Goal: Transaction & Acquisition: Purchase product/service

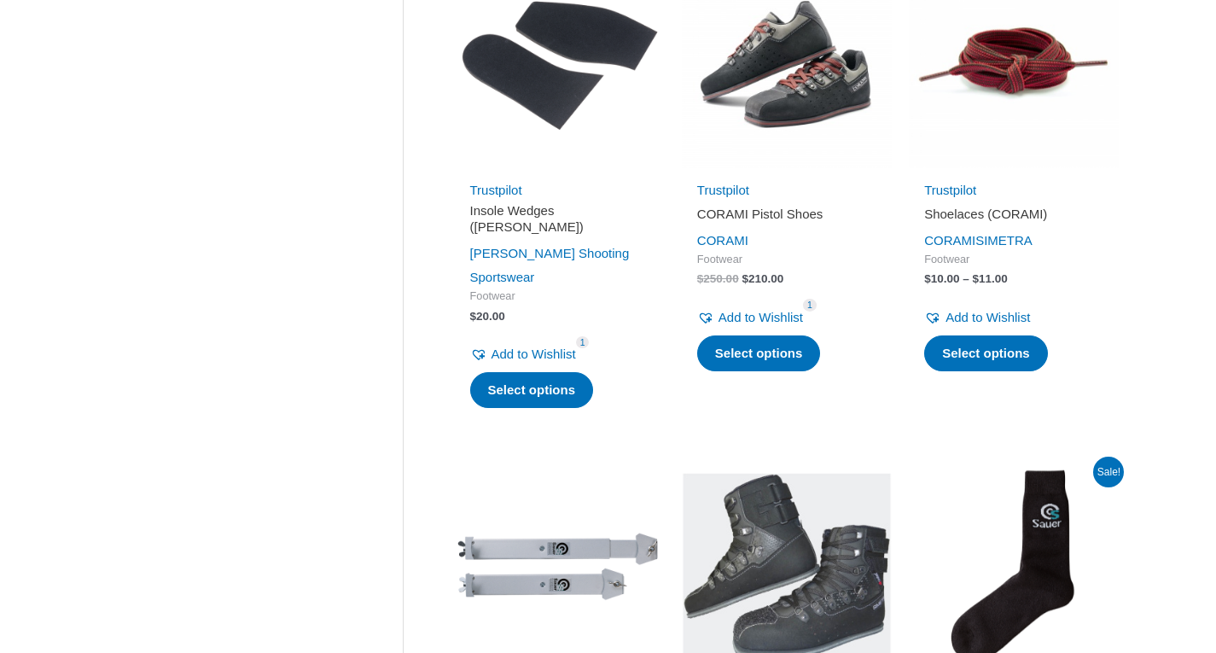
scroll to position [1424, 0]
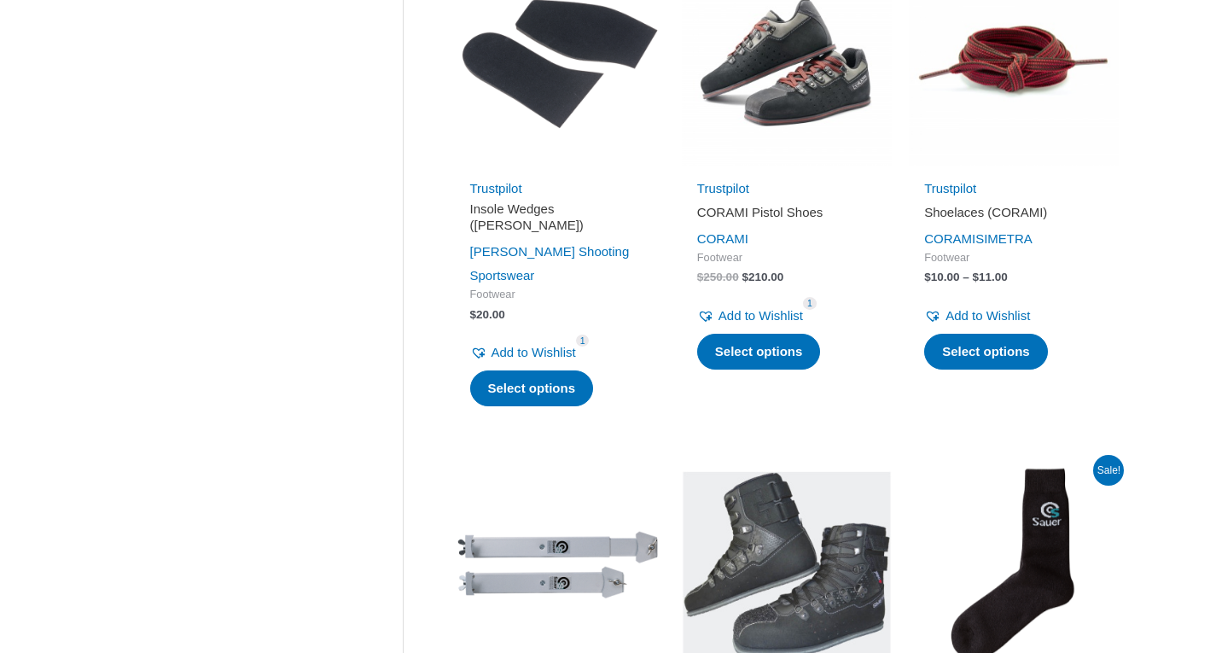
click at [818, 97] on img at bounding box center [787, 61] width 210 height 210
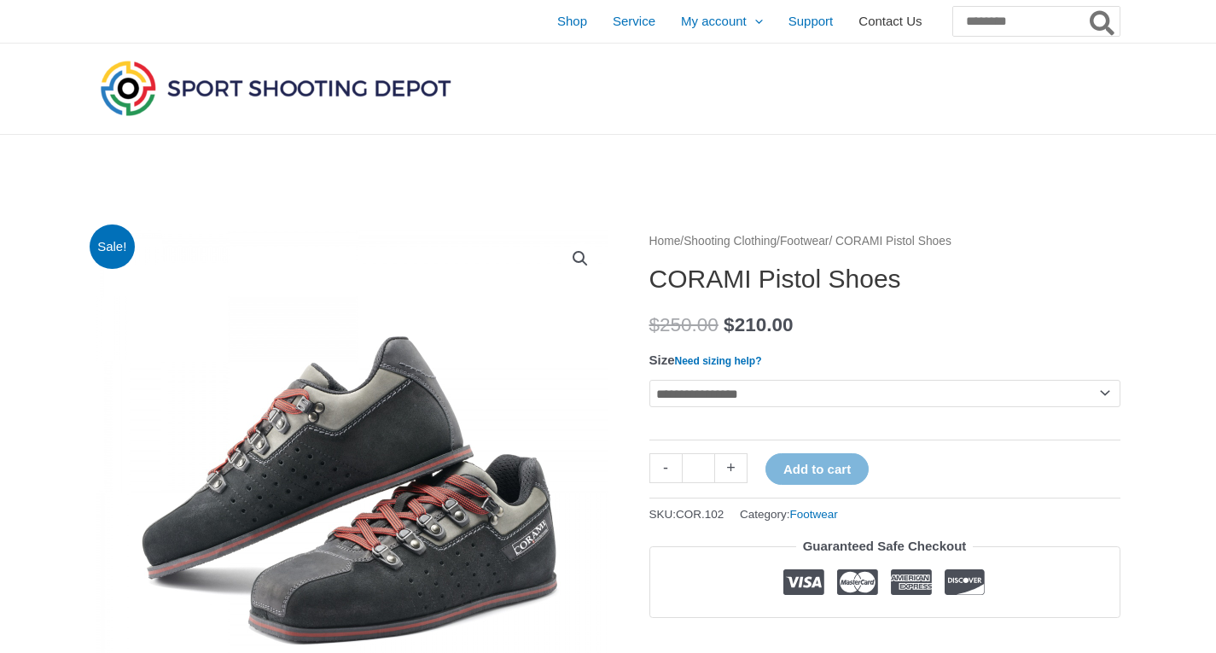
click at [858, 28] on span "Contact Us" at bounding box center [889, 21] width 63 height 43
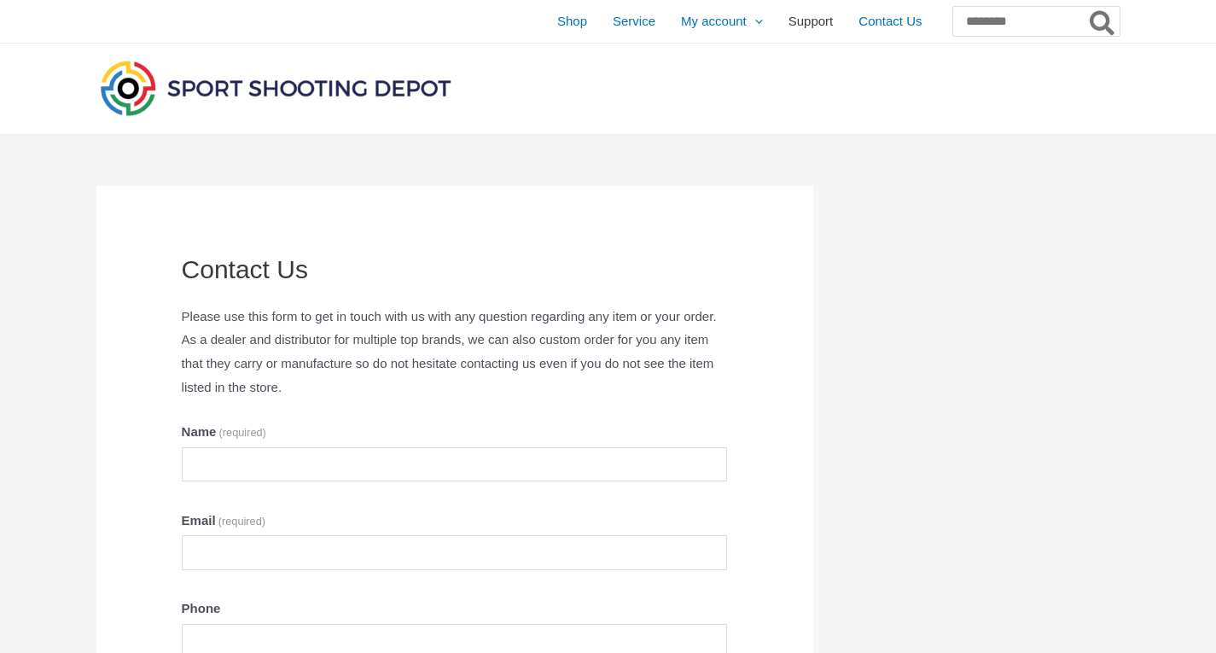
click at [788, 19] on span "Support" at bounding box center [810, 21] width 45 height 43
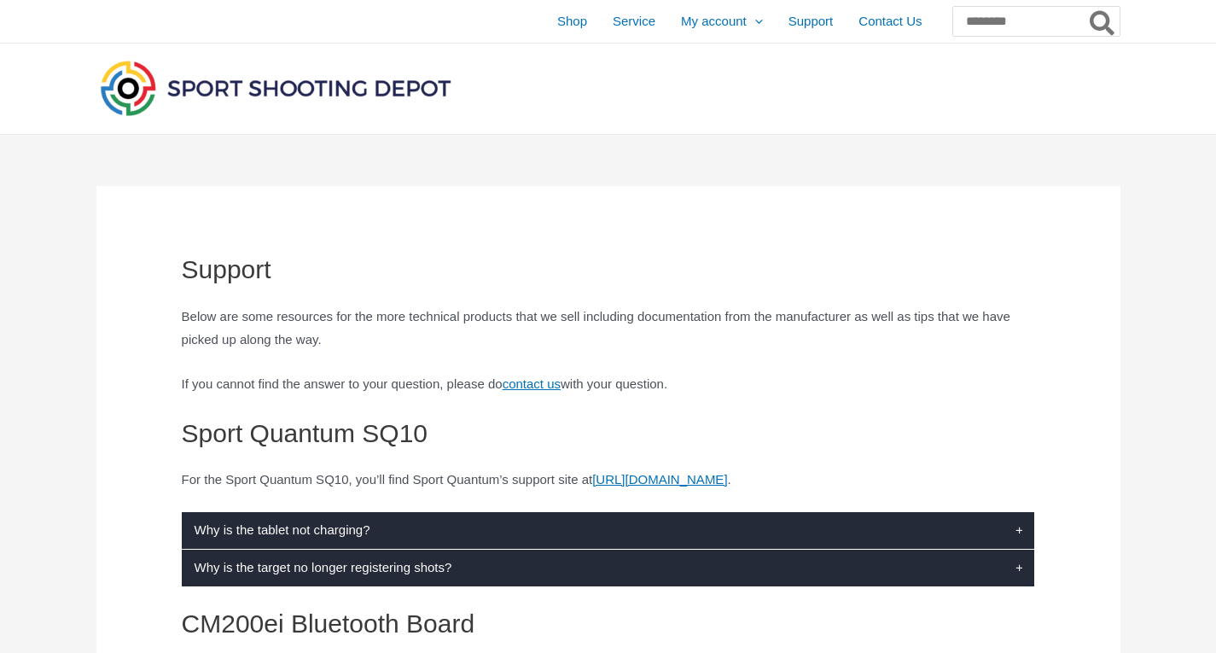
click at [441, 73] on img at bounding box center [275, 87] width 358 height 63
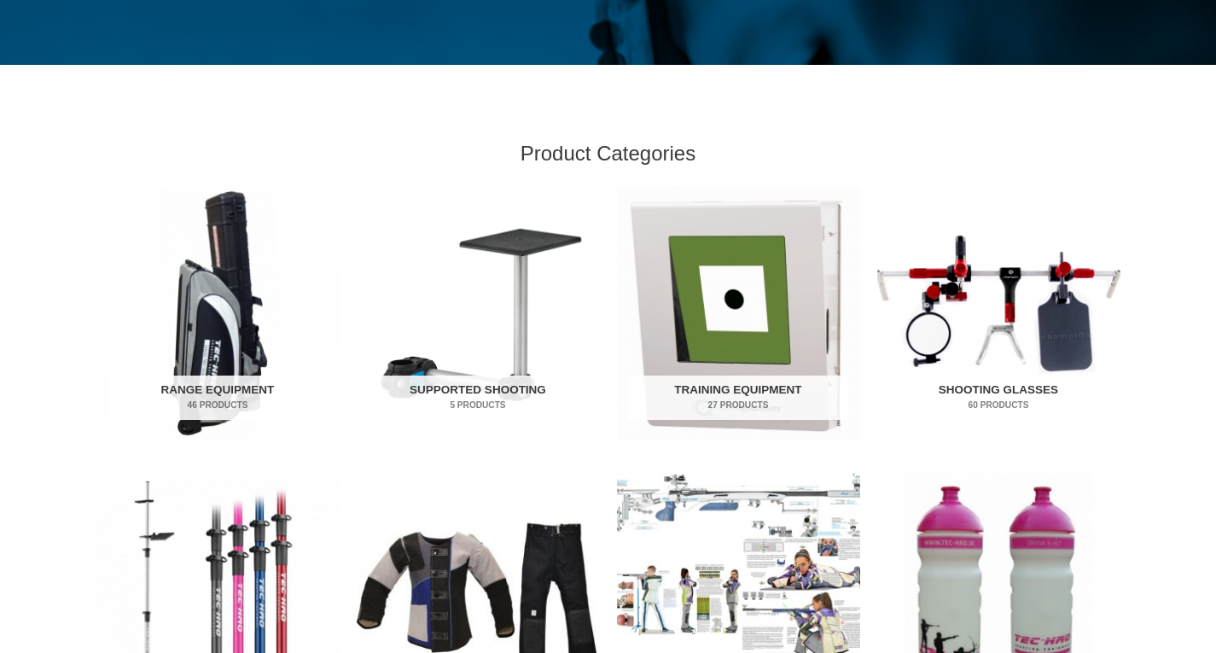
scroll to position [438, 0]
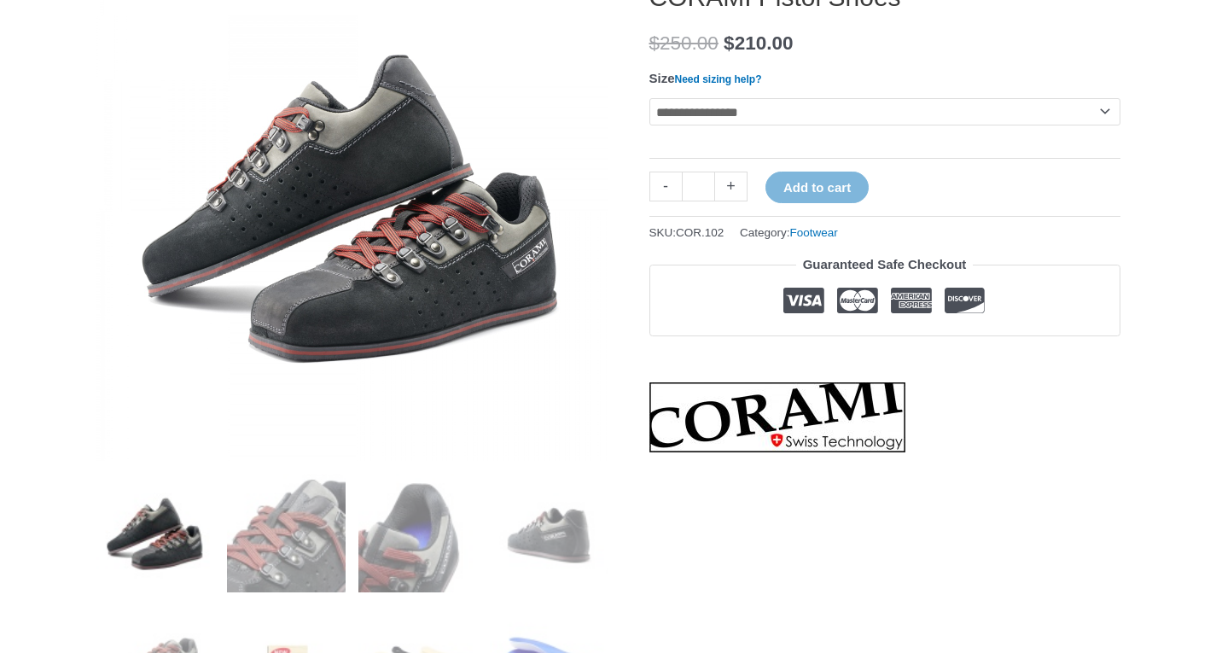
scroll to position [247, 0]
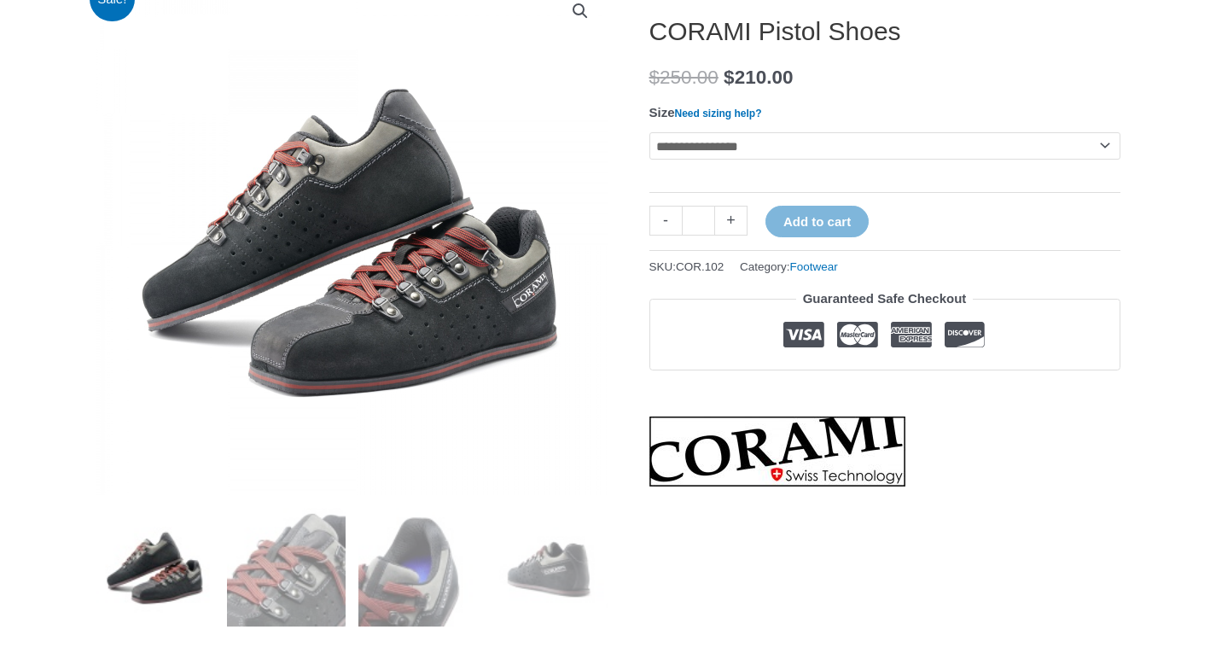
click at [764, 145] on select "**********" at bounding box center [884, 145] width 471 height 27
select select "**"
click at [649, 132] on select "**********" at bounding box center [884, 145] width 471 height 27
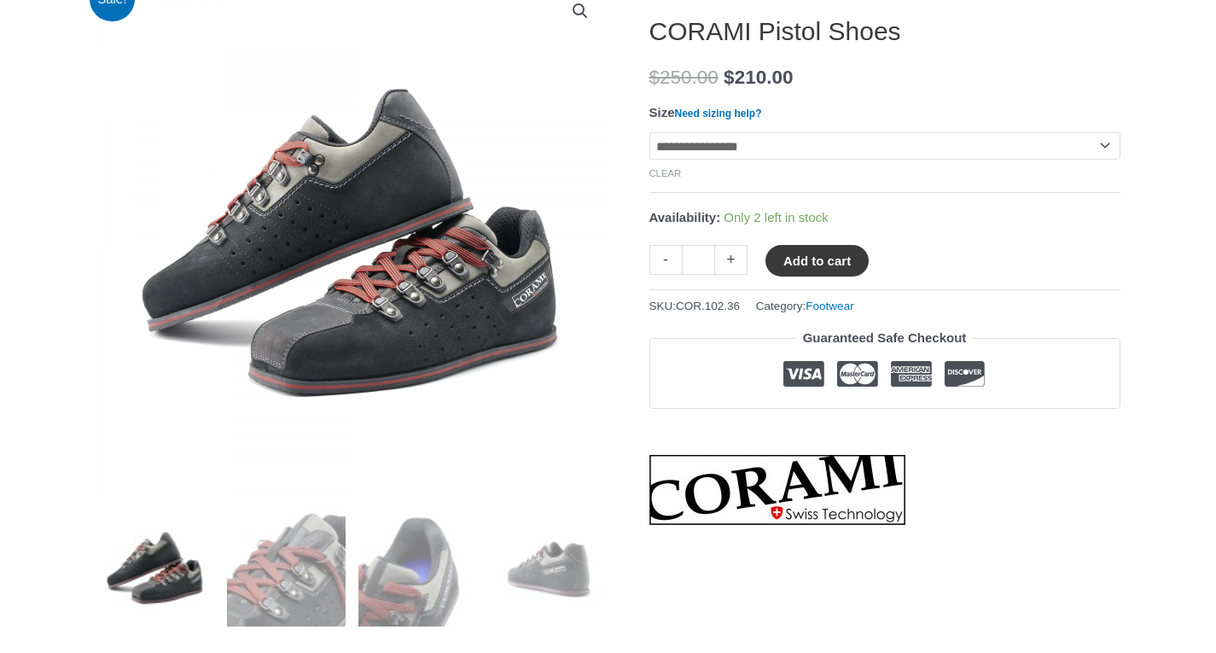
click at [781, 262] on button "Add to cart" at bounding box center [816, 261] width 103 height 32
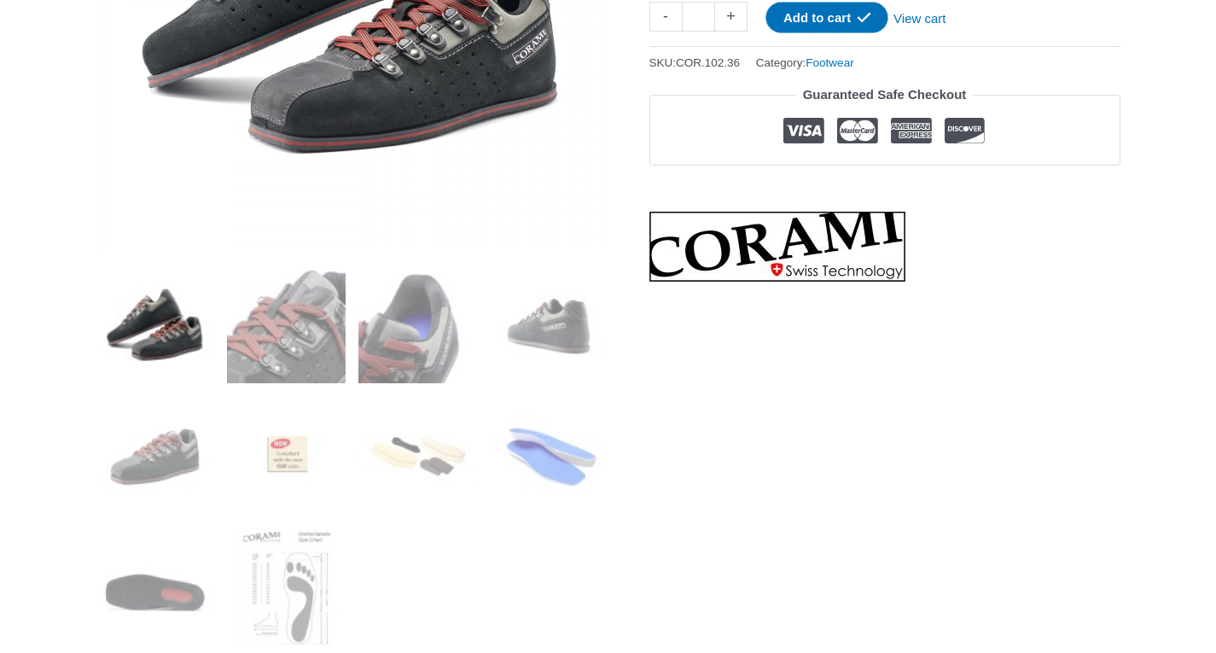
scroll to position [491, 0]
click at [938, 19] on link "View cart" at bounding box center [919, 15] width 62 height 29
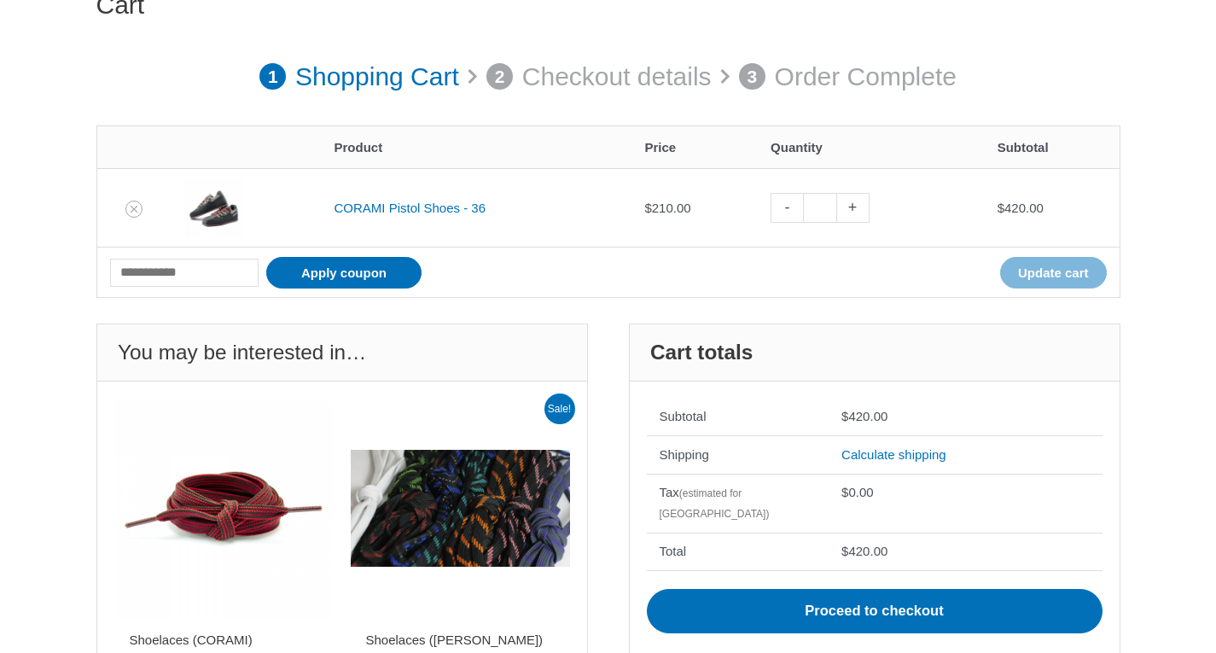
scroll to position [197, 0]
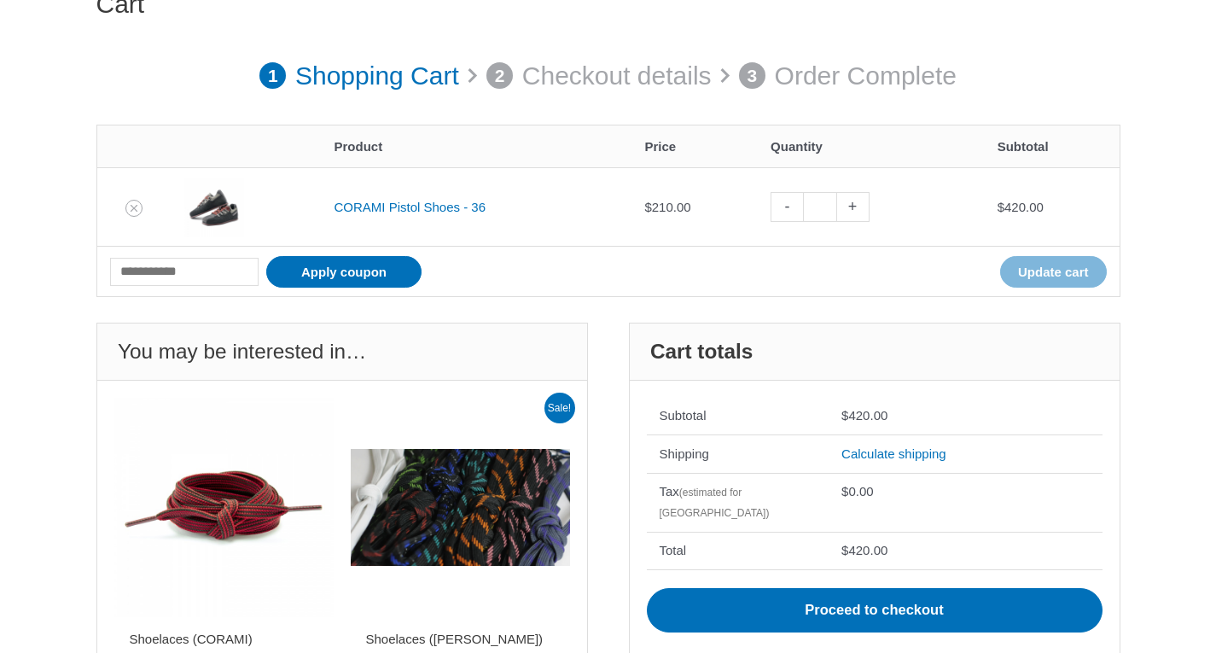
click at [801, 204] on link "-" at bounding box center [786, 207] width 32 height 30
type input "*"
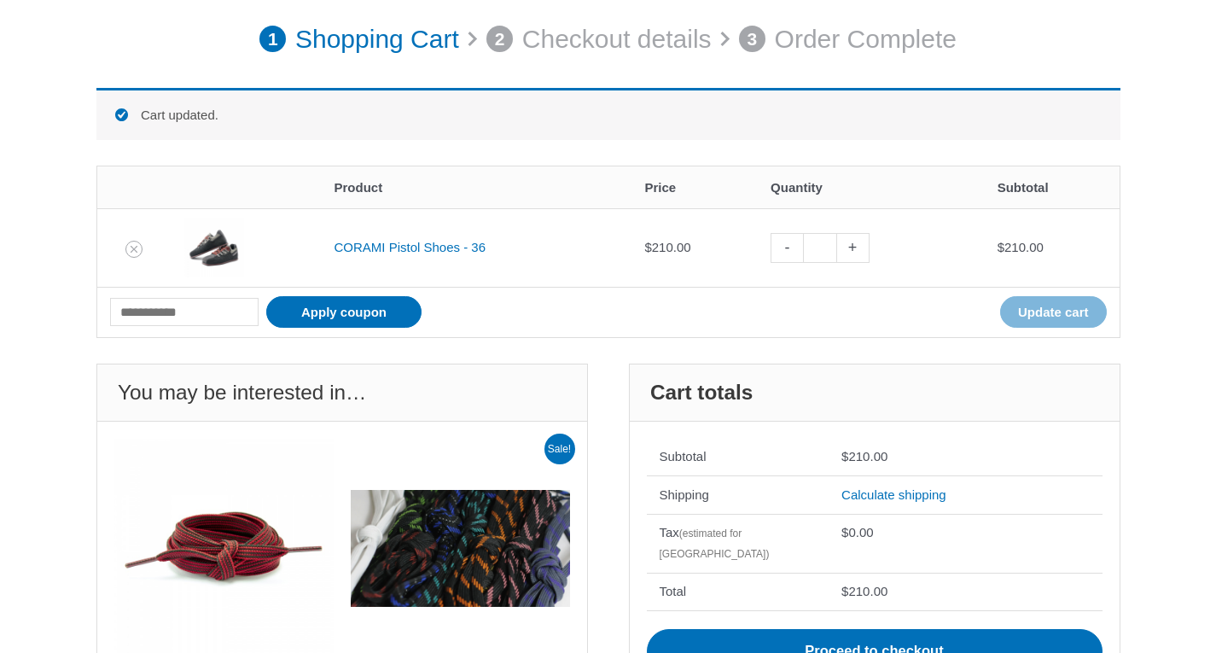
scroll to position [235, 0]
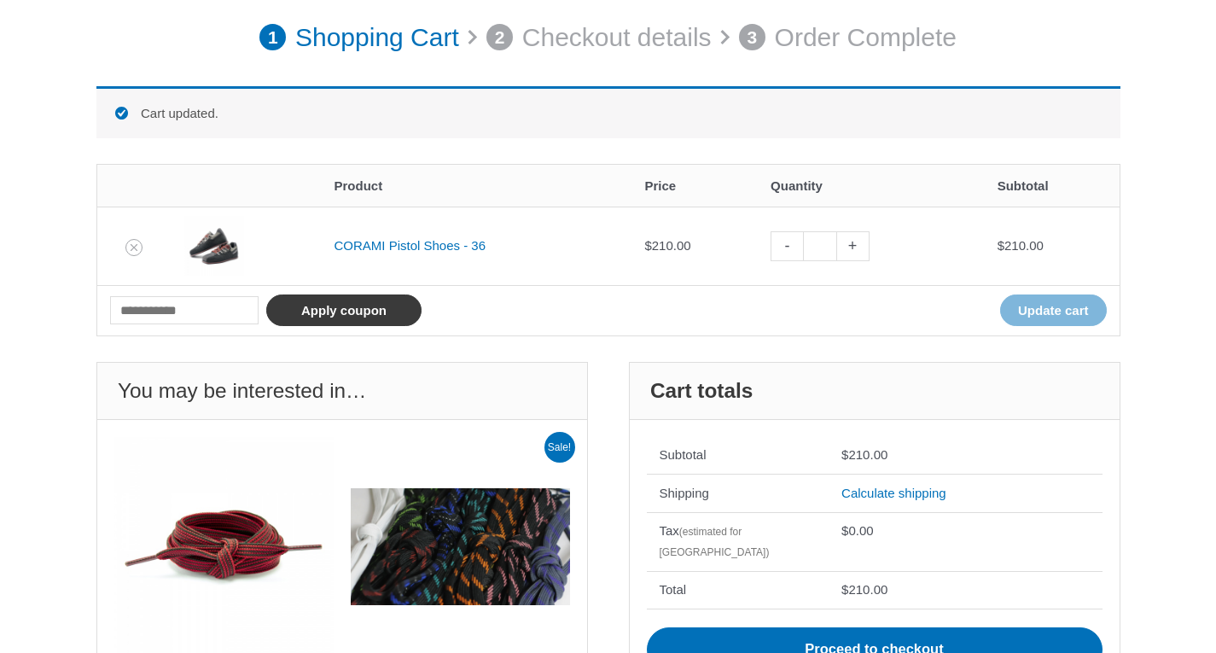
click at [421, 305] on button "Apply coupon" at bounding box center [343, 310] width 155 height 32
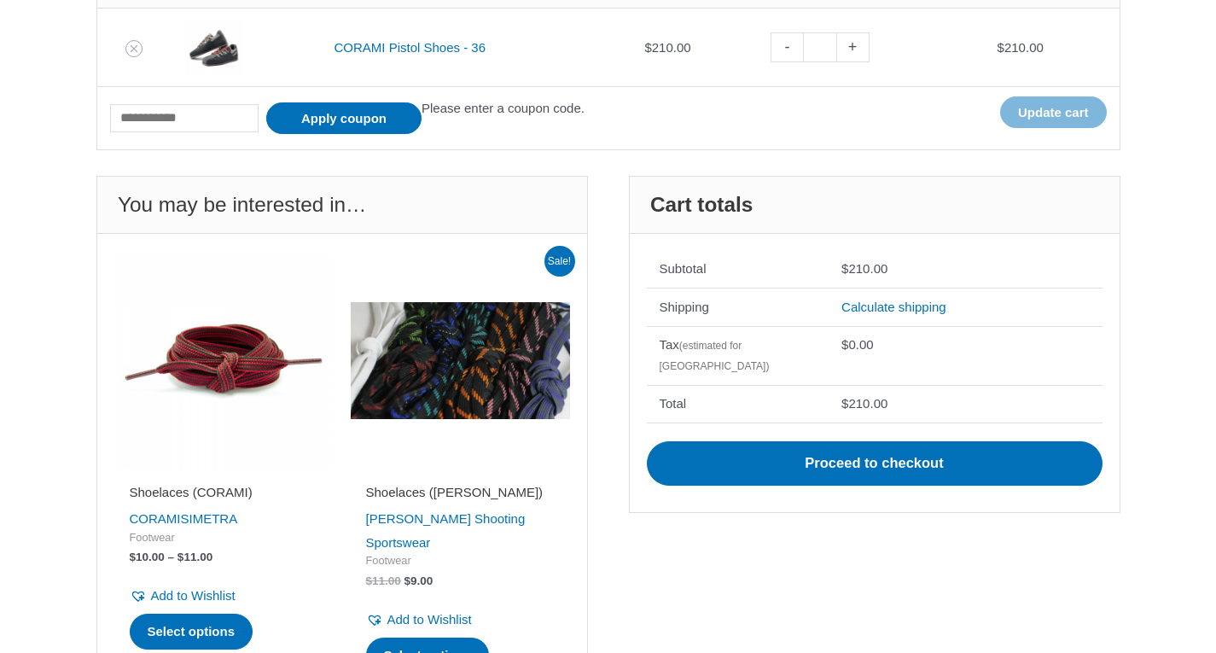
scroll to position [367, 0]
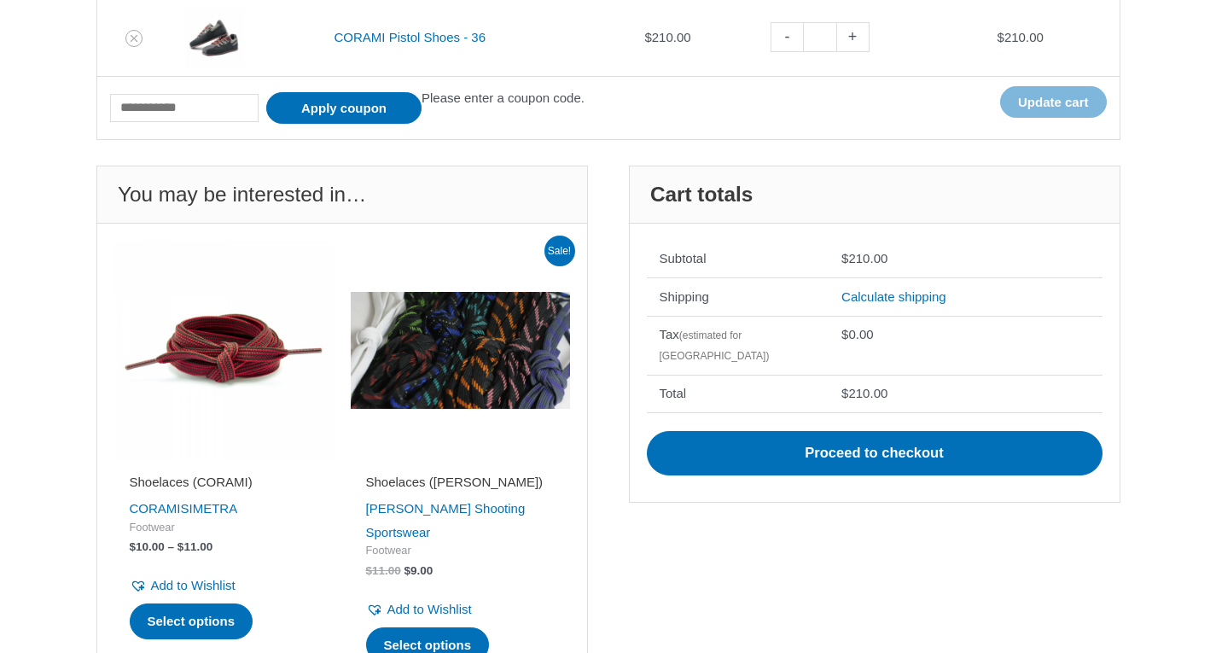
click at [867, 308] on td "**********" at bounding box center [964, 296] width 273 height 38
click at [866, 295] on link "Calculate shipping" at bounding box center [893, 296] width 105 height 15
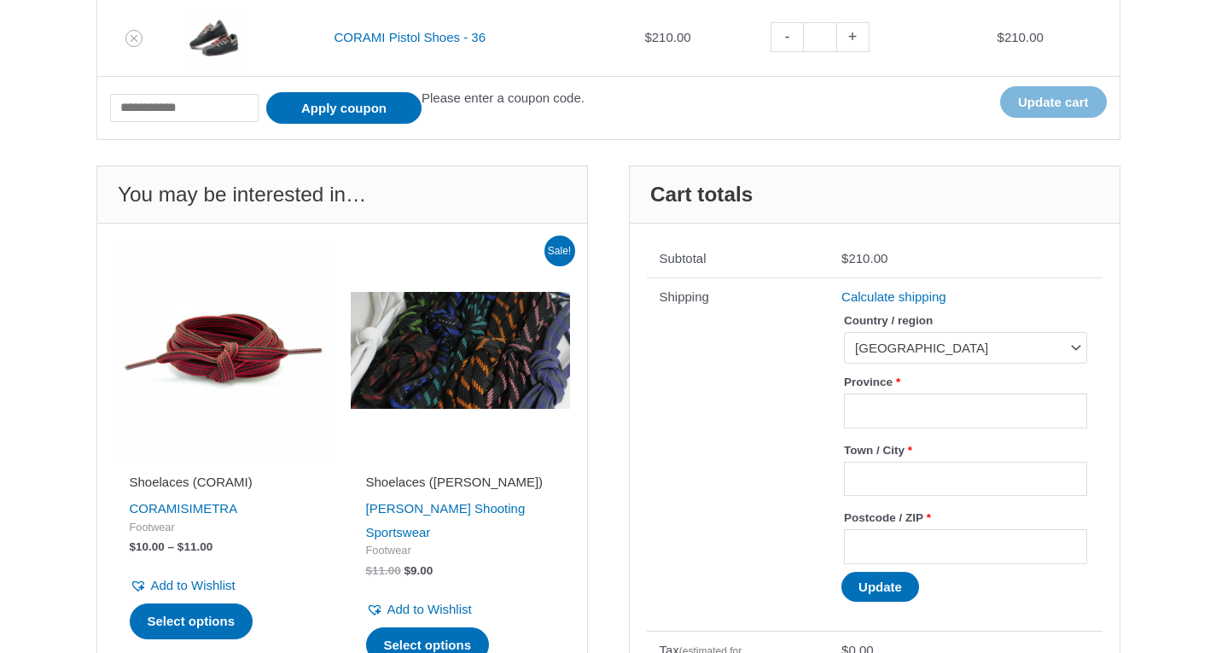
click at [798, 363] on th "Shipping" at bounding box center [738, 453] width 183 height 353
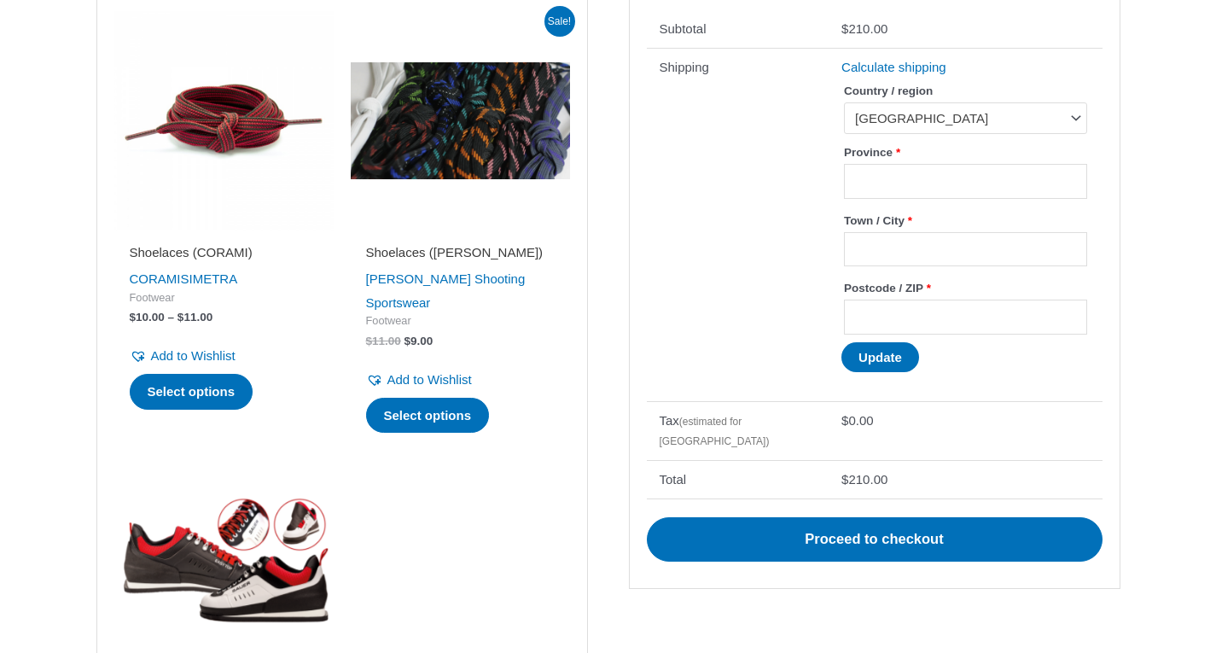
scroll to position [597, 0]
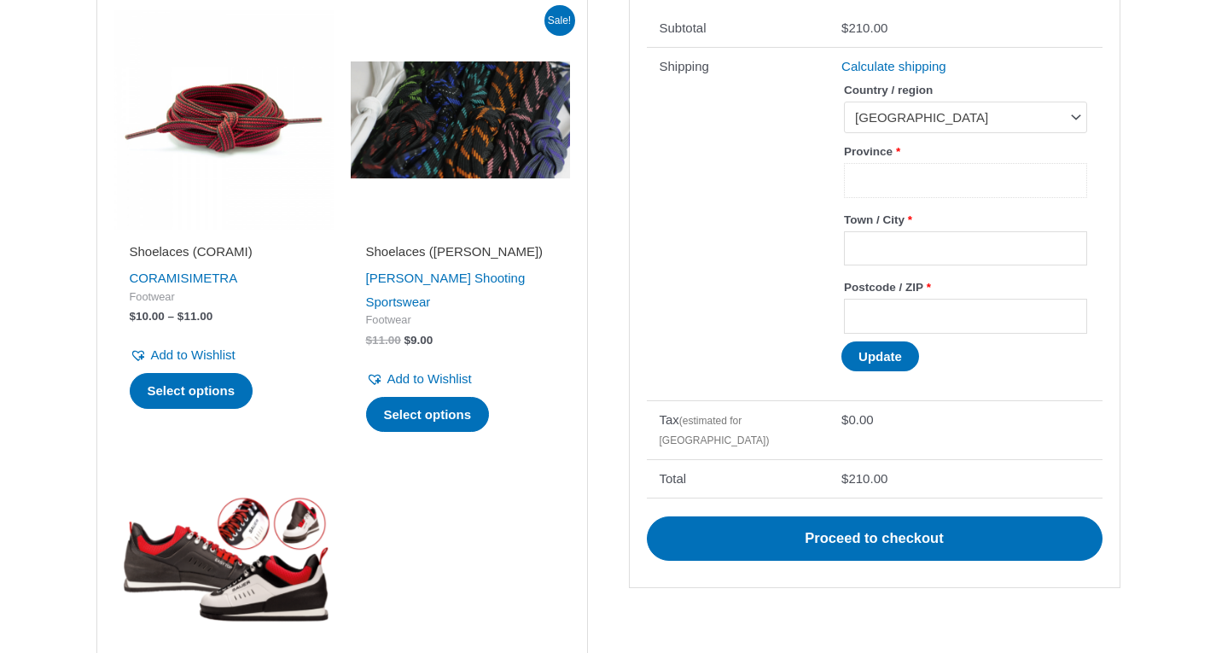
click at [891, 172] on input "Province *" at bounding box center [965, 180] width 242 height 35
type input "*"
type input "*****"
click at [878, 259] on input "Town / City *" at bounding box center [965, 248] width 242 height 35
type input "******"
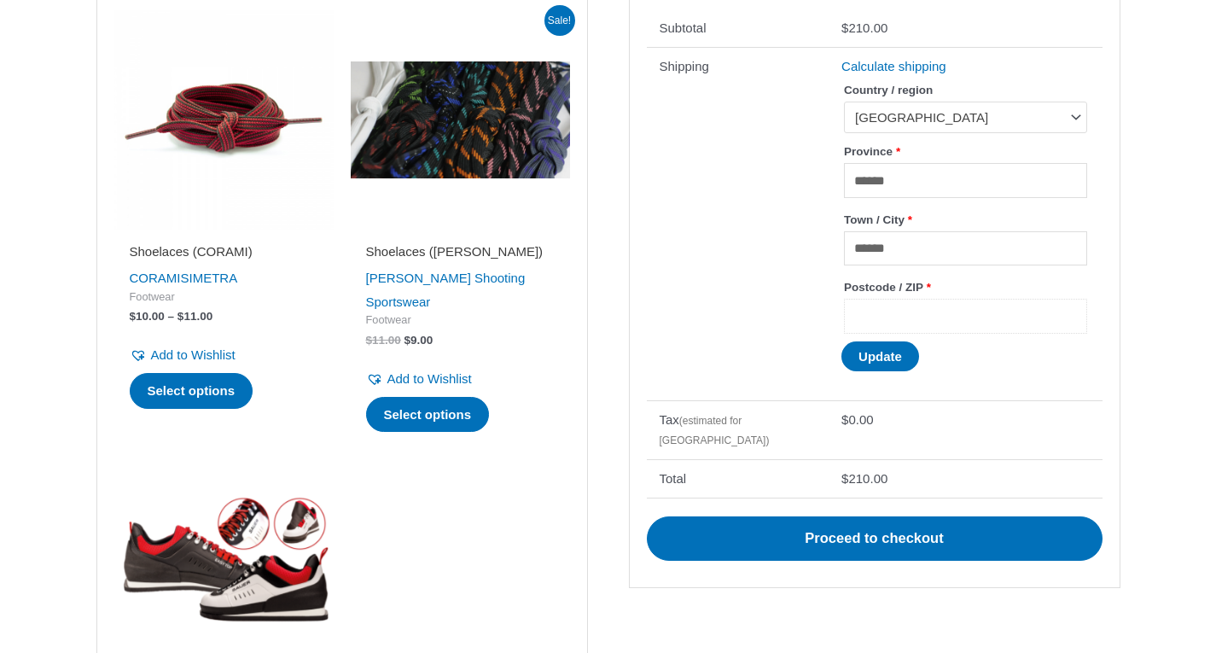
click at [954, 305] on input "Postcode / ZIP *" at bounding box center [965, 316] width 242 height 35
paste input "*********"
type input "*********"
click at [816, 318] on th "Shipping" at bounding box center [738, 223] width 183 height 353
drag, startPoint x: 925, startPoint y: 242, endPoint x: 734, endPoint y: 245, distance: 191.1
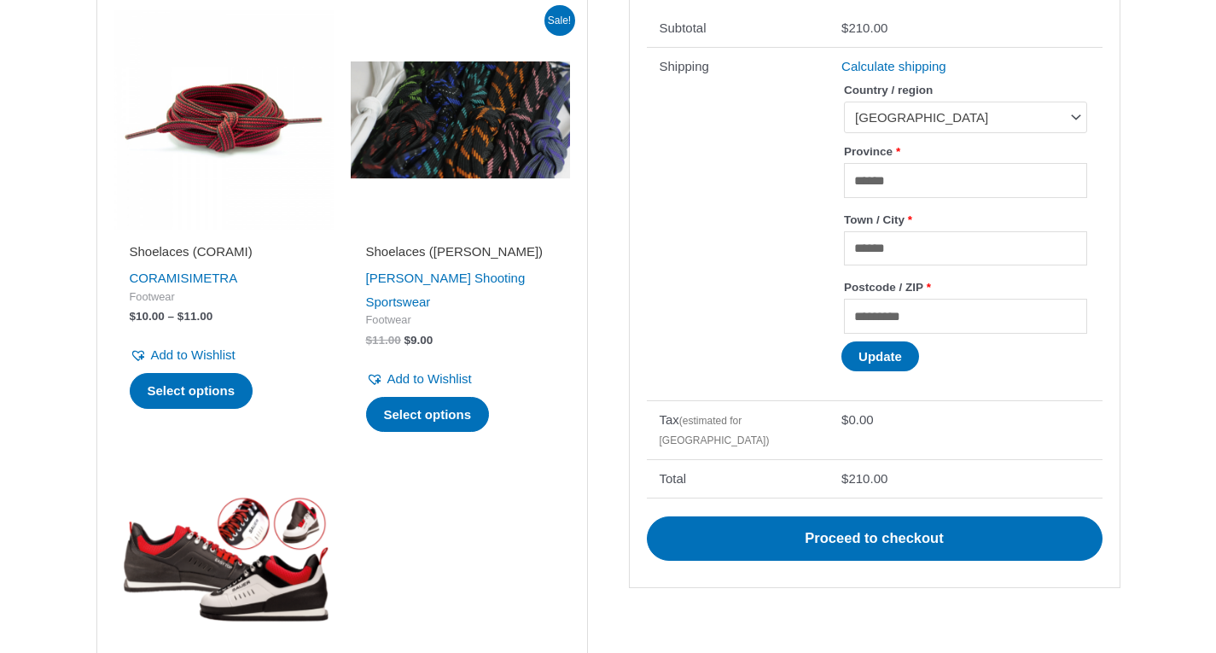
drag, startPoint x: 734, startPoint y: 245, endPoint x: 757, endPoint y: 191, distance: 58.5
click at [757, 191] on th "Shipping" at bounding box center [738, 223] width 183 height 353
drag, startPoint x: 914, startPoint y: 259, endPoint x: 825, endPoint y: 254, distance: 89.7
click at [825, 254] on tr "**********" at bounding box center [875, 223] width 456 height 353
paste input "***"
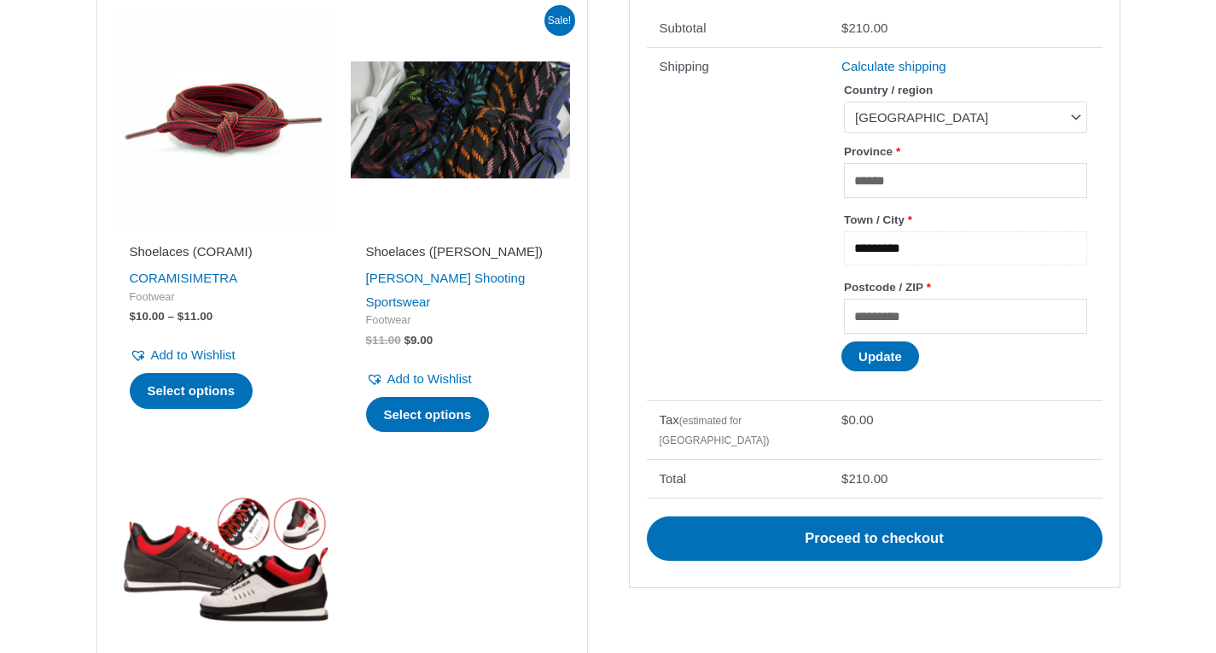
type input "*********"
click at [940, 318] on input "*********" at bounding box center [965, 316] width 242 height 35
type input "*"
paste input "*****"
type input "*****"
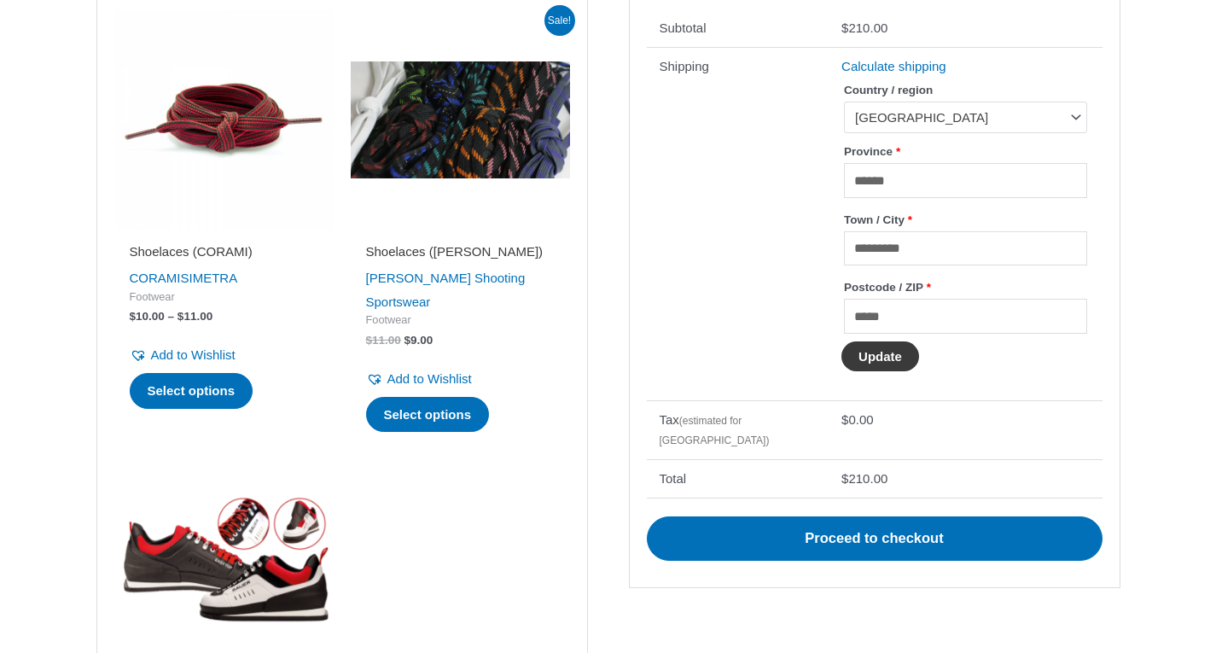
click at [885, 370] on button "Update" at bounding box center [880, 356] width 78 height 30
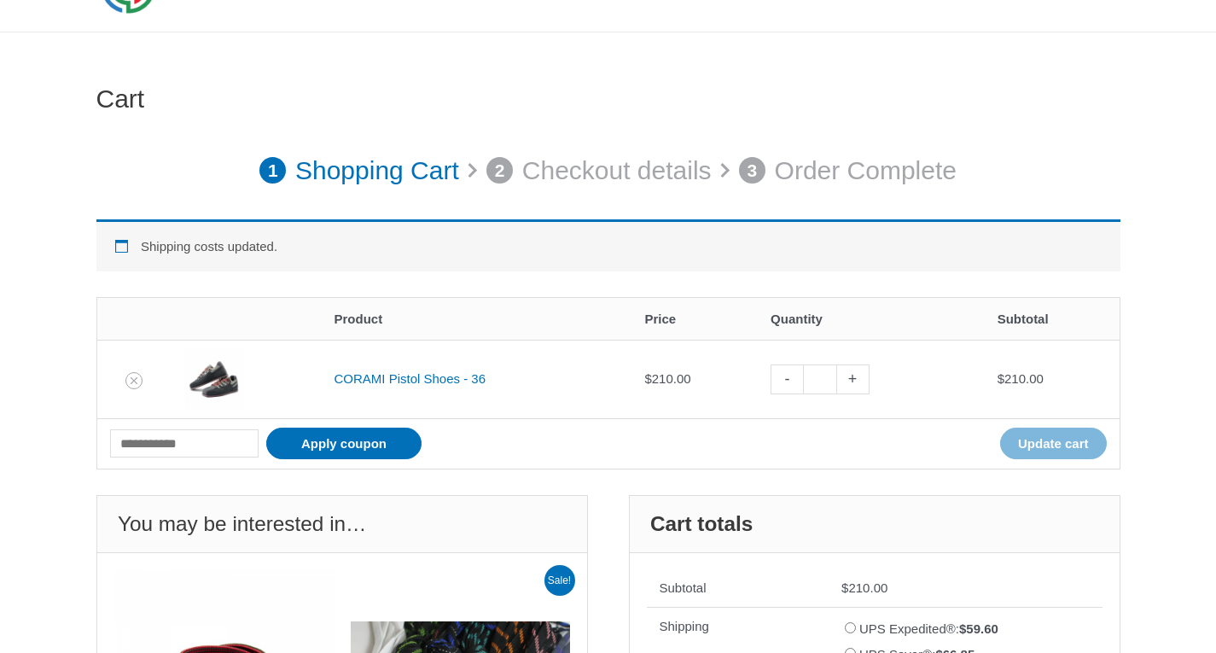
scroll to position [0, 0]
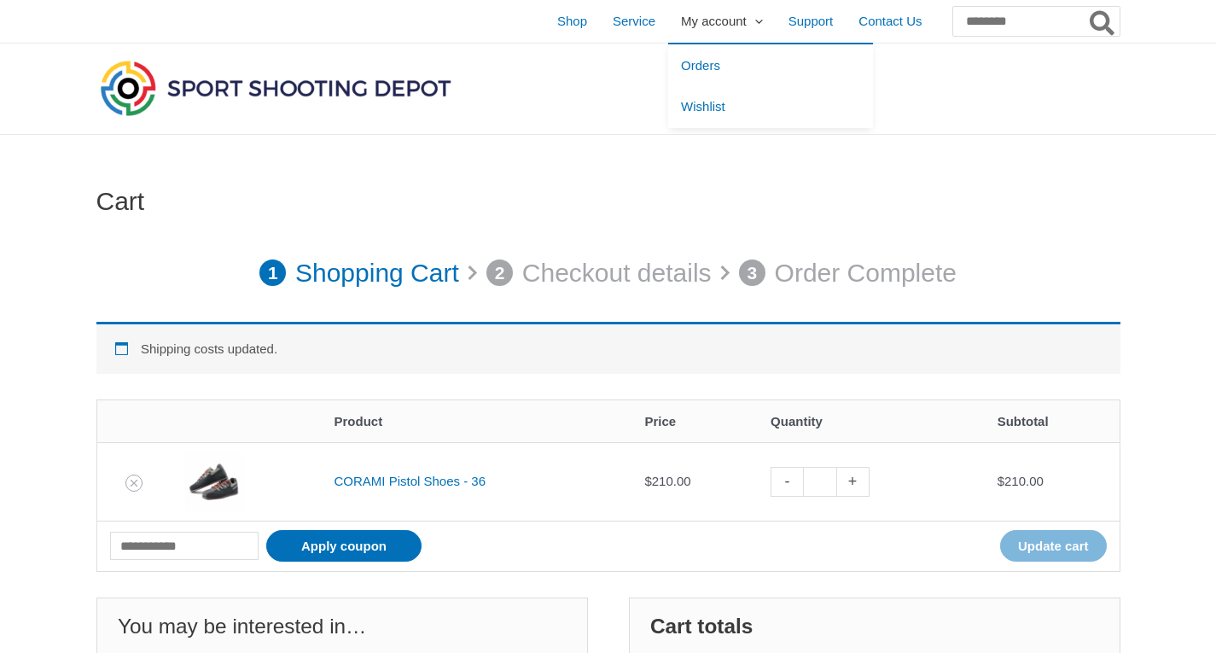
click at [681, 30] on span "My account" at bounding box center [714, 21] width 66 height 43
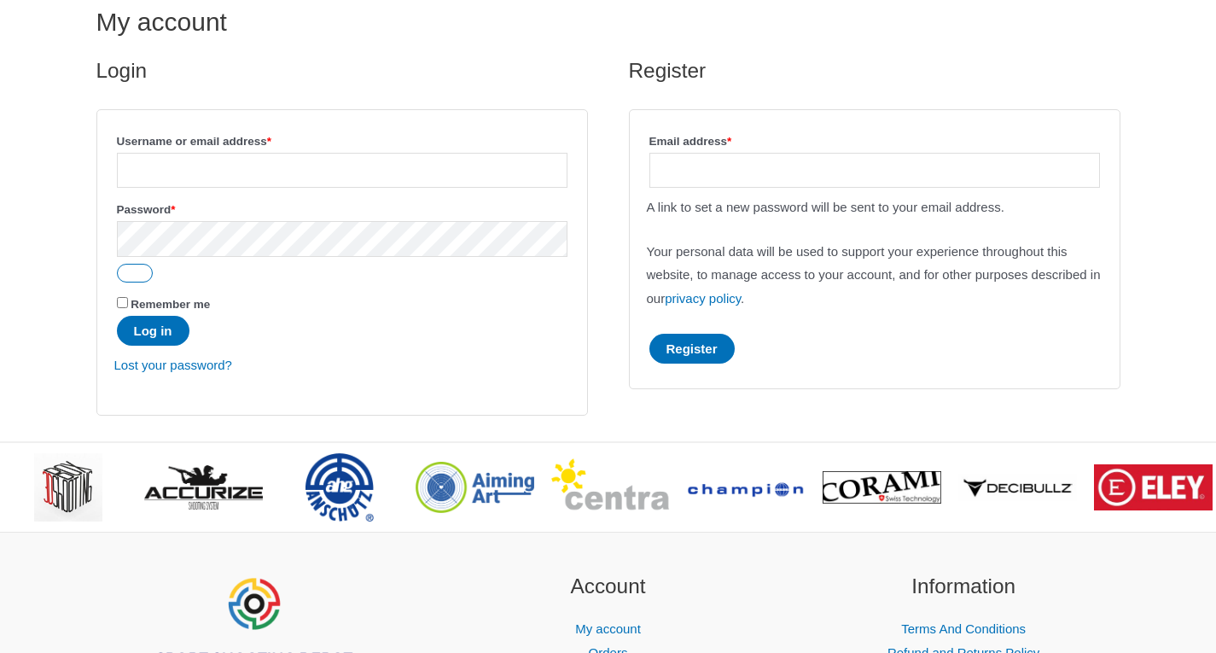
scroll to position [182, 0]
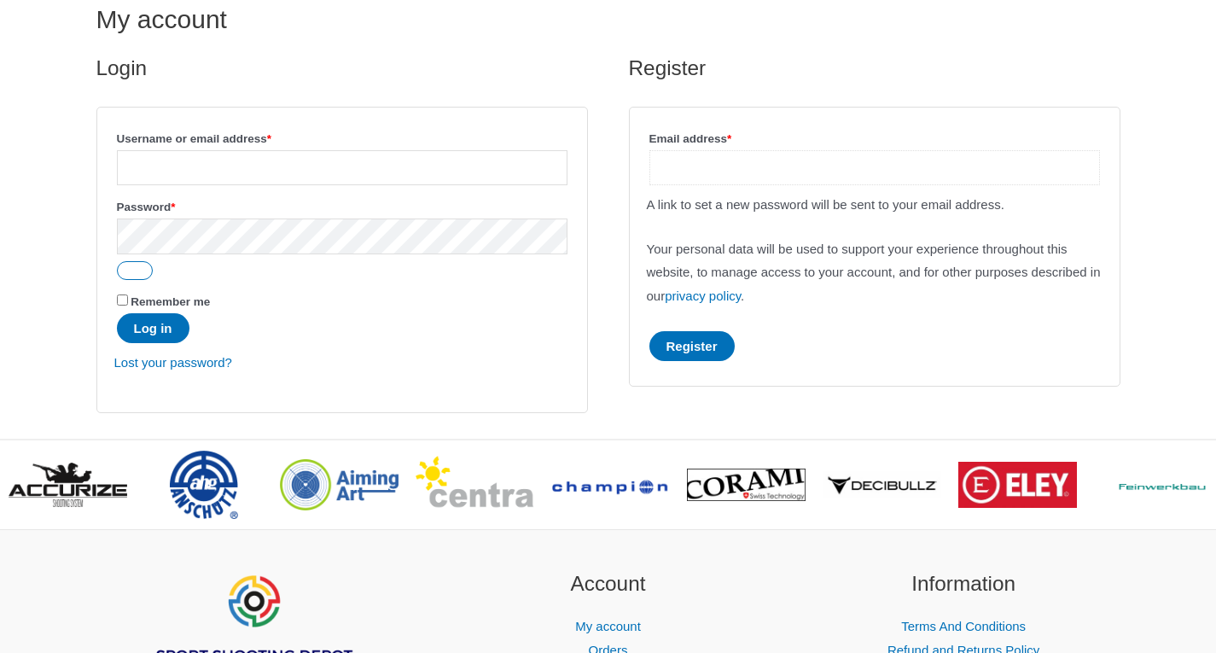
click at [676, 173] on input "Email address * Required" at bounding box center [874, 167] width 450 height 35
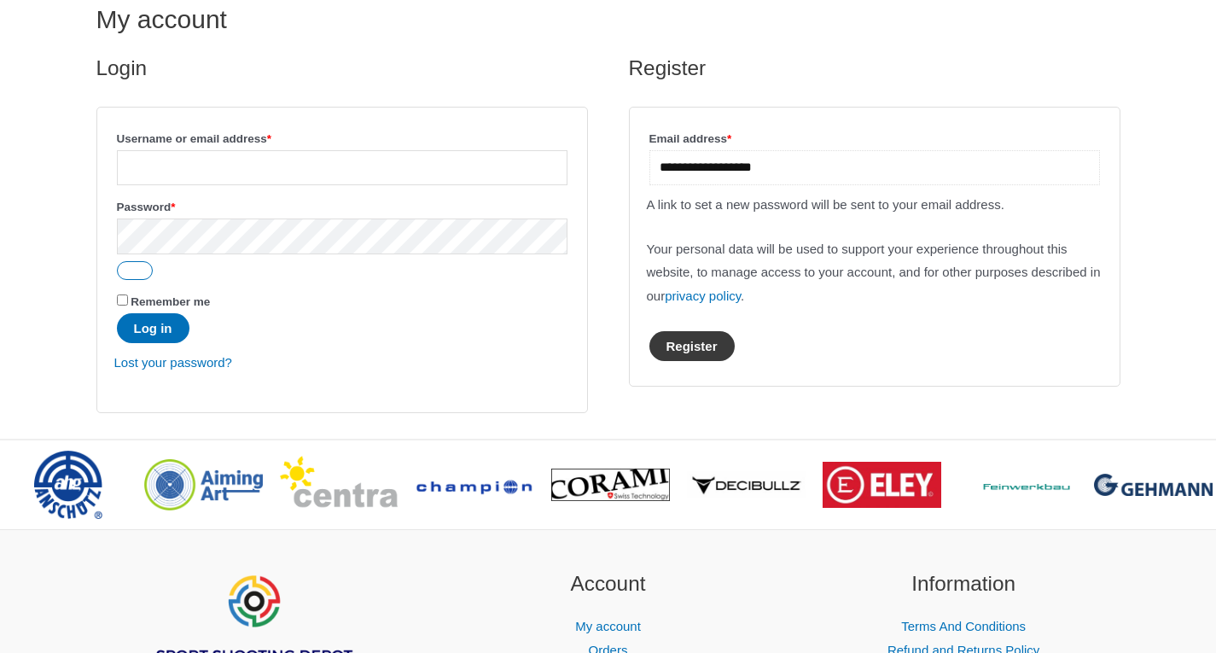
type input "**********"
click at [697, 345] on button "Register" at bounding box center [691, 346] width 85 height 30
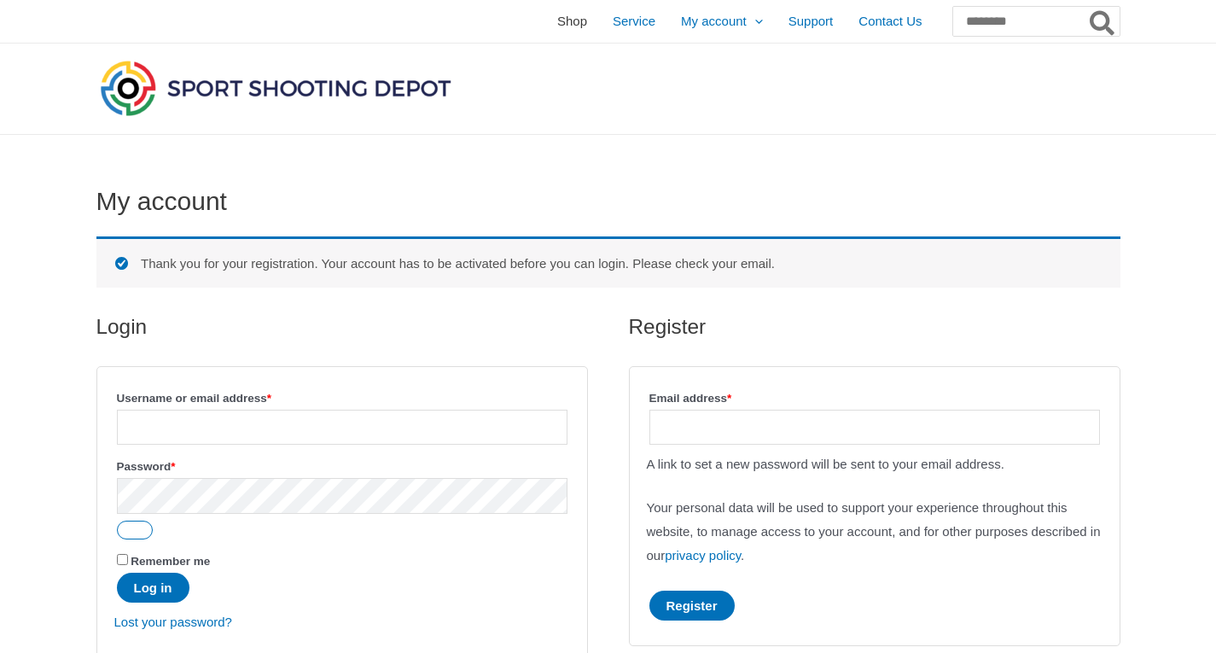
click at [557, 20] on span "Shop" at bounding box center [572, 21] width 30 height 43
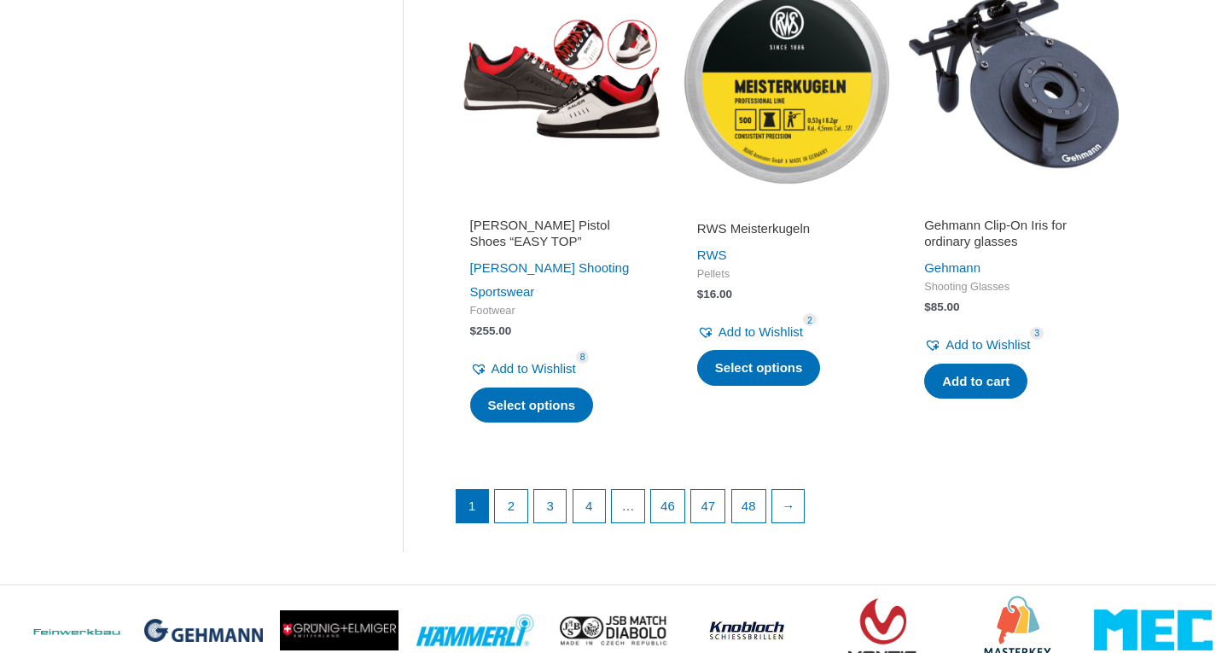
scroll to position [2283, 0]
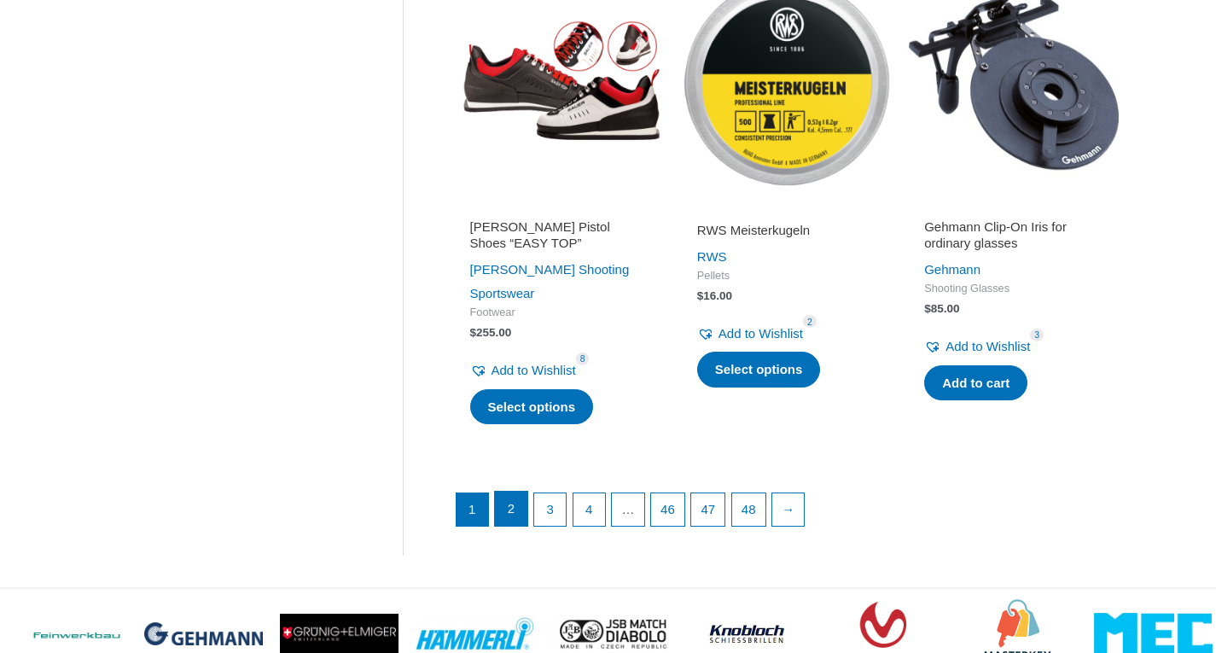
click at [509, 491] on link "2" at bounding box center [511, 508] width 32 height 34
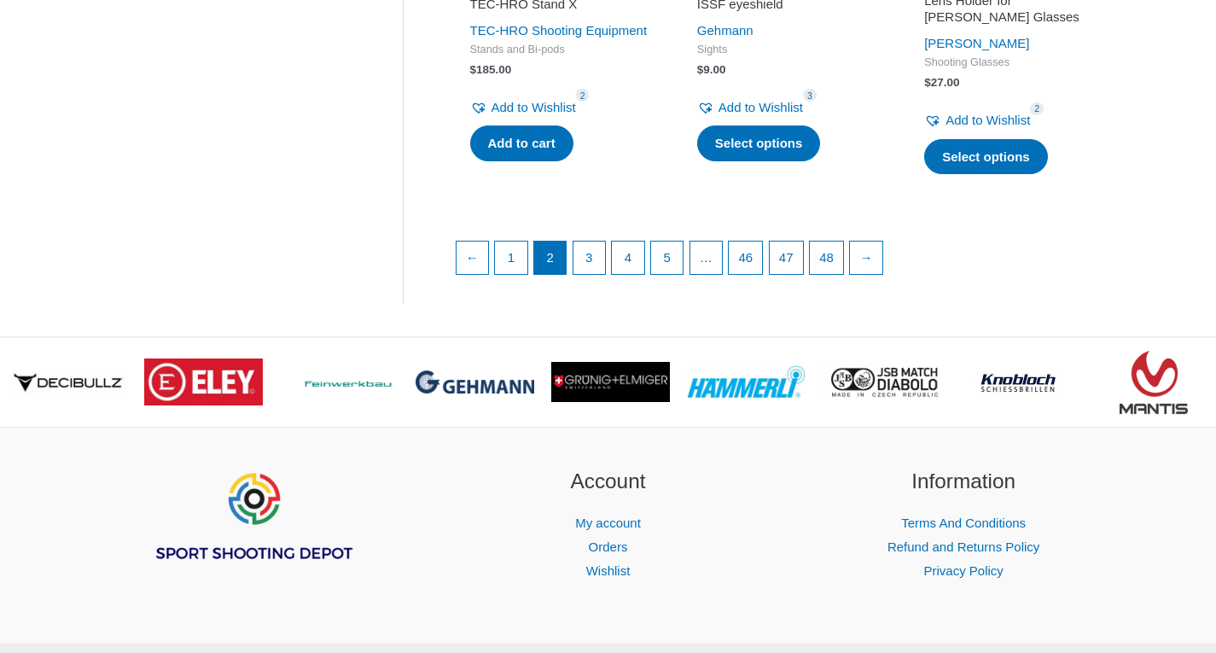
scroll to position [2507, 0]
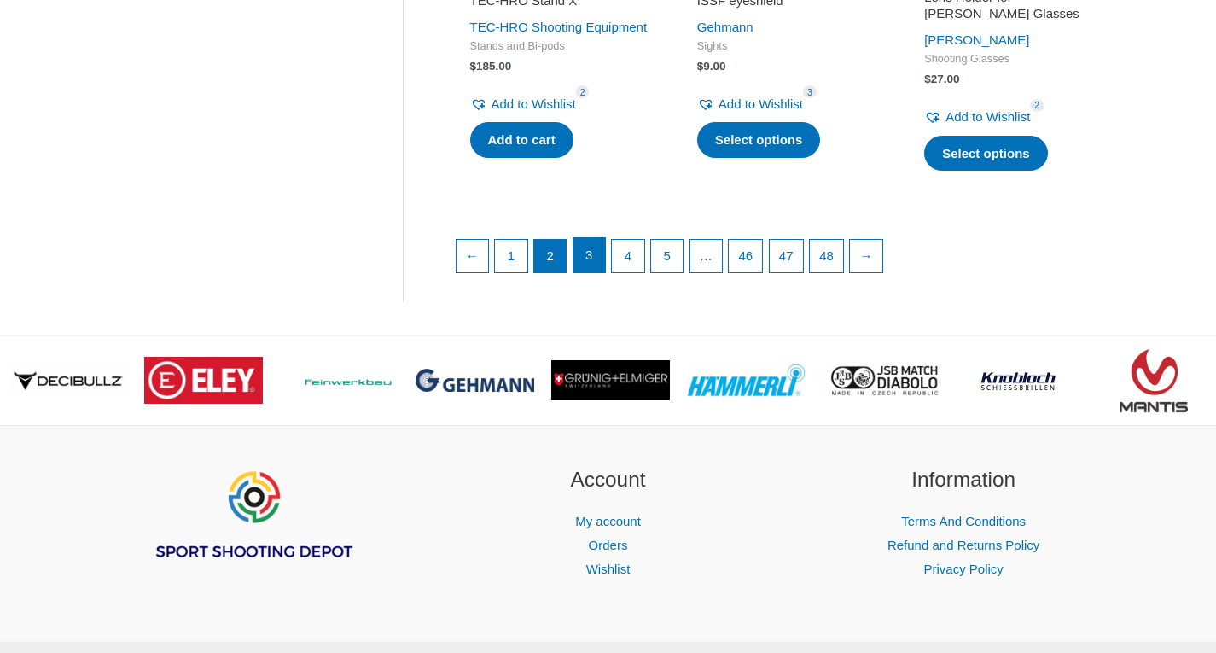
click at [578, 260] on link "3" at bounding box center [589, 255] width 32 height 34
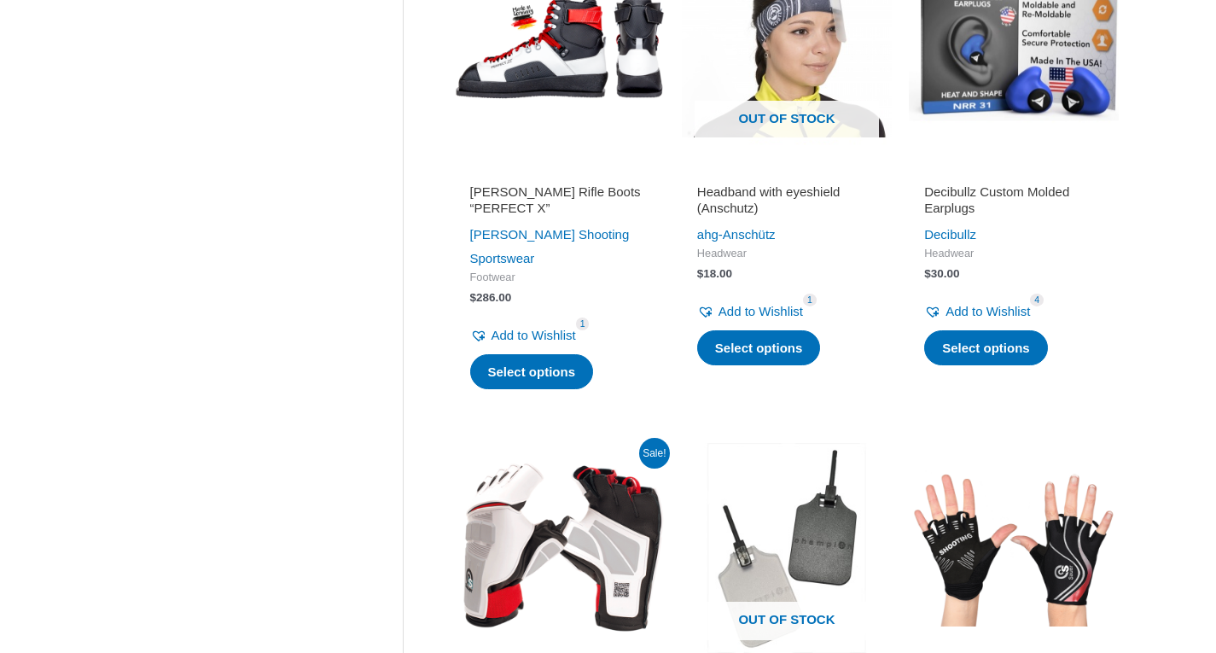
scroll to position [1883, 0]
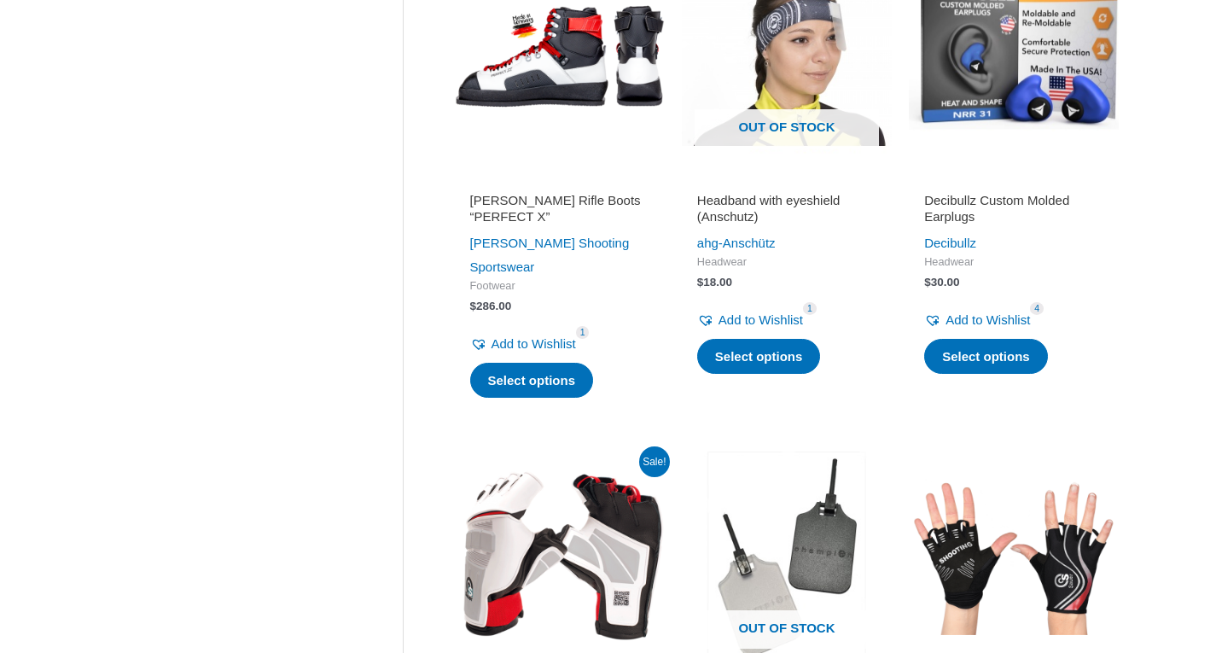
click at [1047, 118] on img at bounding box center [1014, 56] width 210 height 210
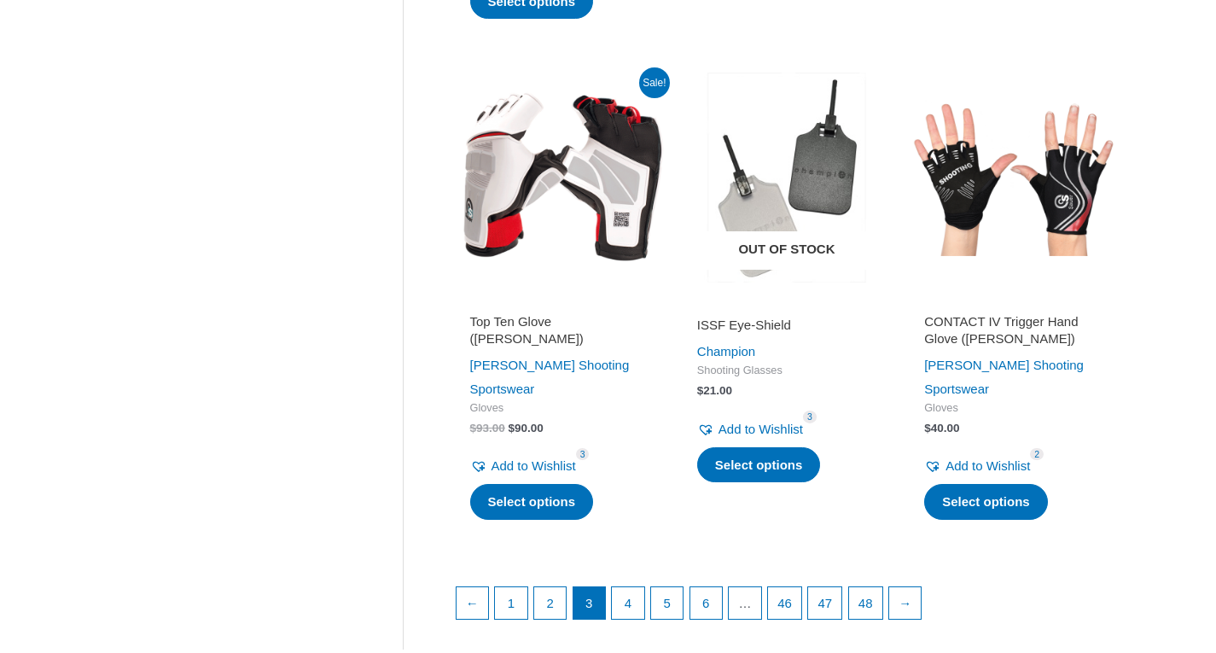
scroll to position [2262, 0]
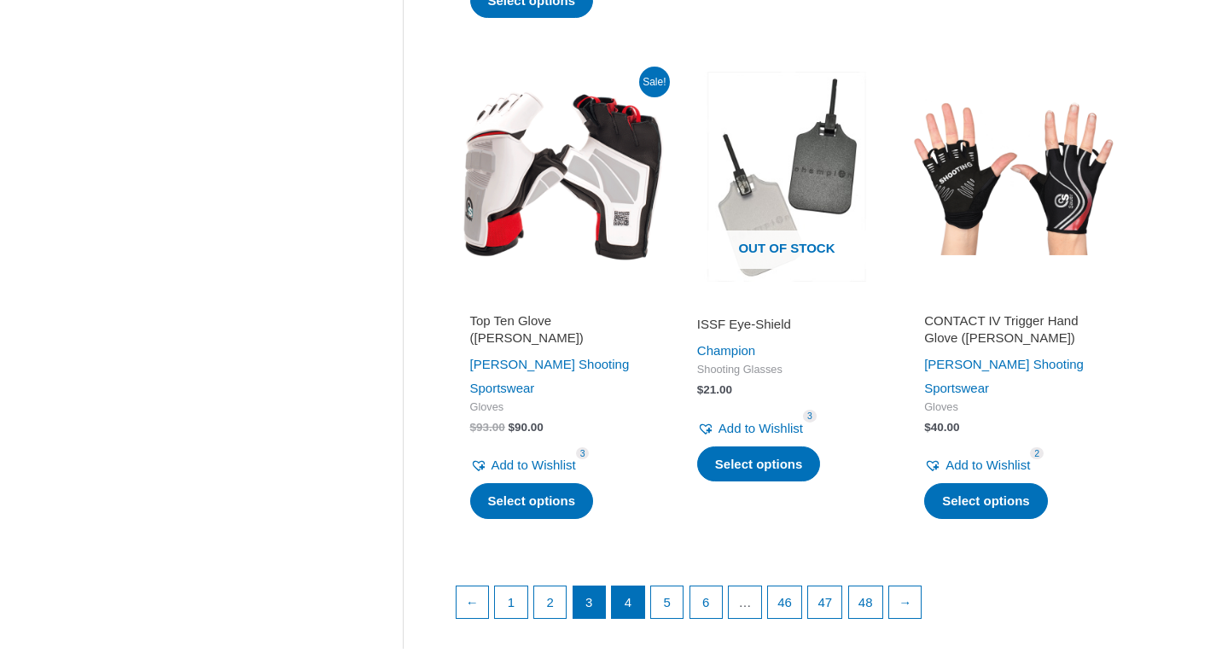
click at [615, 585] on li "4" at bounding box center [628, 602] width 34 height 34
click at [635, 586] on link "4" at bounding box center [628, 603] width 32 height 34
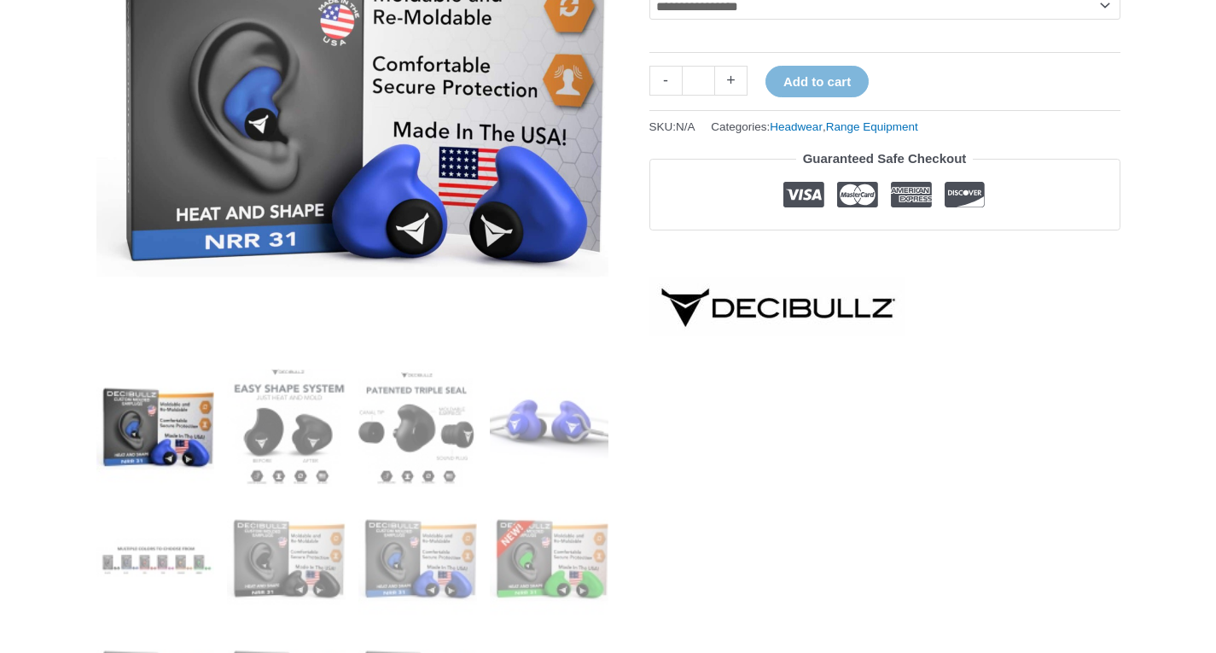
scroll to position [387, 0]
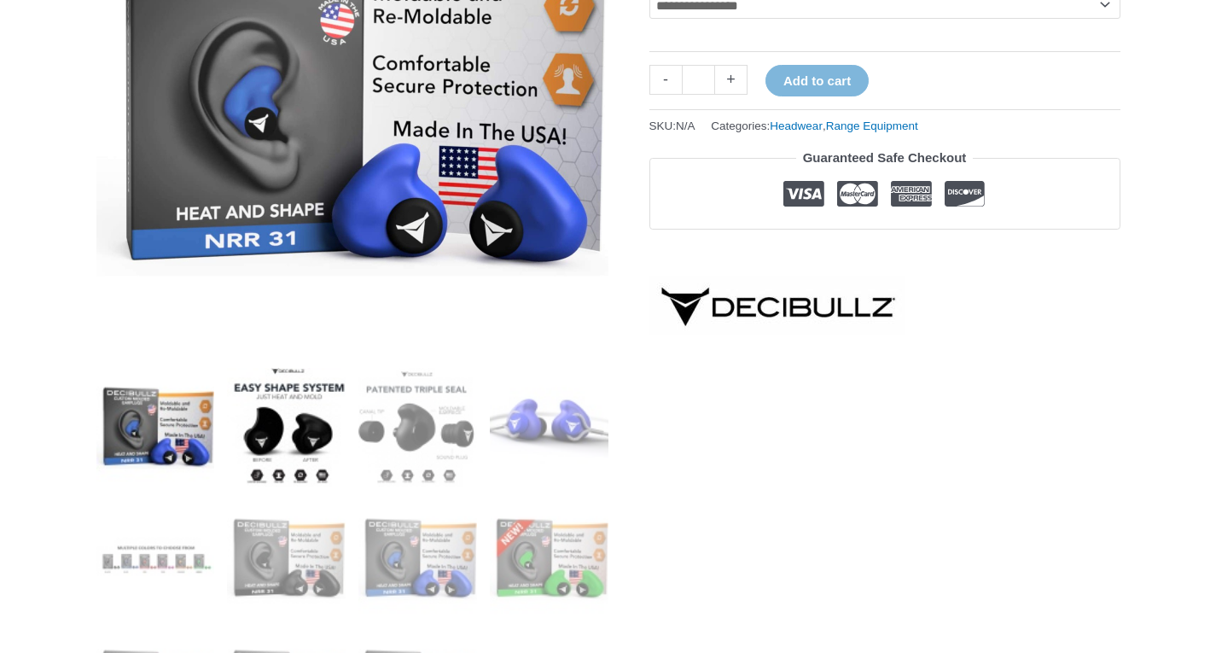
click at [320, 431] on img at bounding box center [286, 427] width 119 height 119
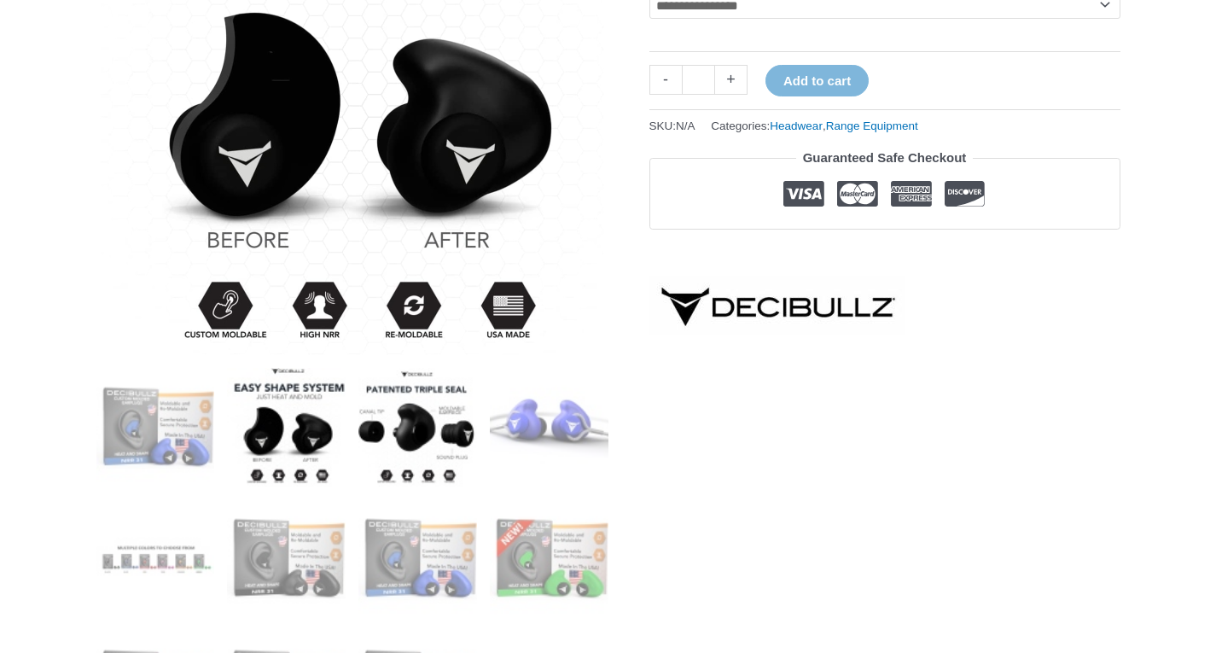
click at [415, 428] on img at bounding box center [417, 427] width 119 height 119
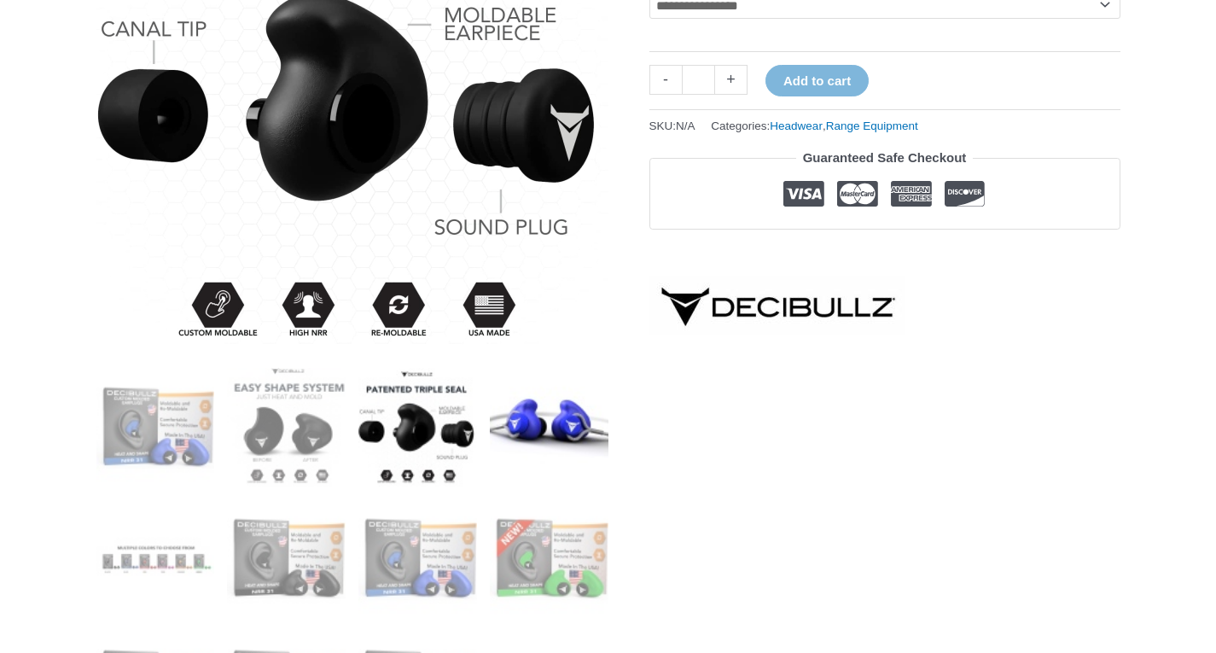
click at [532, 427] on img at bounding box center [549, 427] width 119 height 119
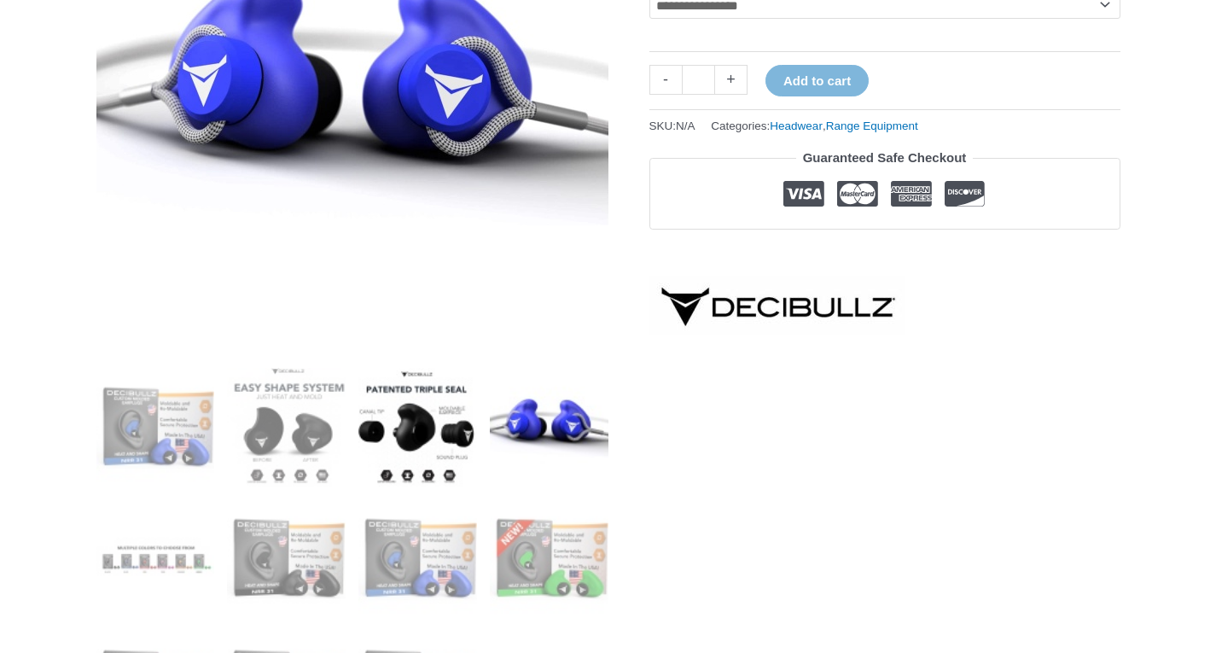
click at [409, 428] on img at bounding box center [417, 427] width 119 height 119
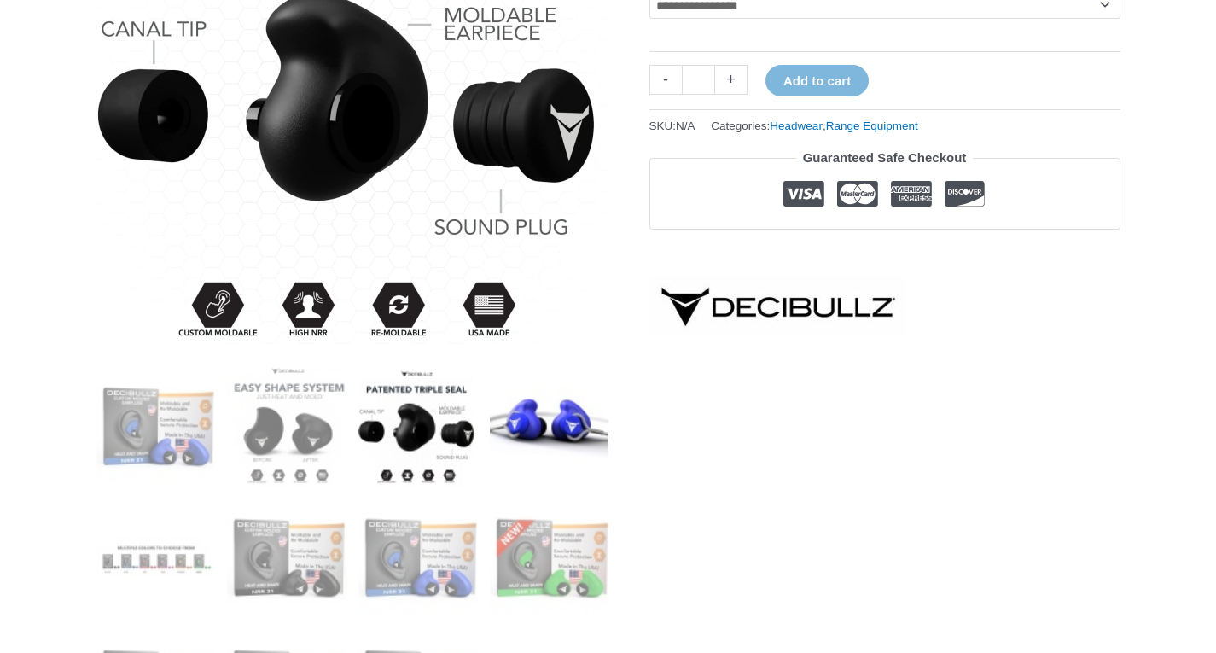
click at [543, 418] on img at bounding box center [549, 427] width 119 height 119
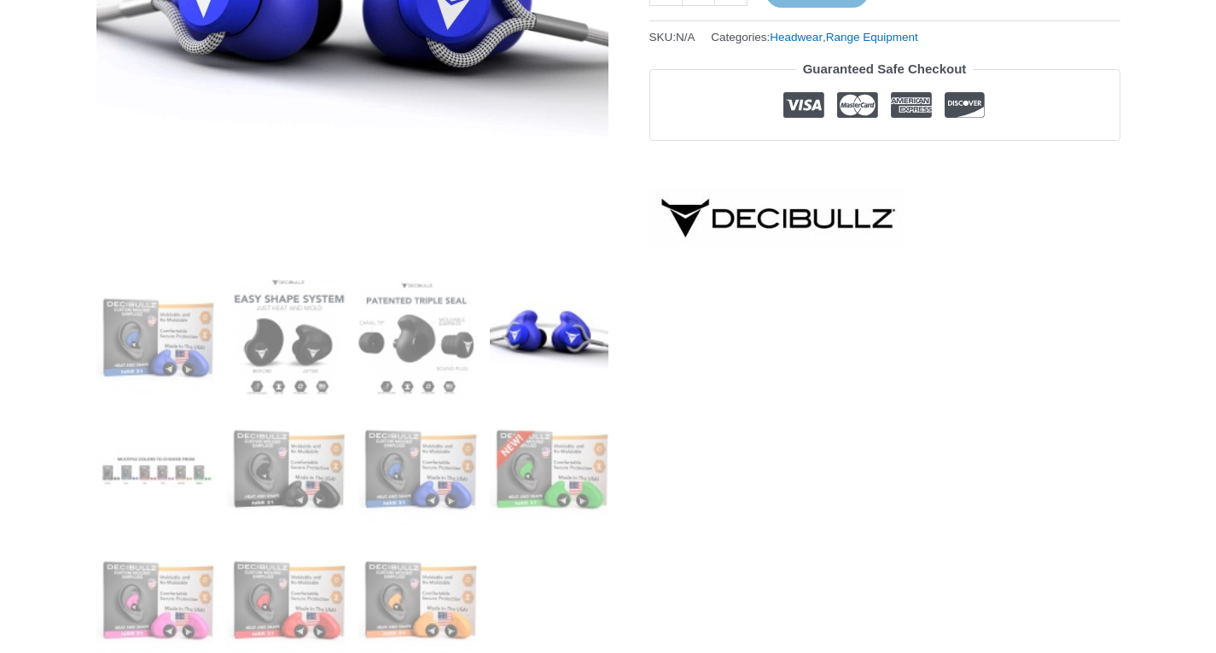
scroll to position [488, 0]
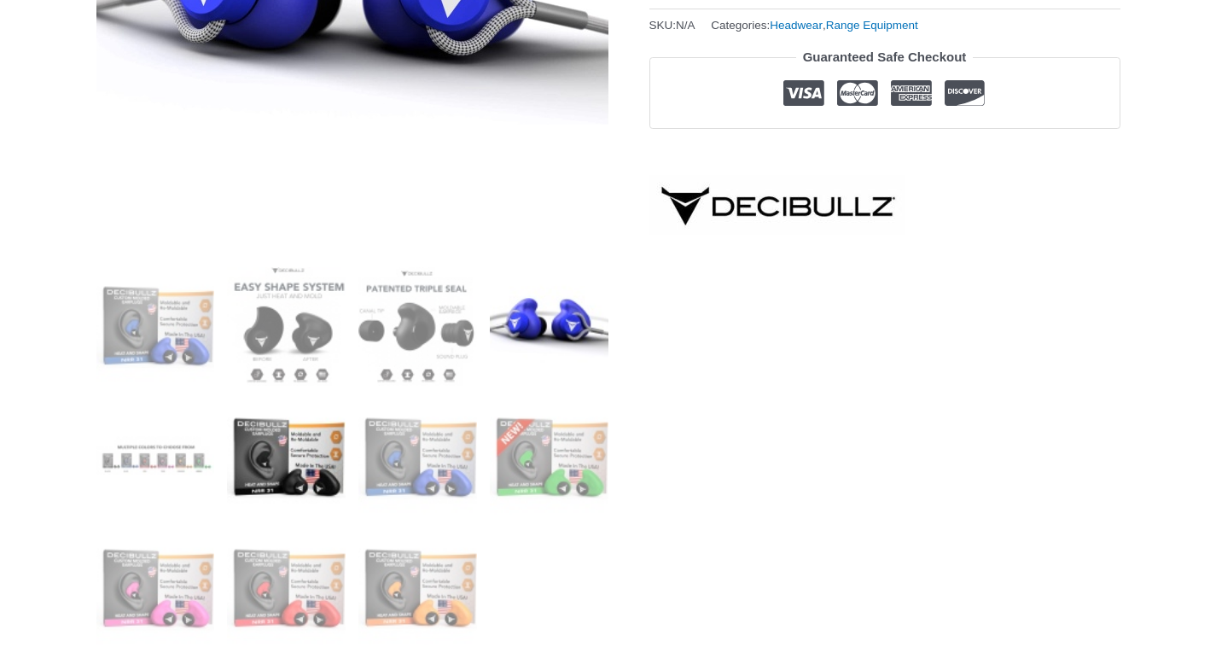
click at [312, 443] on img at bounding box center [286, 457] width 119 height 119
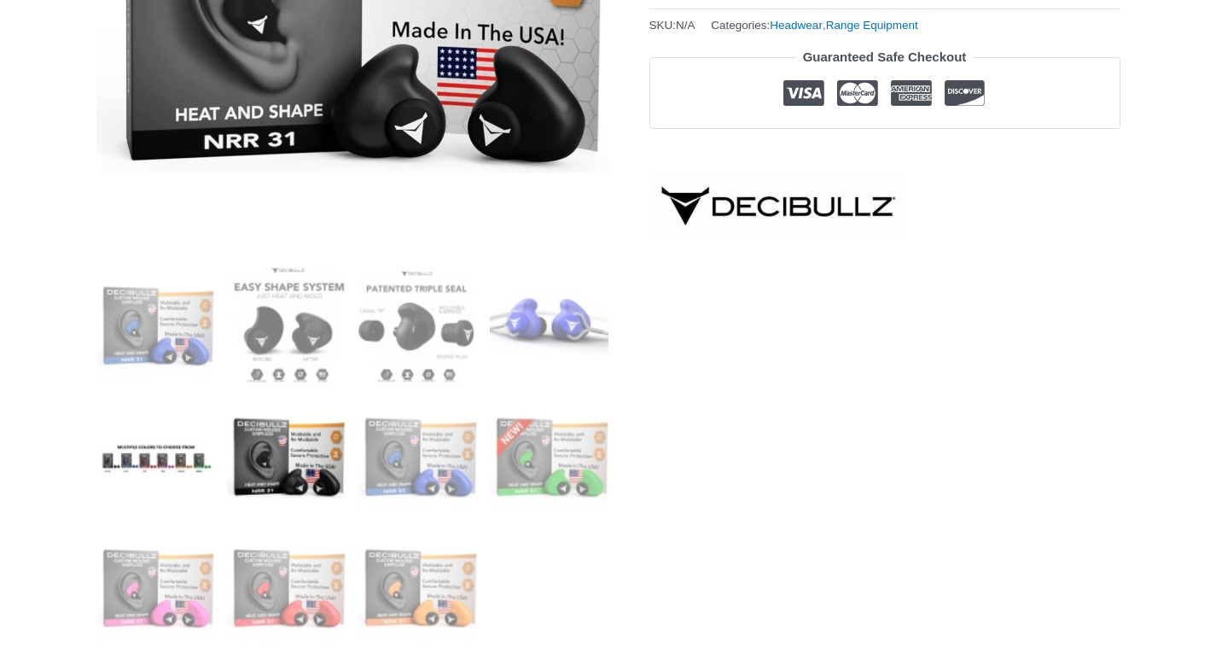
click at [178, 437] on img at bounding box center [155, 457] width 119 height 119
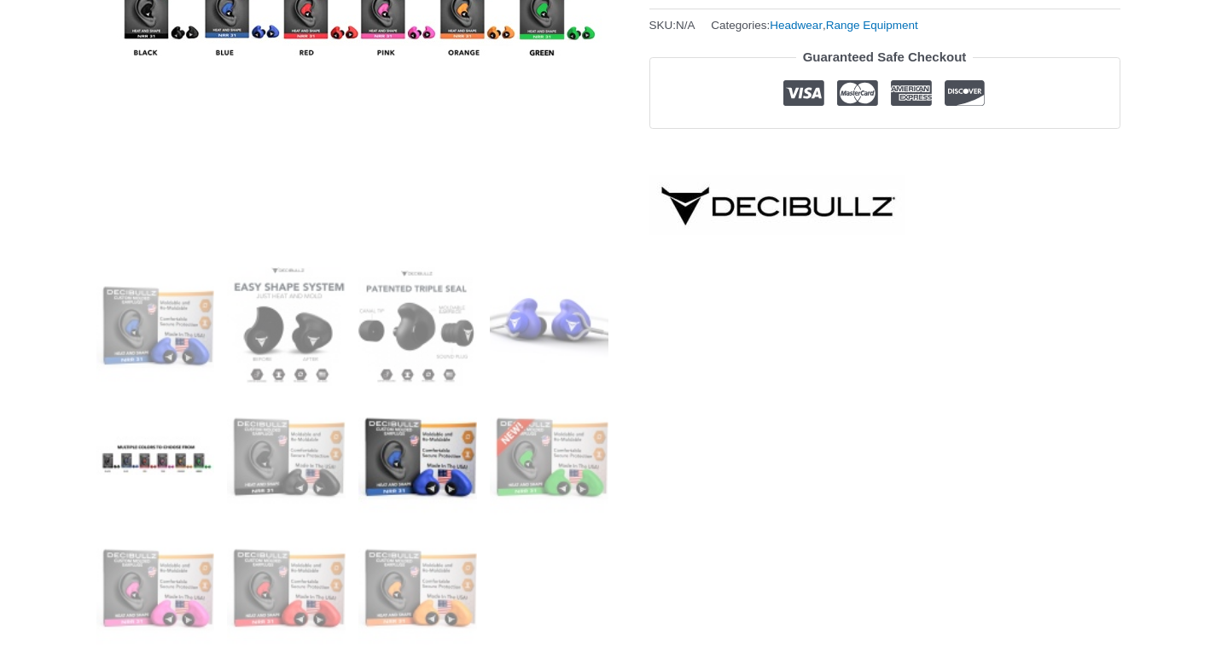
click at [386, 445] on img at bounding box center [417, 457] width 119 height 119
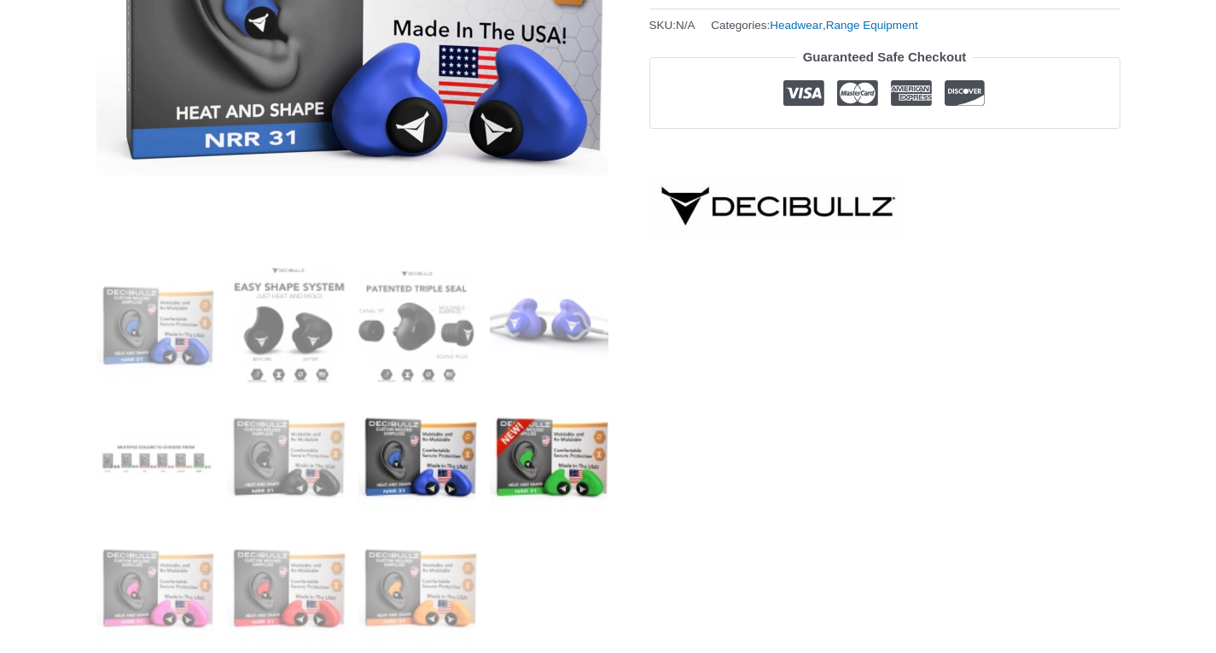
click at [601, 464] on img at bounding box center [549, 457] width 119 height 119
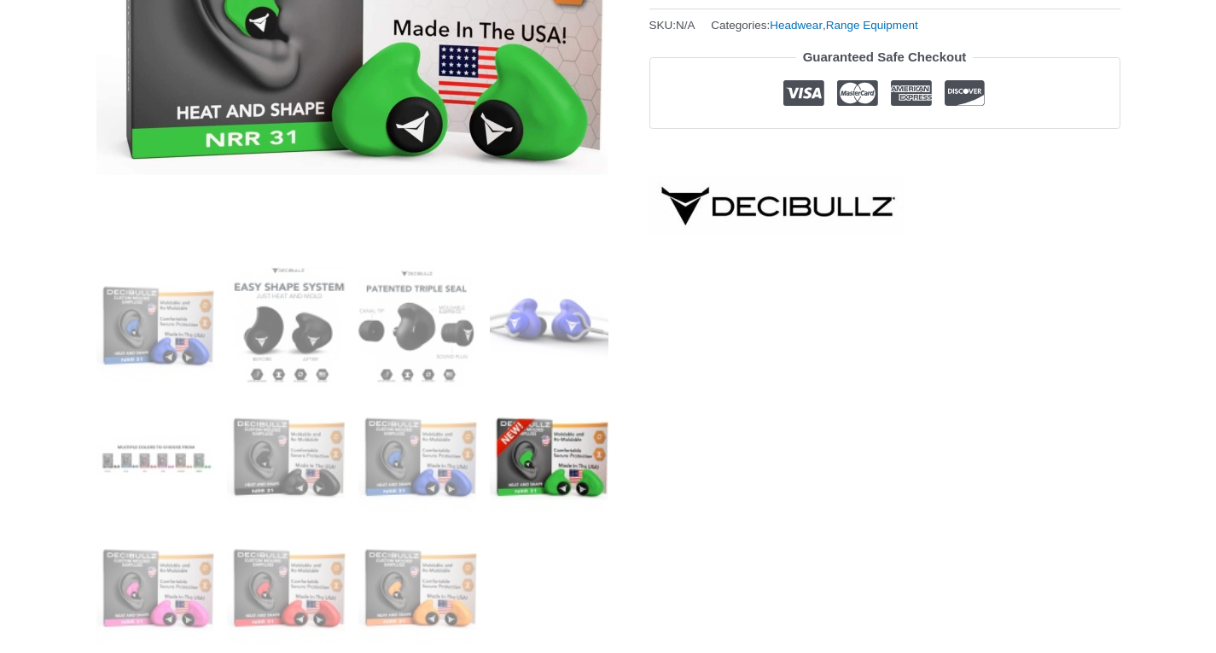
click at [486, 560] on ol at bounding box center [352, 463] width 512 height 393
click at [465, 577] on img at bounding box center [417, 589] width 119 height 119
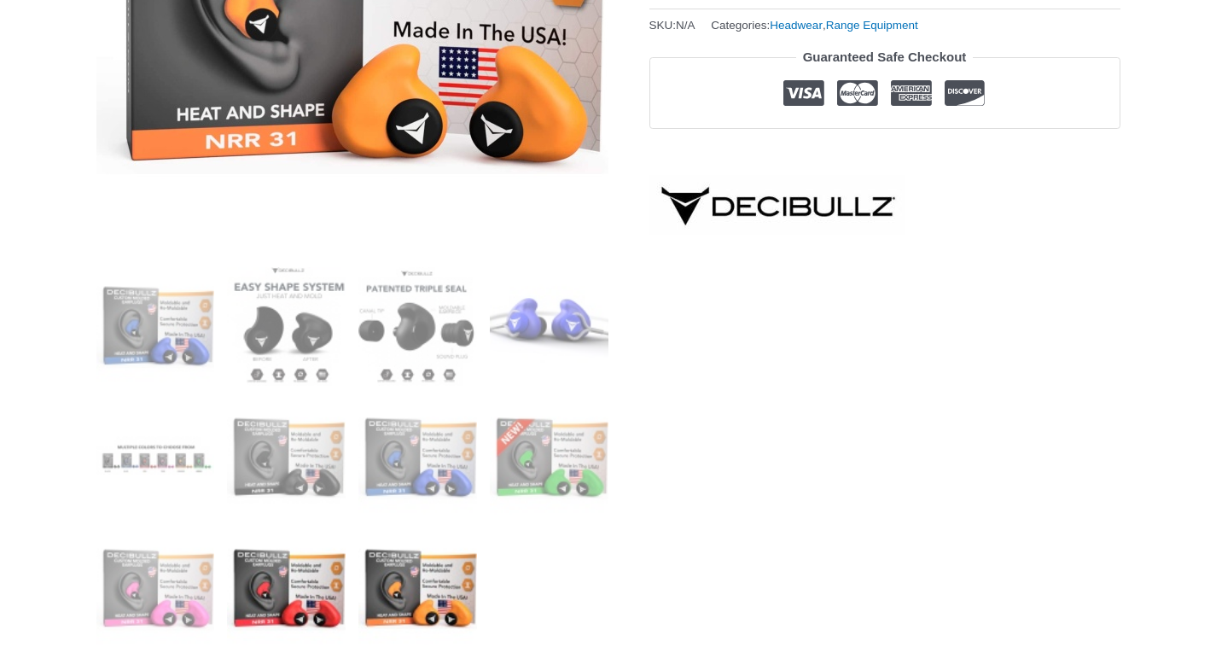
click at [251, 577] on img at bounding box center [286, 589] width 119 height 119
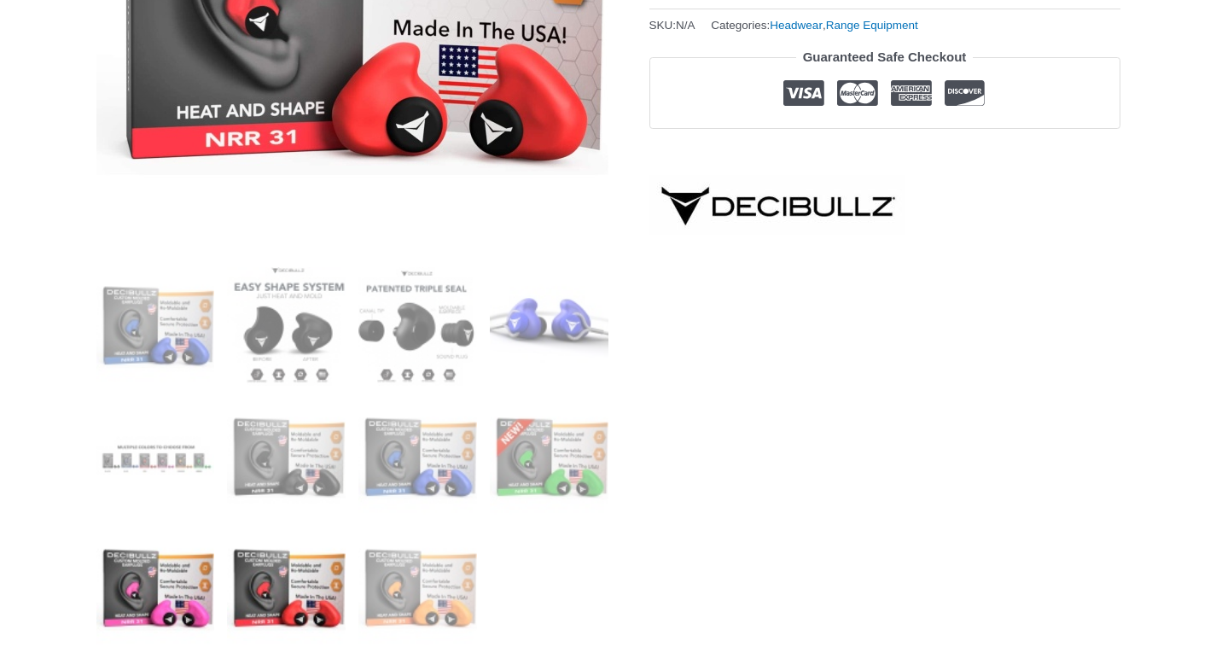
click at [204, 578] on img at bounding box center [155, 589] width 119 height 119
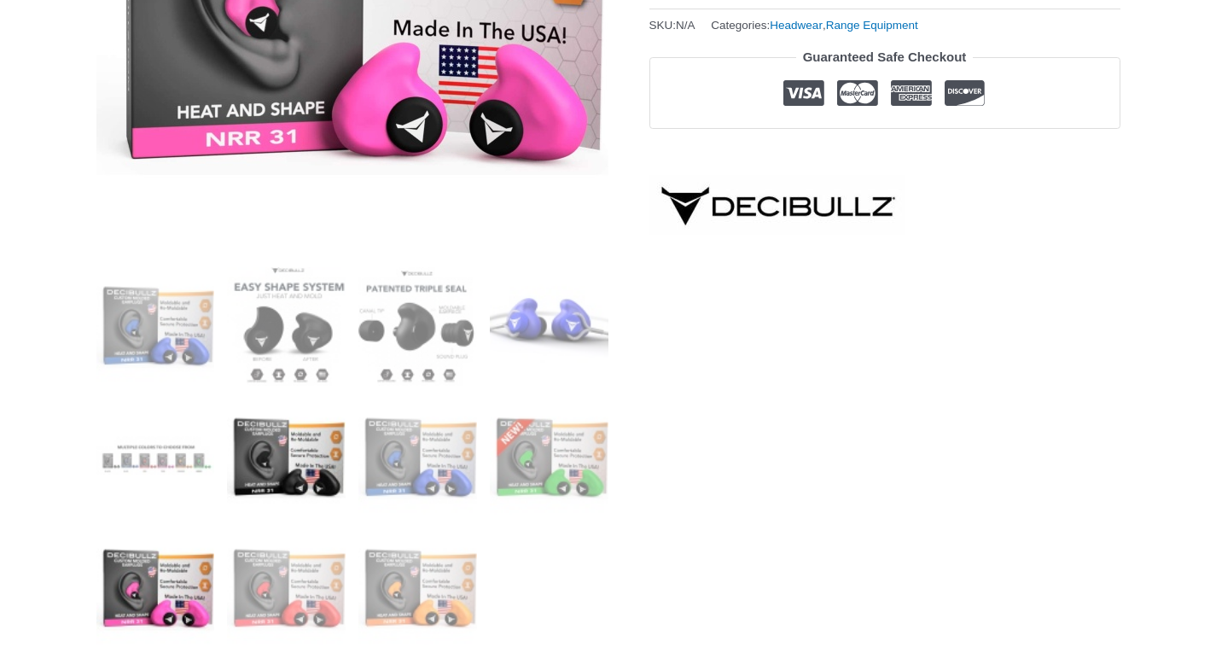
click at [308, 484] on img at bounding box center [286, 457] width 119 height 119
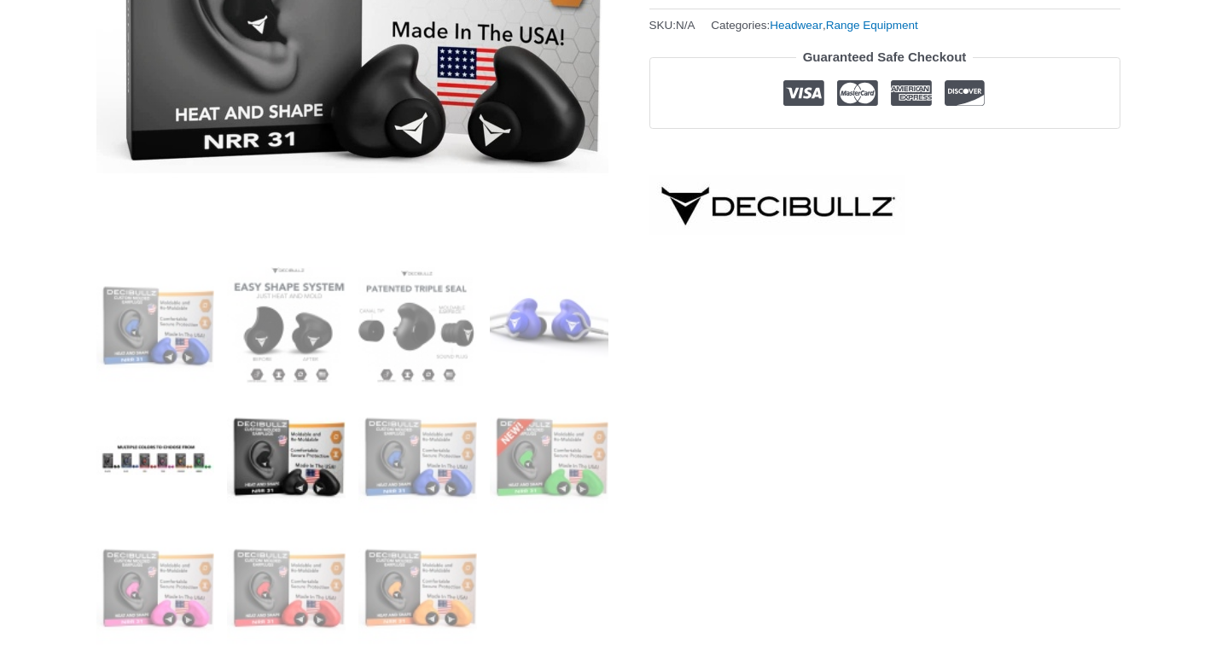
click at [210, 450] on img at bounding box center [155, 457] width 119 height 119
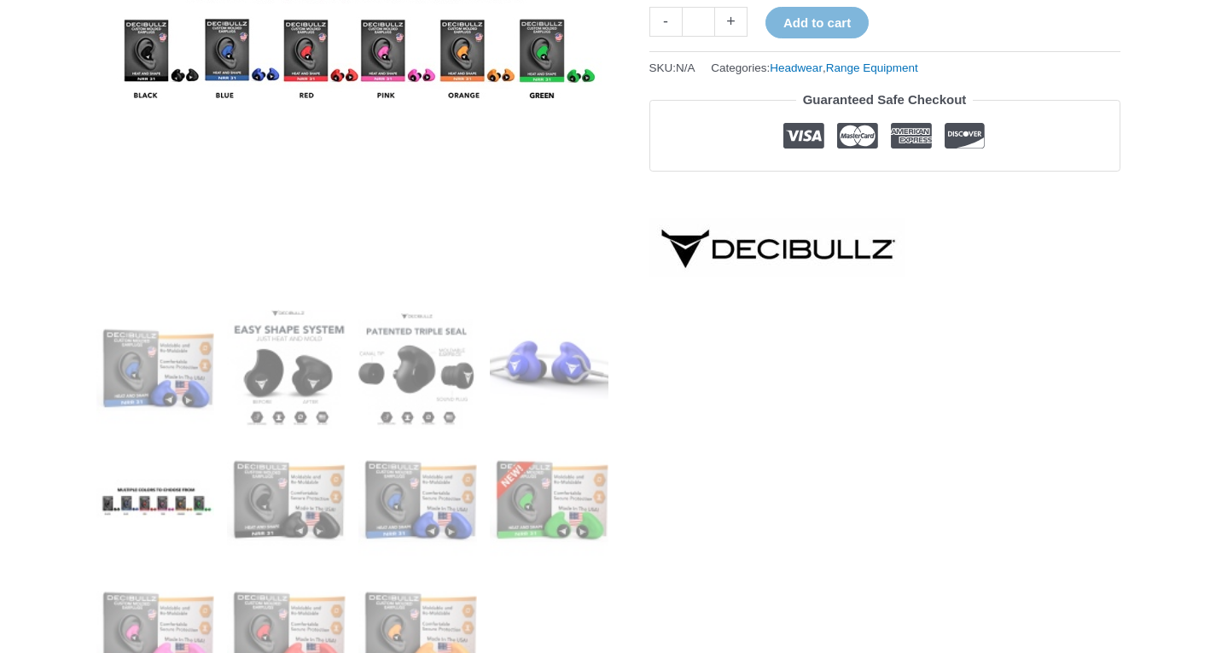
scroll to position [447, 0]
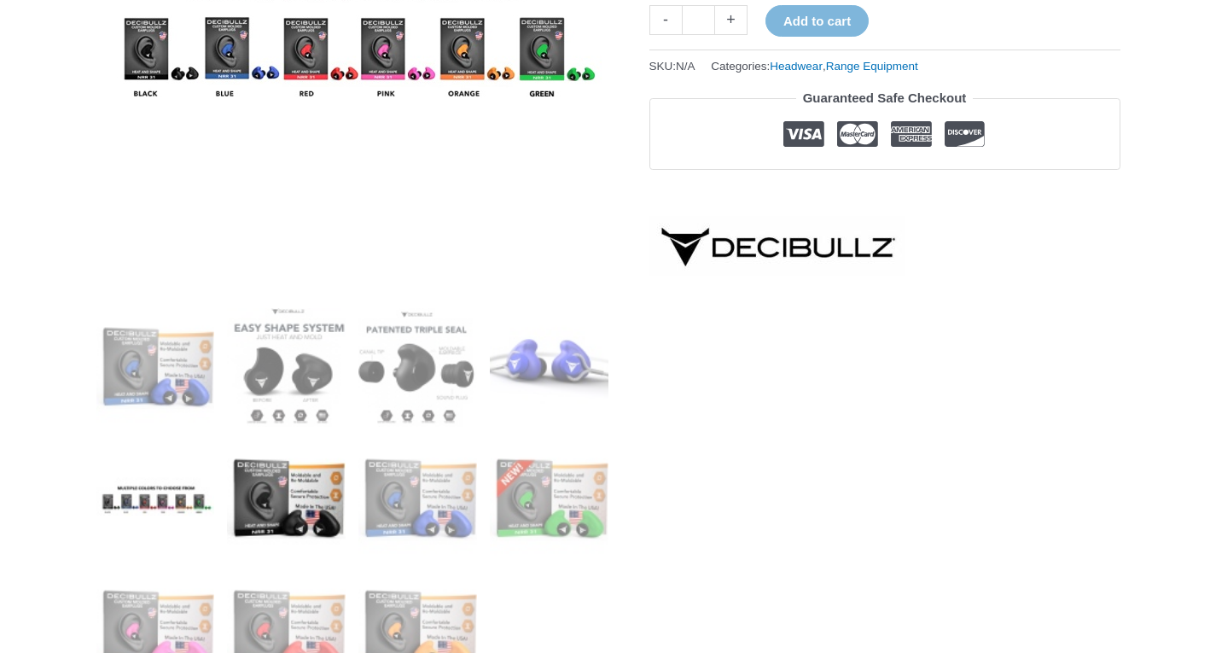
click at [288, 492] on img at bounding box center [286, 498] width 119 height 119
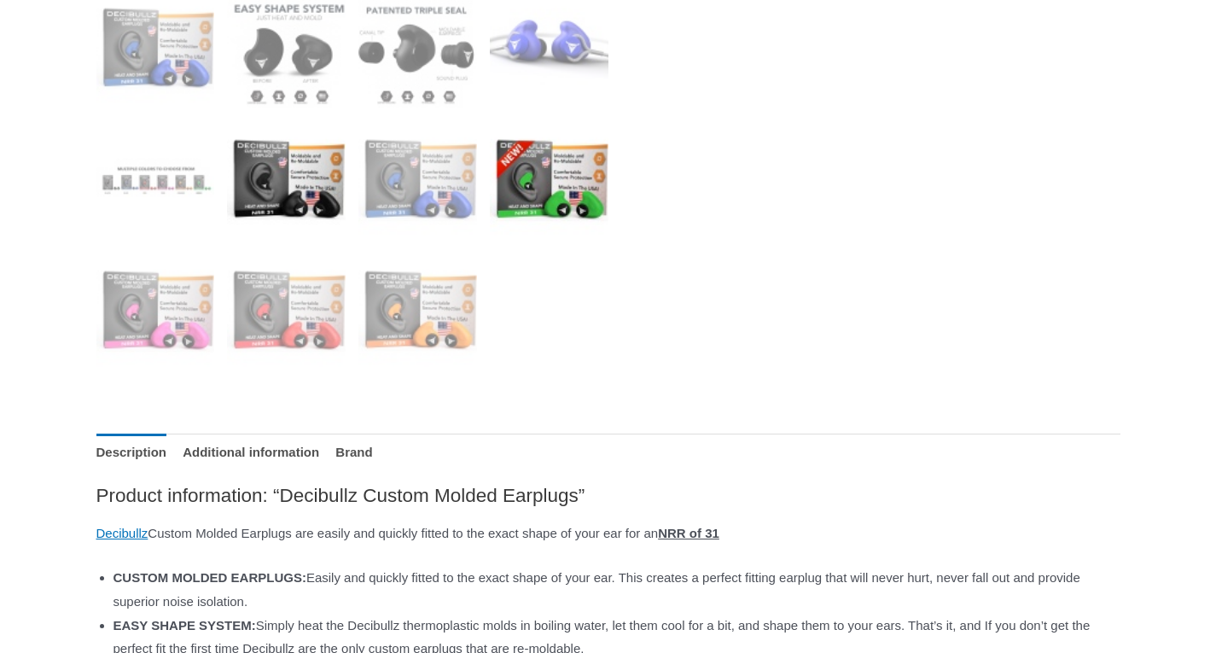
scroll to position [723, 0]
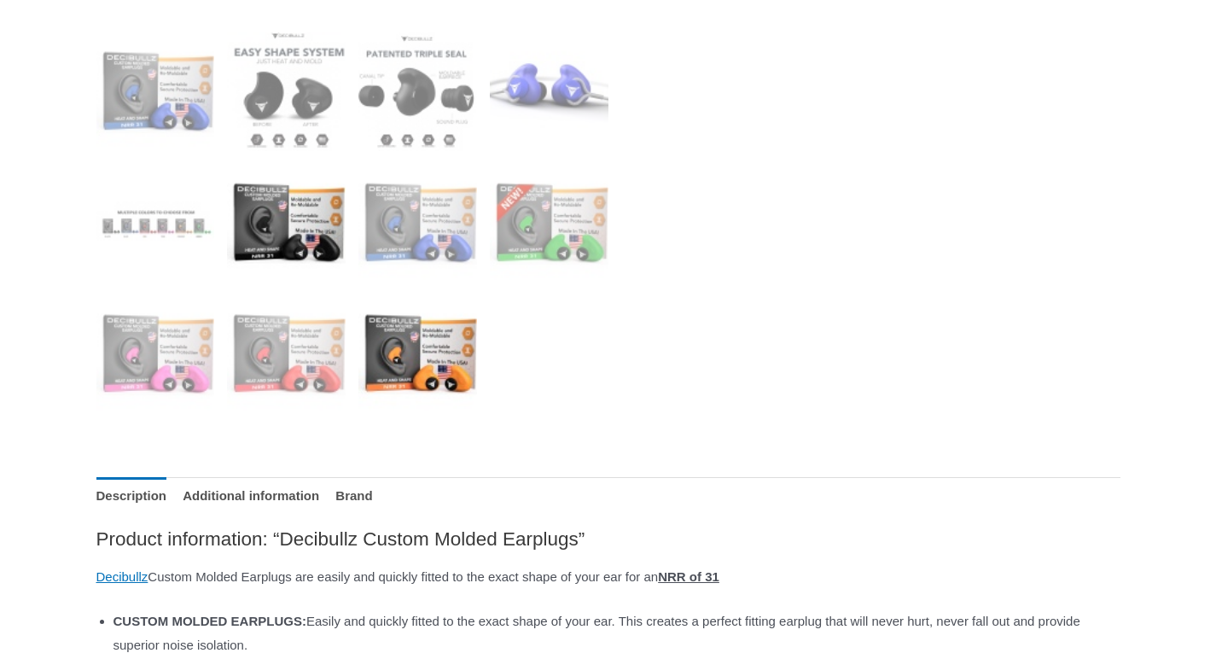
click at [450, 376] on img at bounding box center [417, 354] width 119 height 119
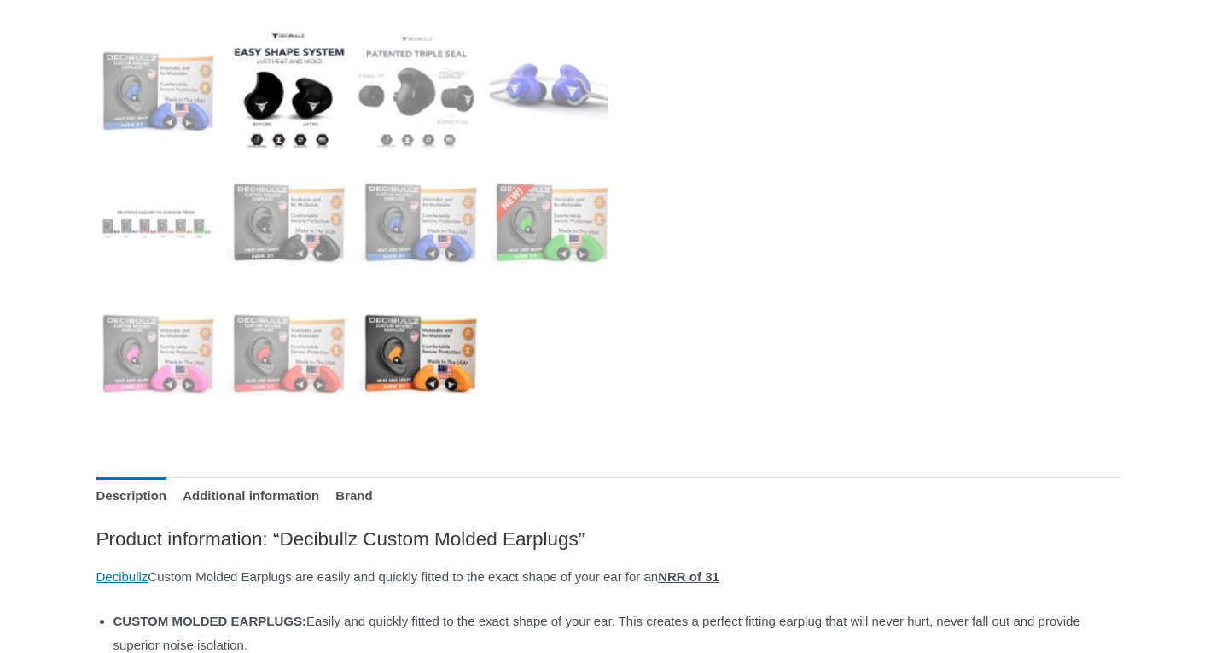
click at [270, 78] on img at bounding box center [286, 91] width 119 height 119
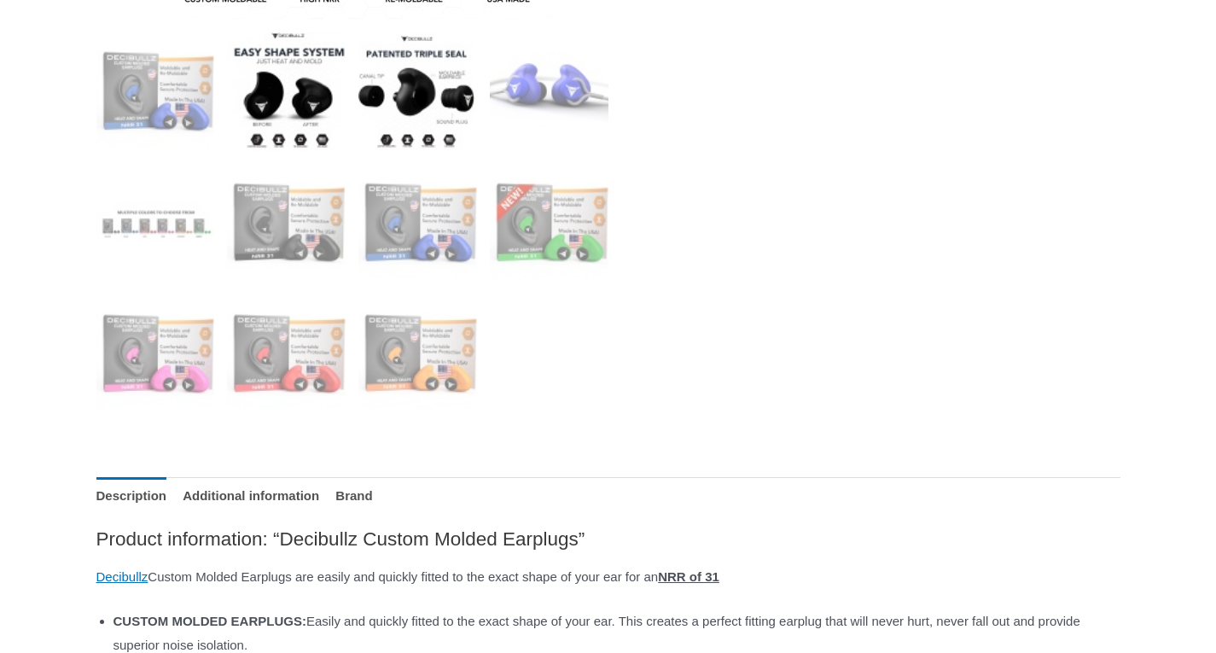
click at [413, 103] on img at bounding box center [417, 91] width 119 height 119
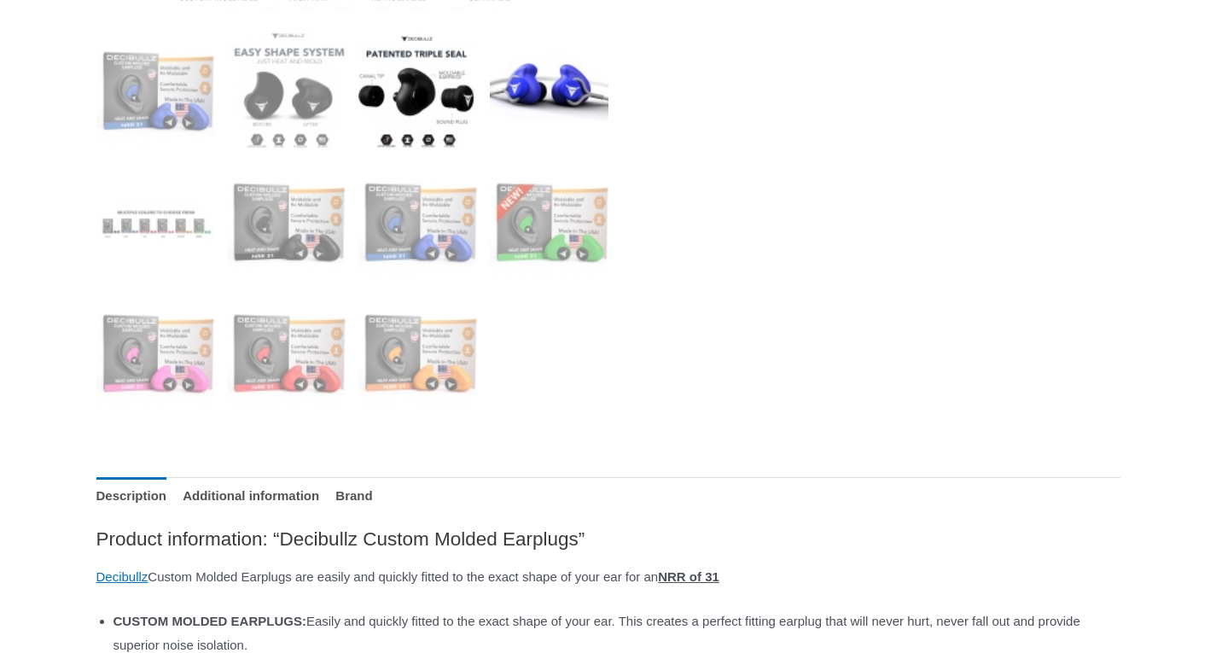
click at [505, 115] on img at bounding box center [549, 91] width 119 height 119
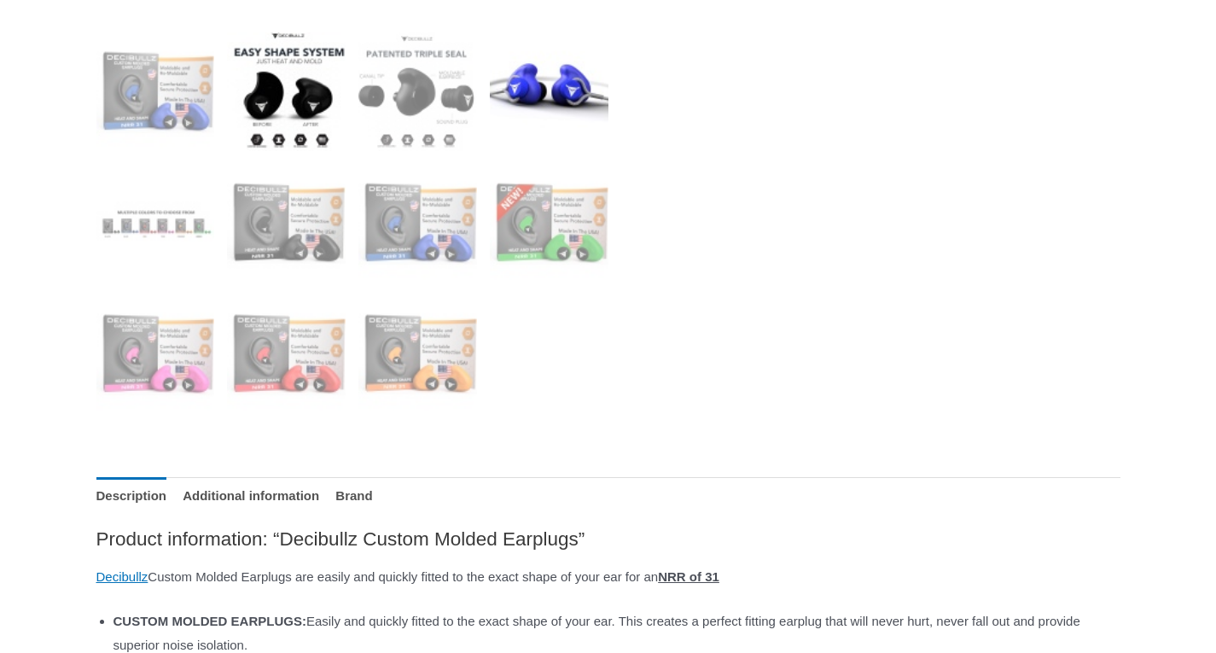
click at [255, 75] on img at bounding box center [286, 91] width 119 height 119
click at [184, 224] on img at bounding box center [155, 223] width 119 height 119
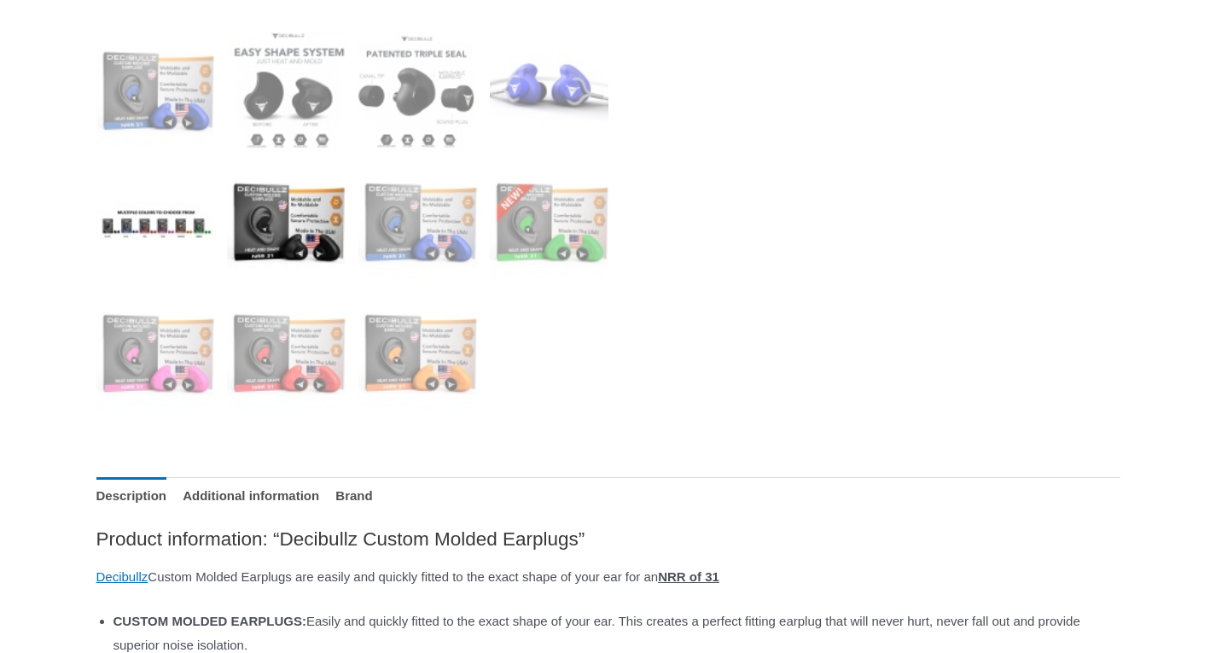
click at [283, 237] on img at bounding box center [286, 223] width 119 height 119
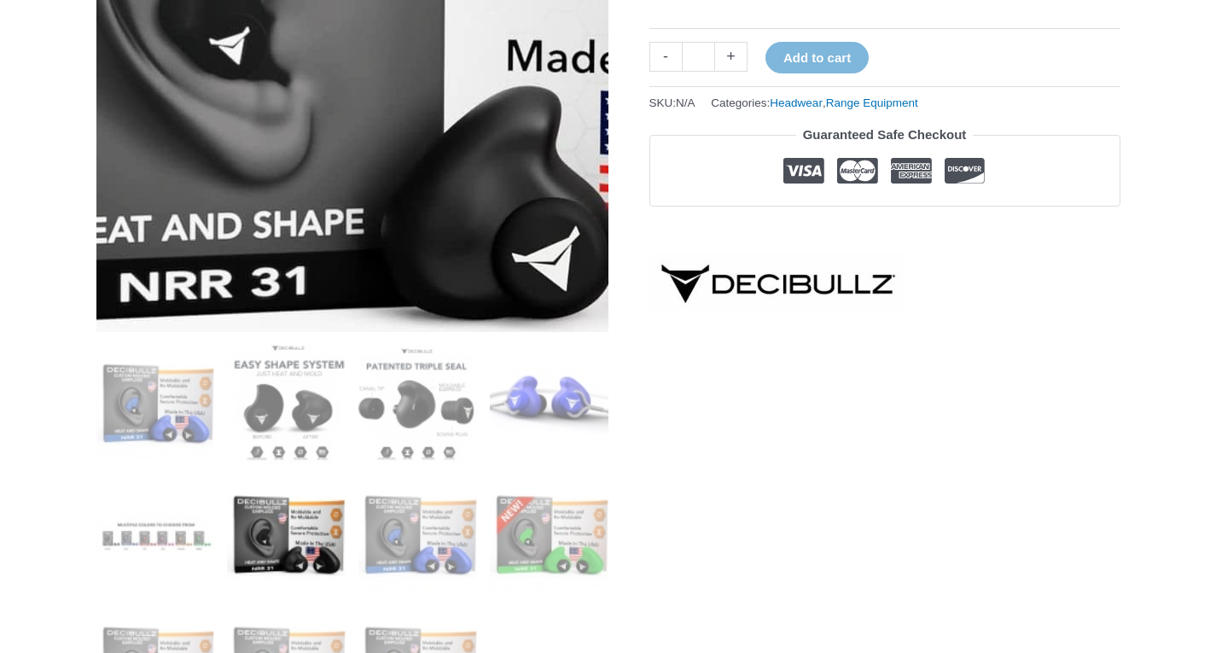
scroll to position [350, 0]
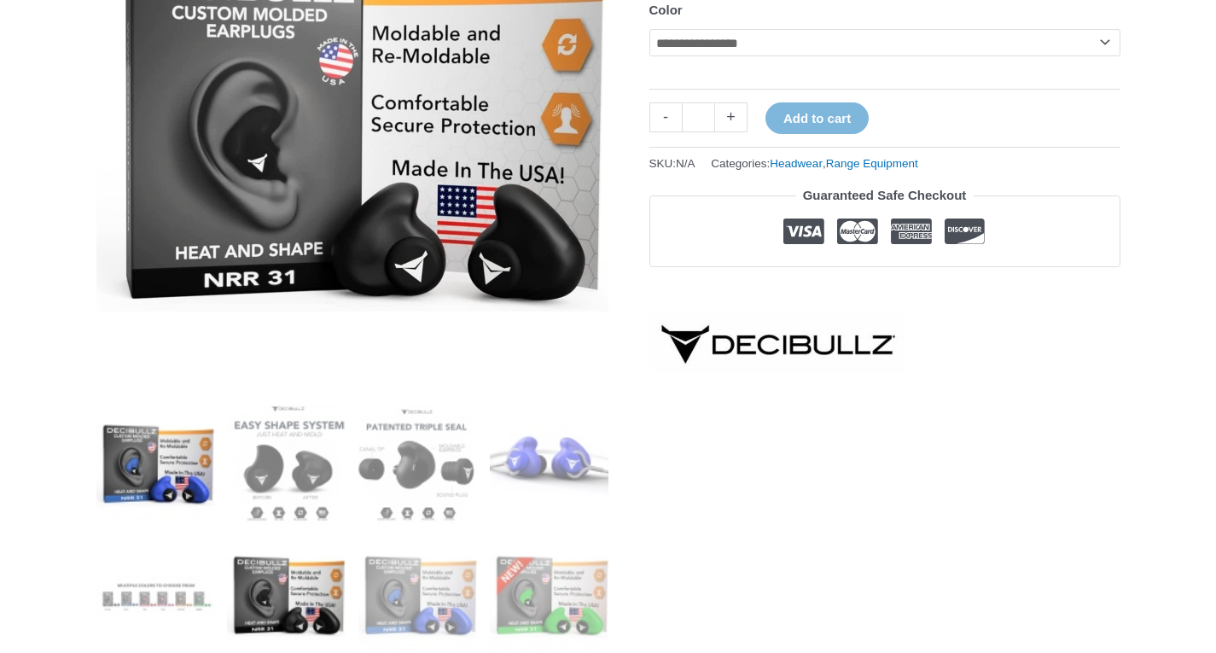
click at [212, 459] on img at bounding box center [155, 464] width 119 height 119
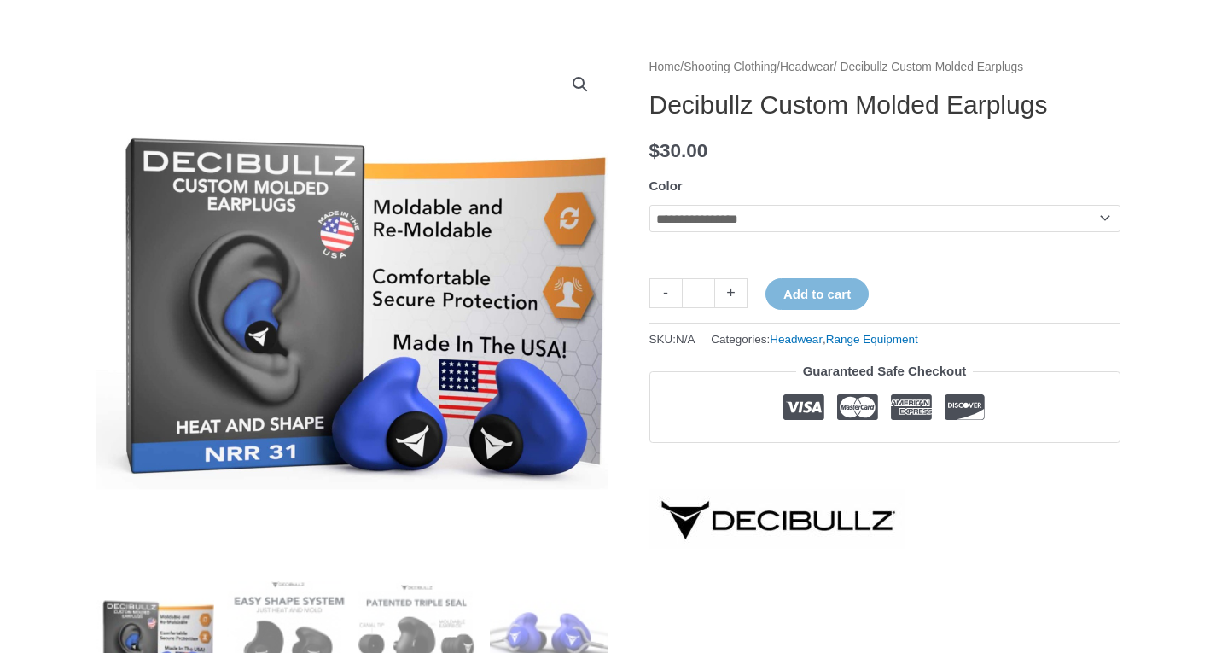
scroll to position [171, 0]
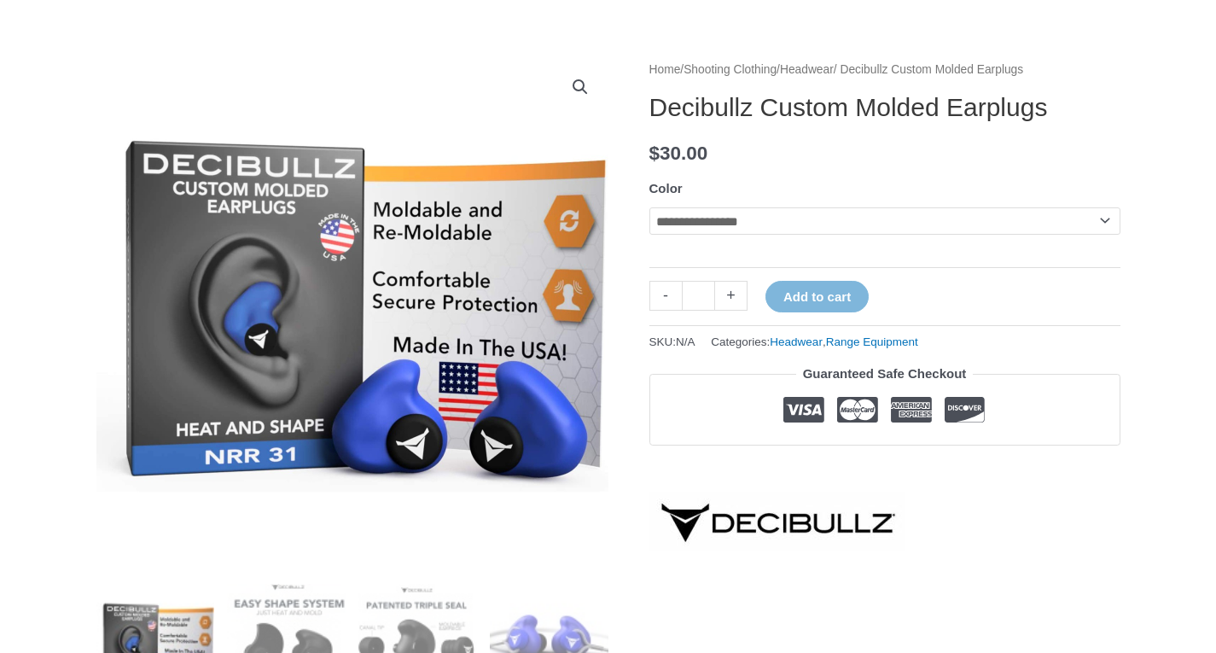
click at [712, 230] on select "**********" at bounding box center [884, 220] width 471 height 27
select select "******"
click at [649, 207] on select "**********" at bounding box center [884, 220] width 471 height 27
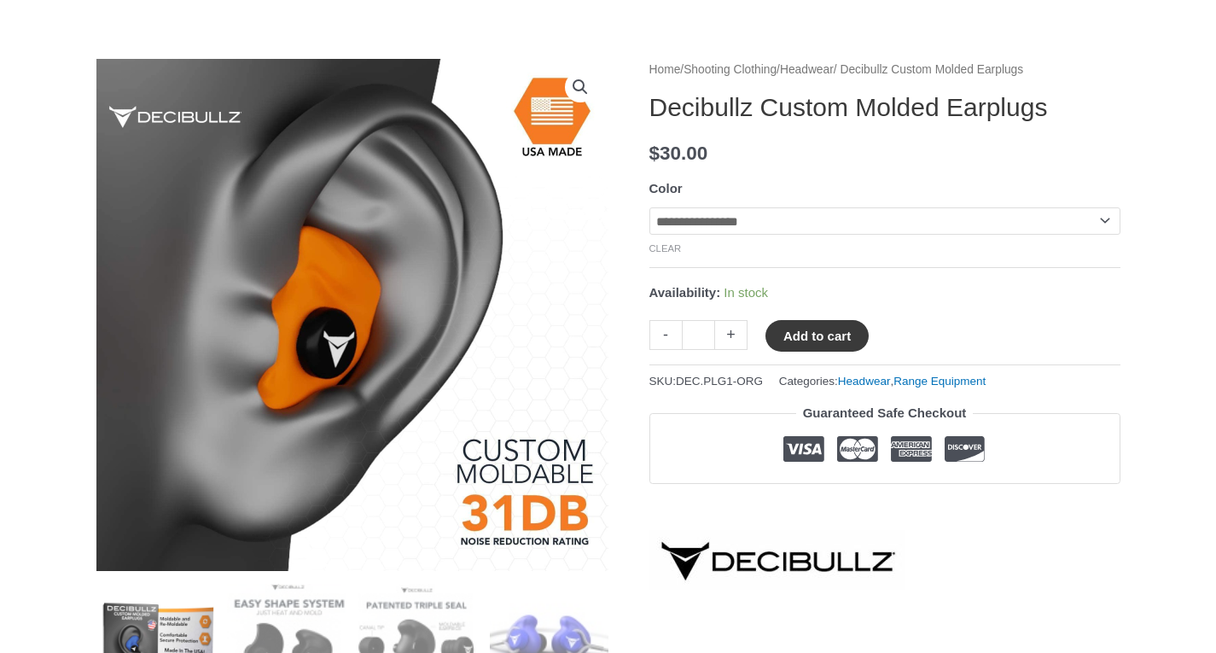
click at [794, 344] on button "Add to cart" at bounding box center [816, 336] width 103 height 32
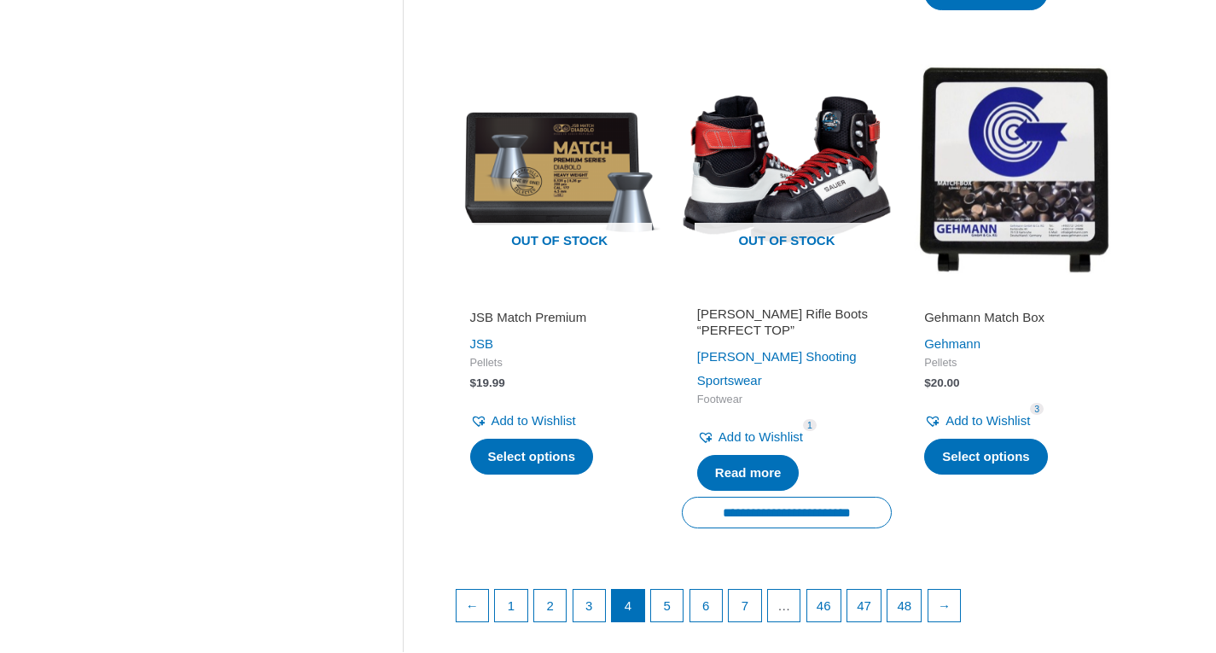
scroll to position [2295, 0]
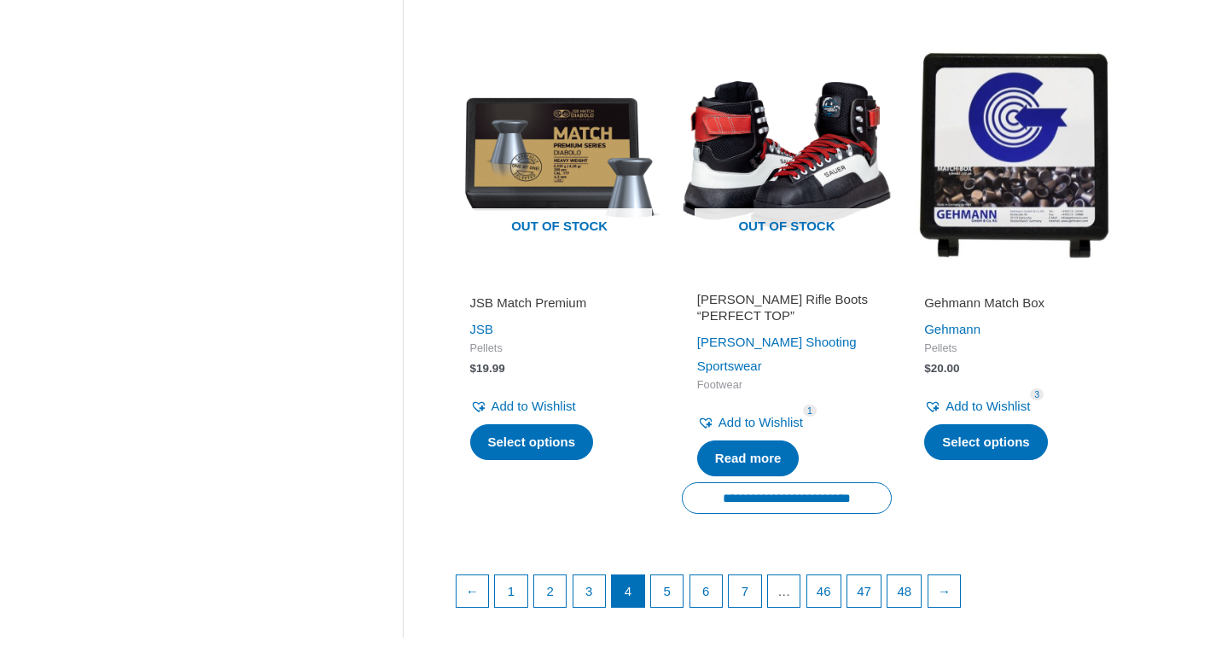
click at [671, 575] on link "5" at bounding box center [667, 592] width 32 height 34
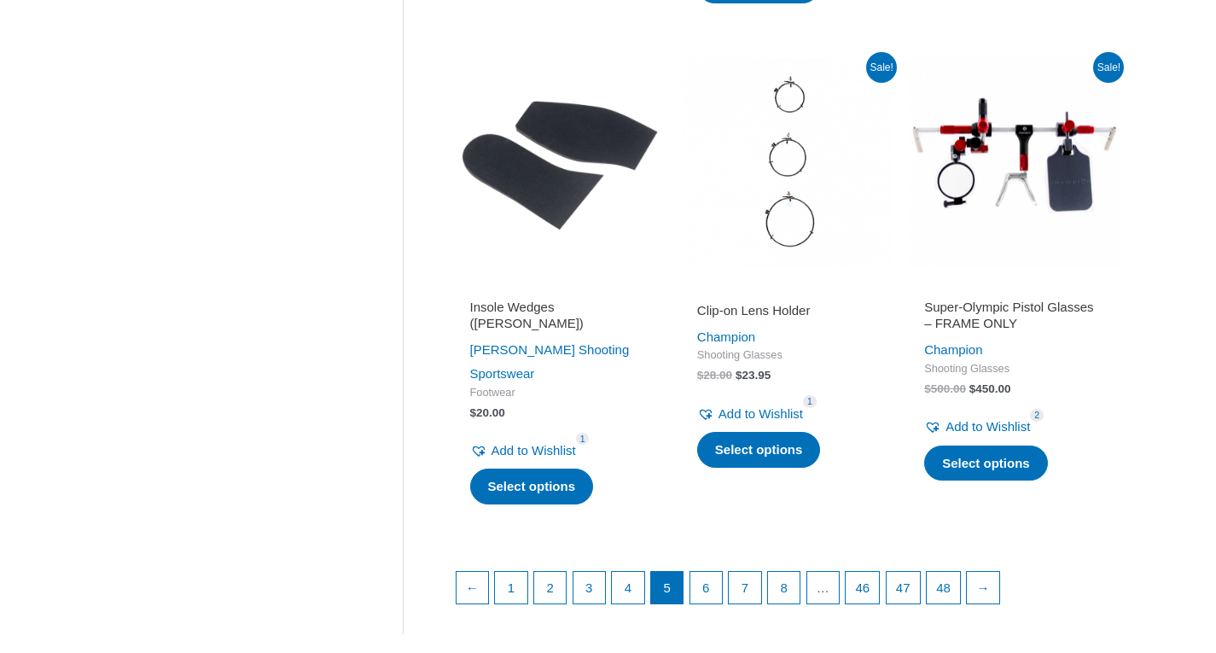
scroll to position [2222, 0]
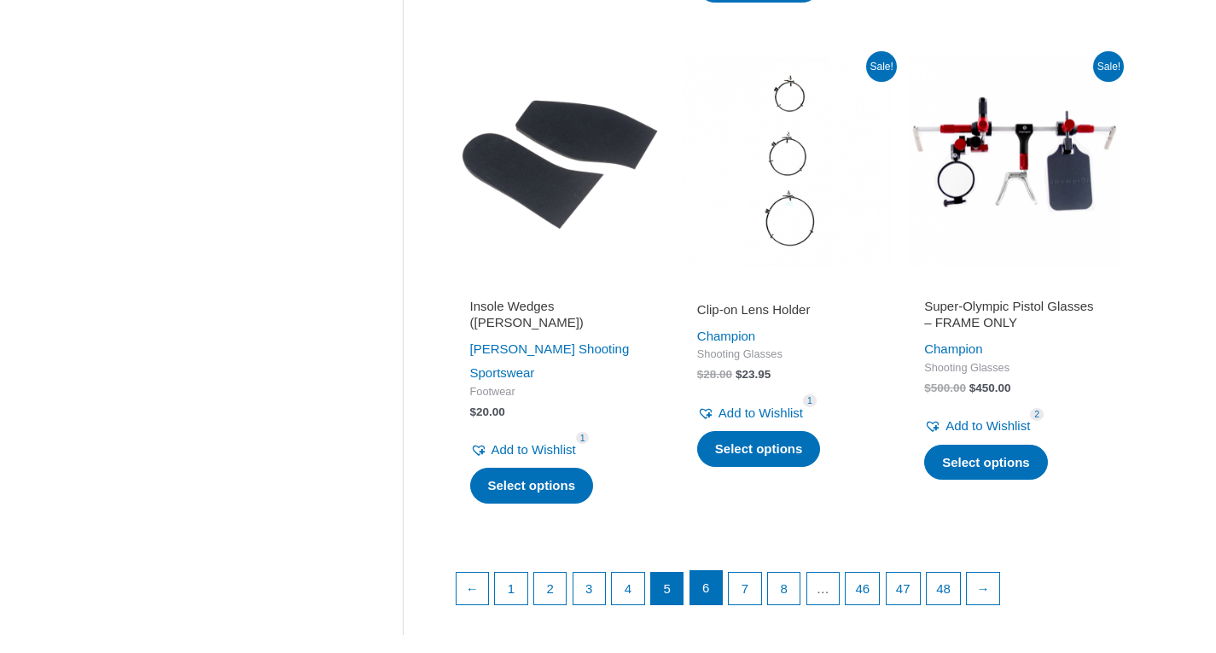
click at [719, 571] on link "6" at bounding box center [706, 588] width 32 height 34
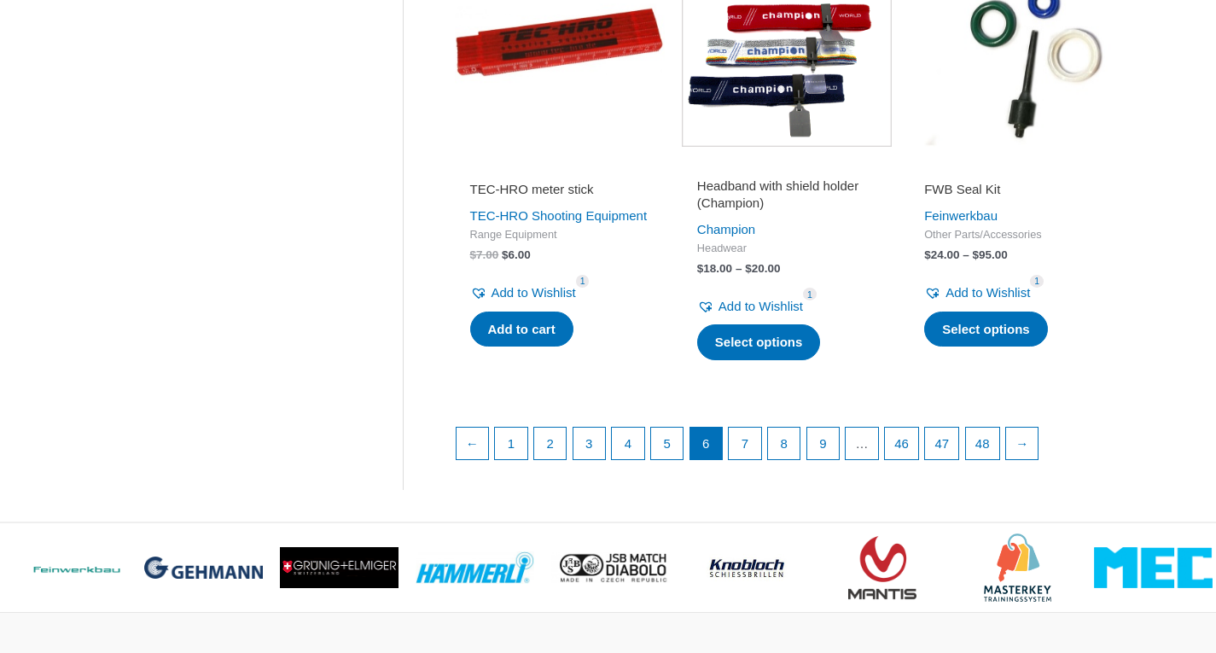
scroll to position [2401, 0]
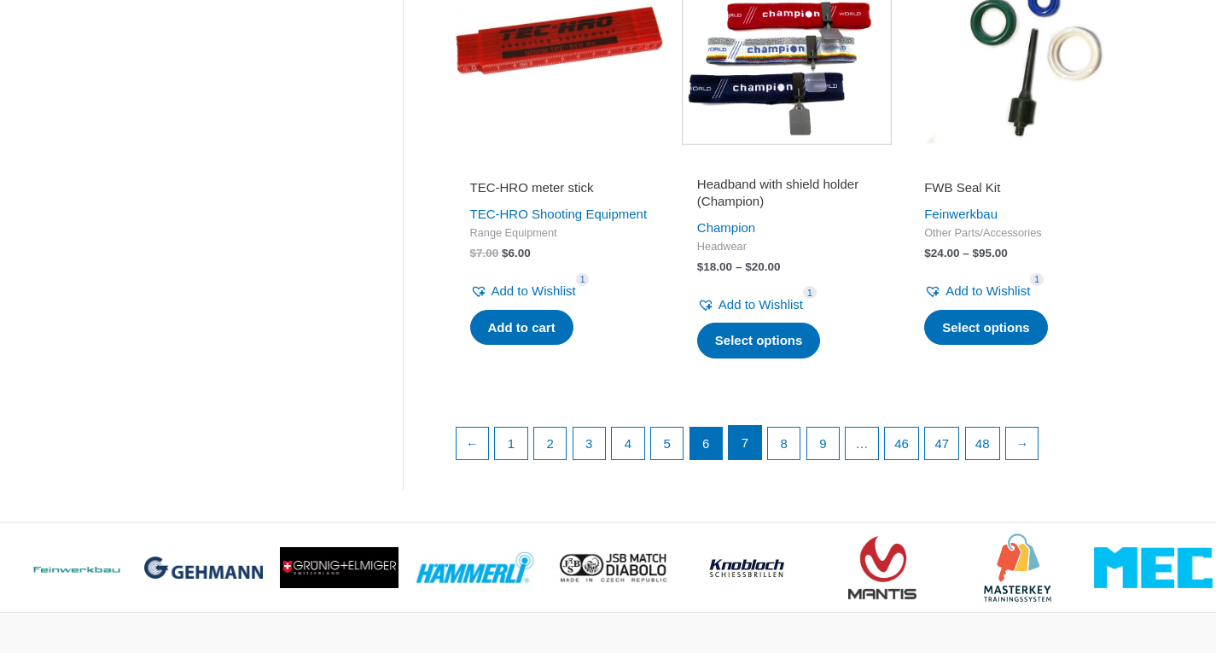
click at [750, 460] on link "7" at bounding box center [745, 443] width 32 height 34
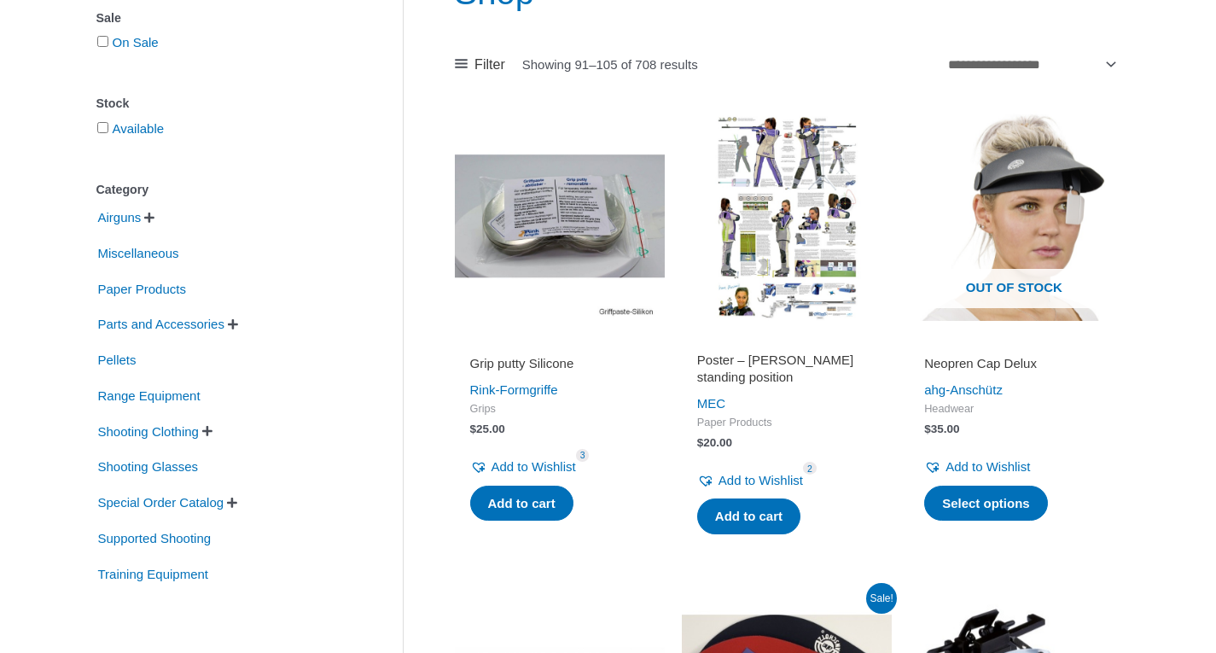
scroll to position [267, 0]
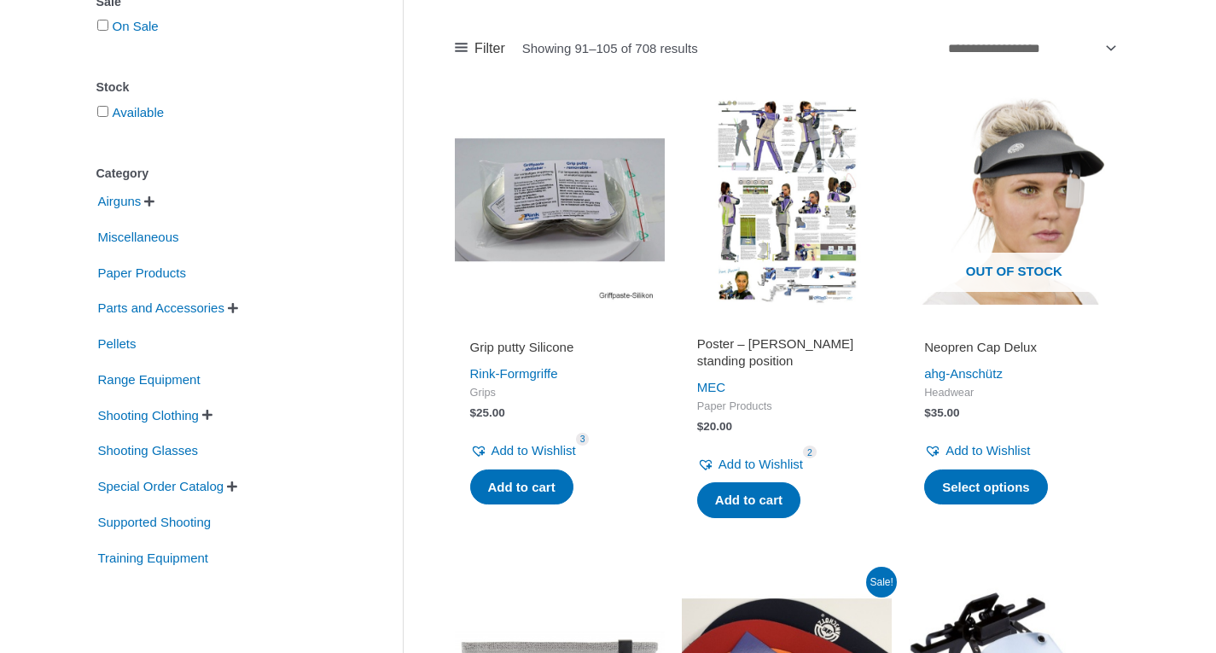
click at [535, 217] on img at bounding box center [560, 200] width 210 height 210
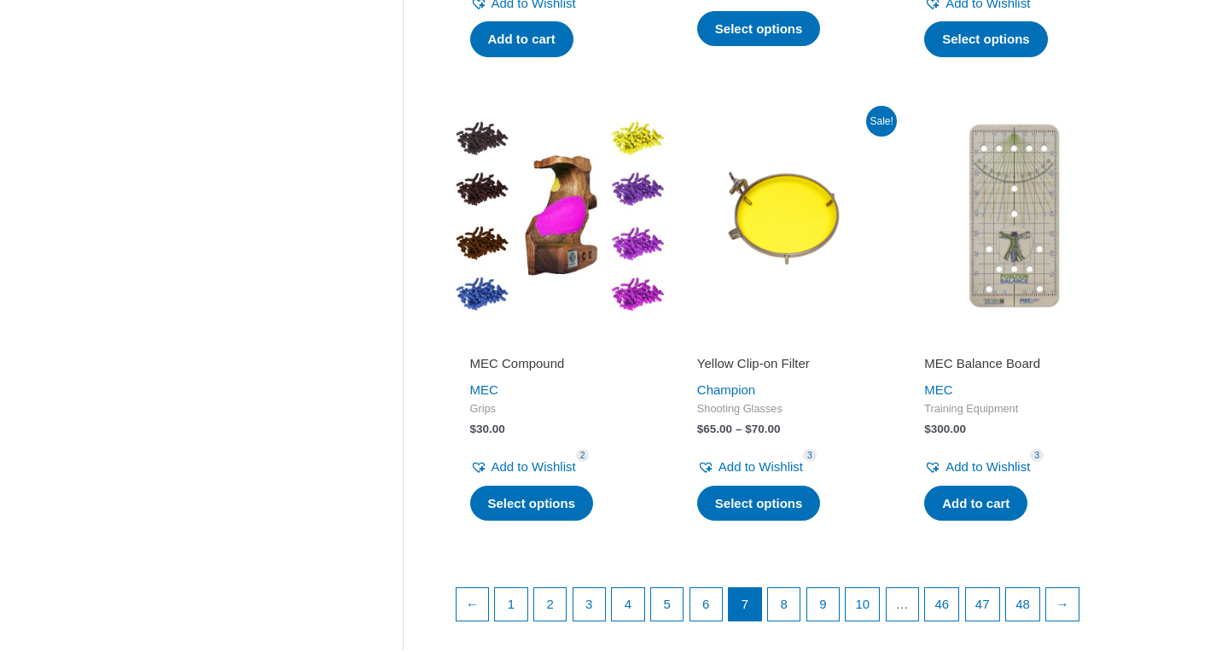
scroll to position [2187, 0]
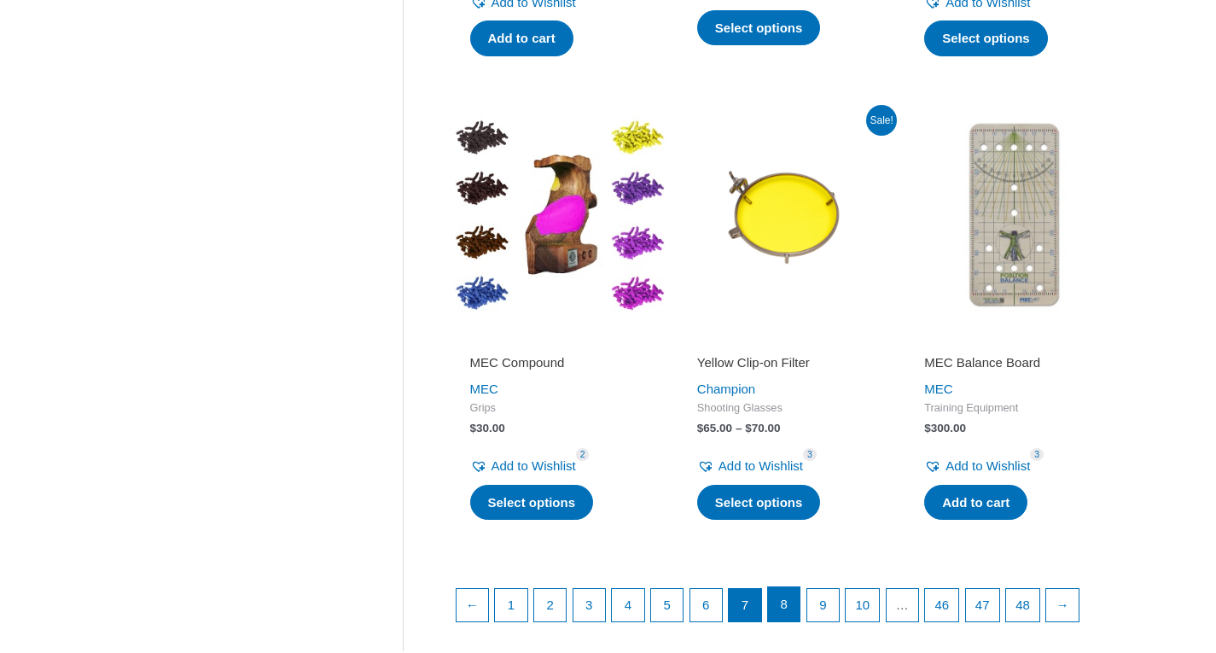
click at [777, 596] on link "8" at bounding box center [784, 604] width 32 height 34
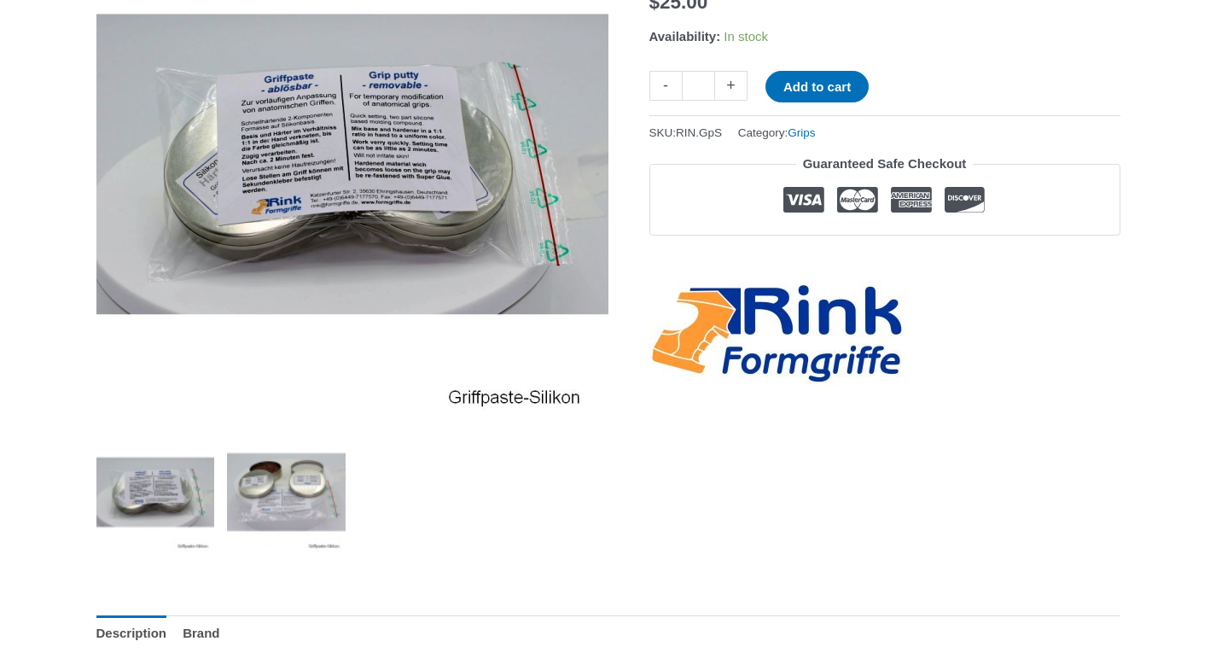
scroll to position [307, 0]
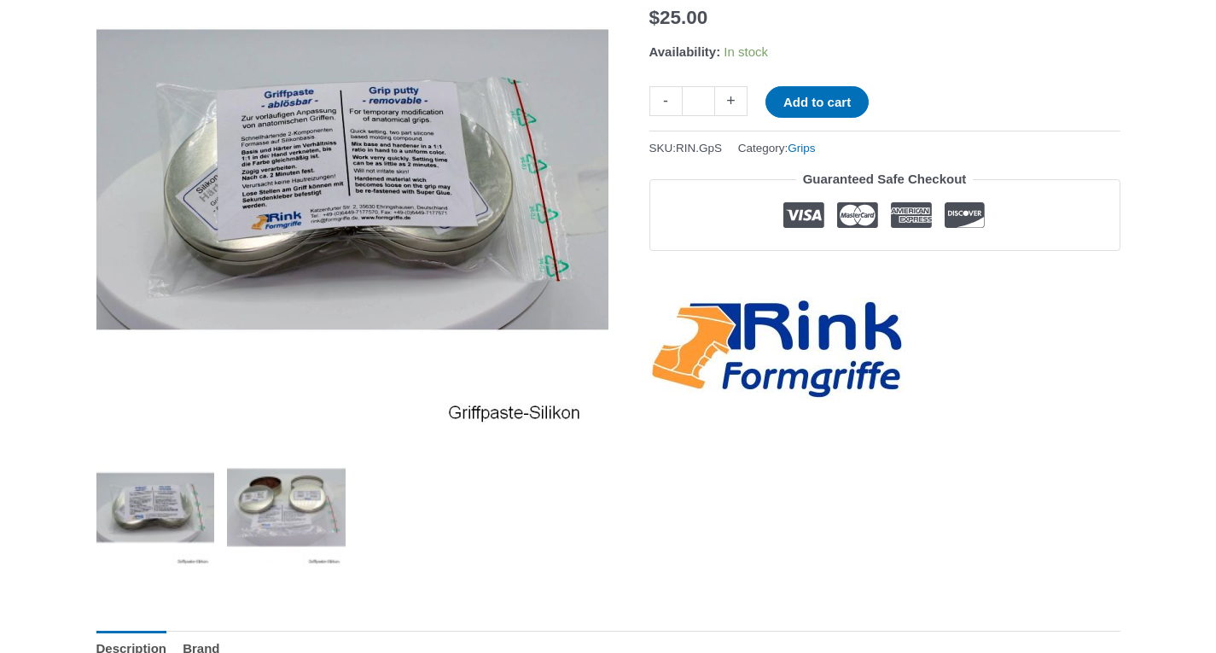
click at [299, 505] on img at bounding box center [286, 507] width 119 height 119
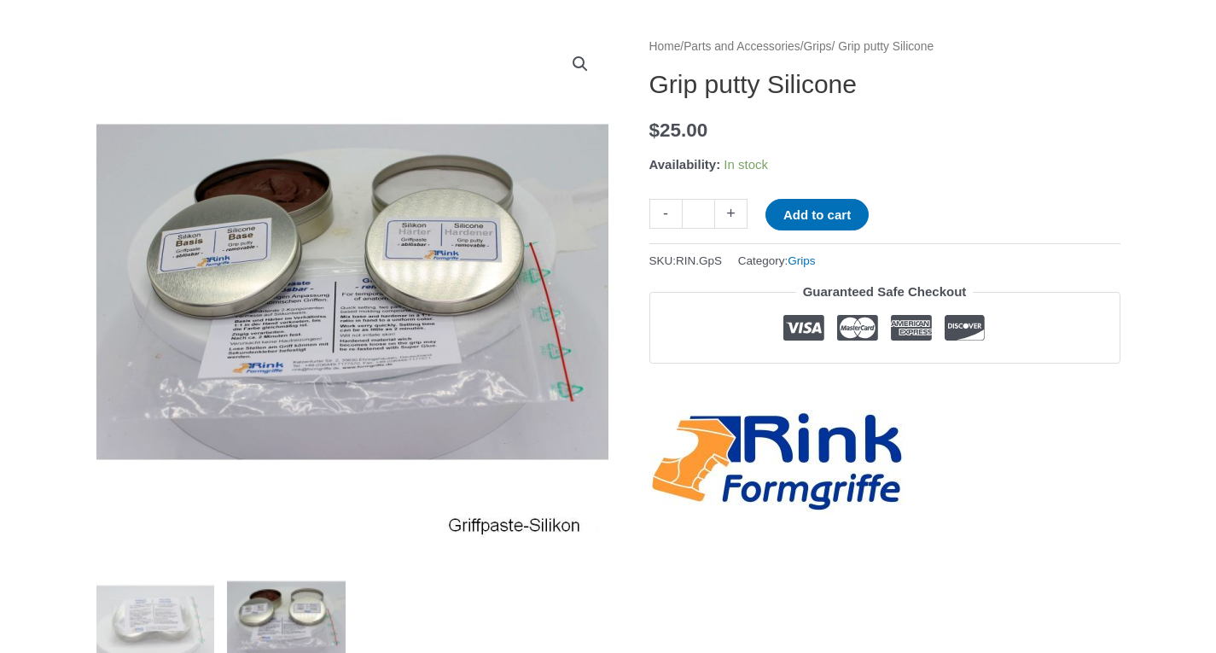
scroll to position [192, 0]
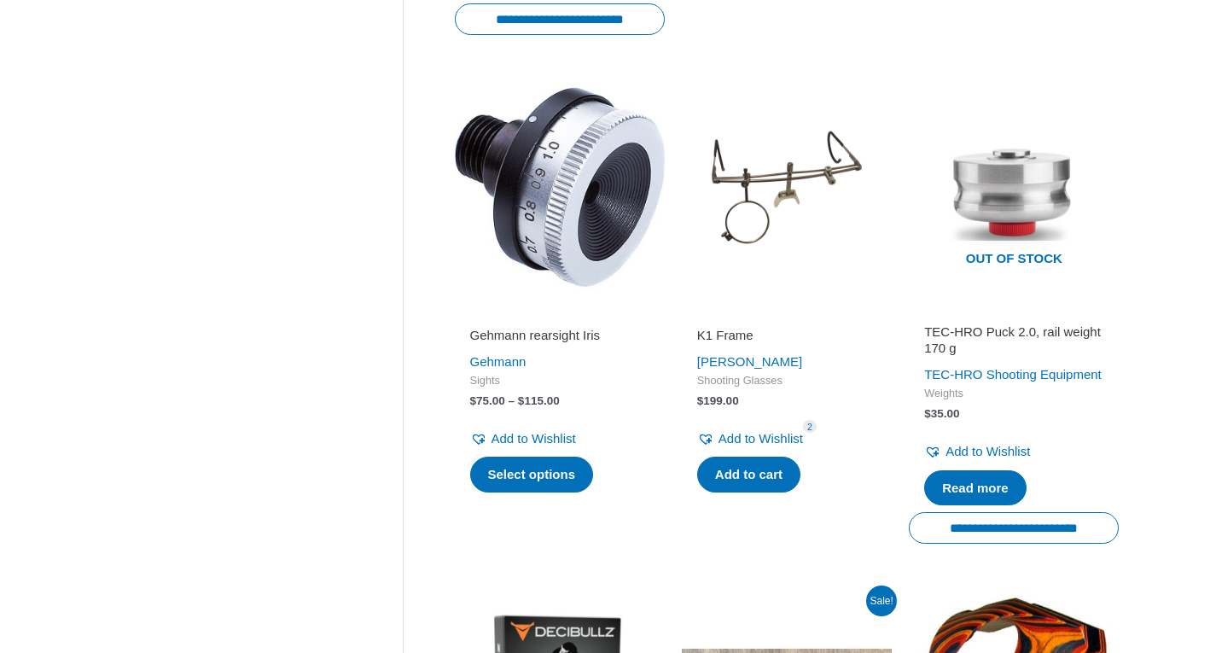
scroll to position [1268, 0]
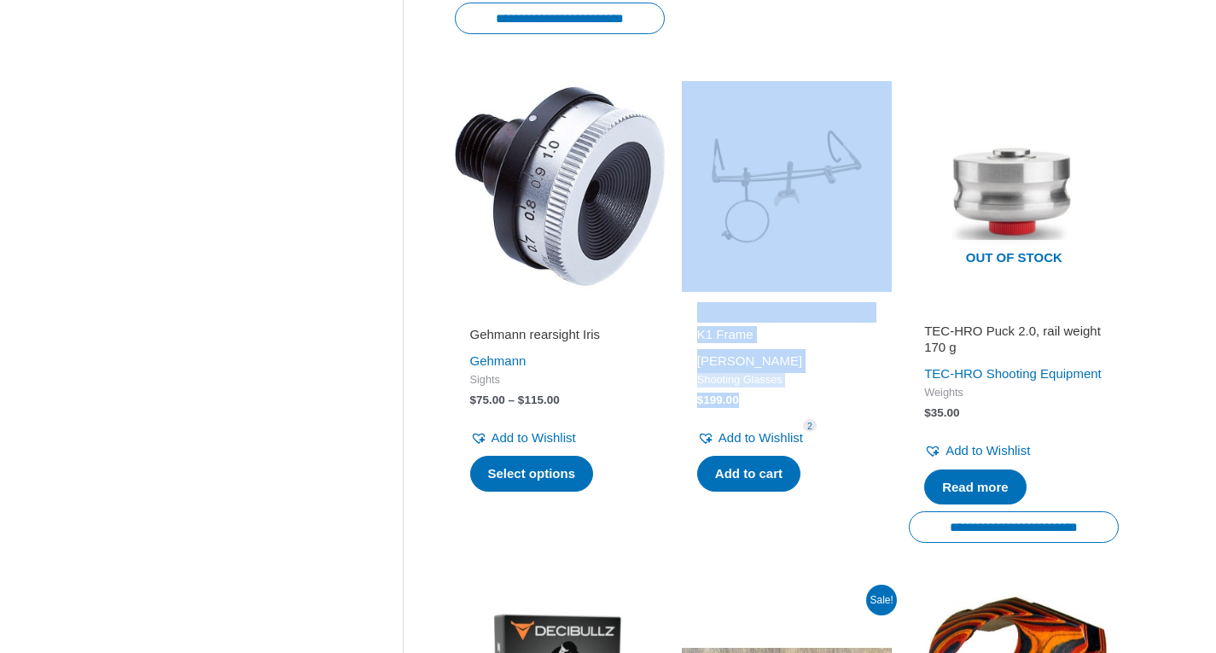
drag, startPoint x: 719, startPoint y: 421, endPoint x: 885, endPoint y: 317, distance: 195.8
click at [885, 317] on div "K1 Frame [PERSON_NAME] Shooting Glasses $ 199.00 Add to Wishlist Remove from Wi…" at bounding box center [787, 399] width 210 height 195
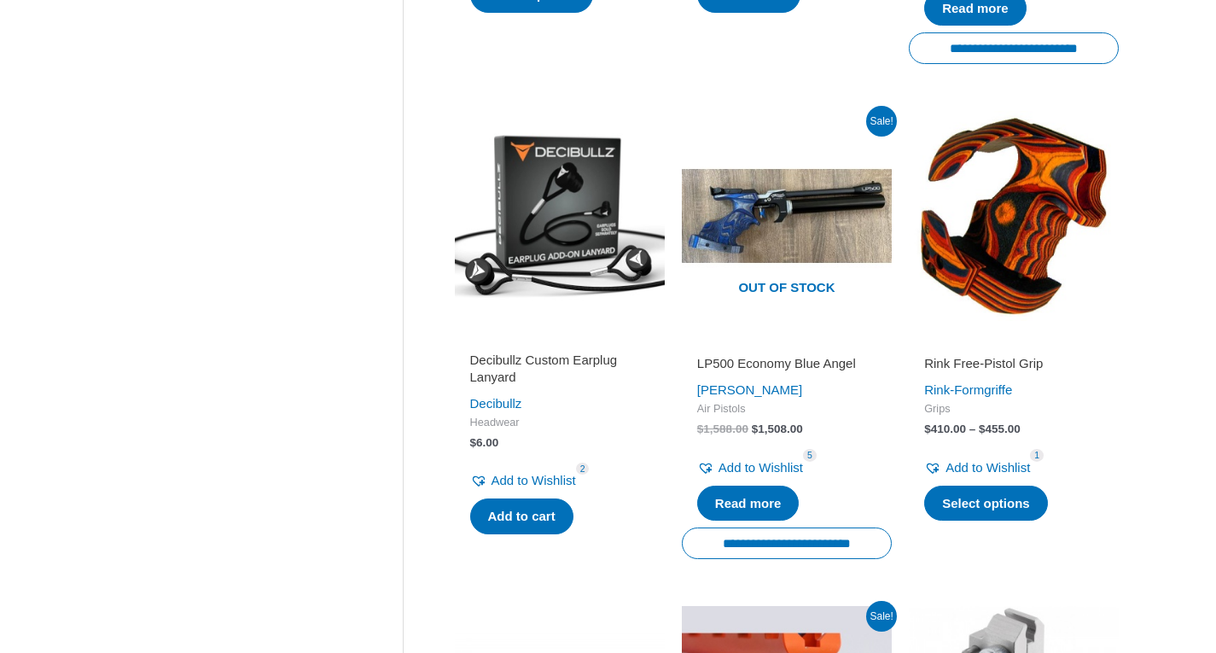
scroll to position [1745, 0]
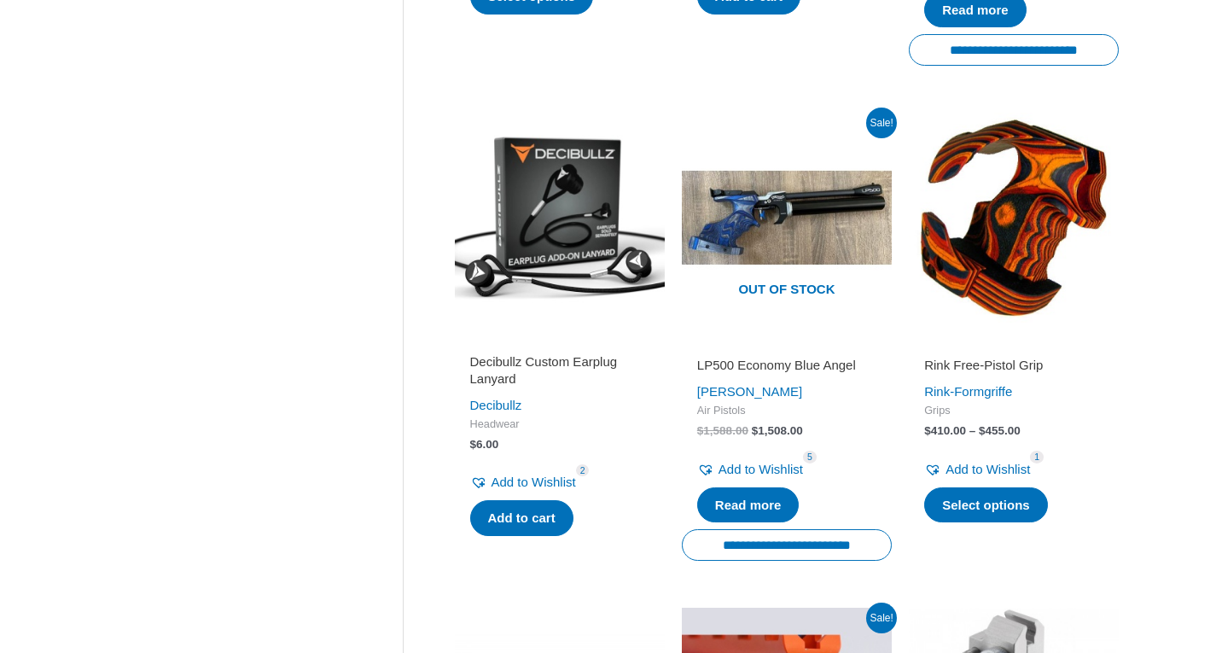
click at [530, 242] on img at bounding box center [560, 218] width 210 height 210
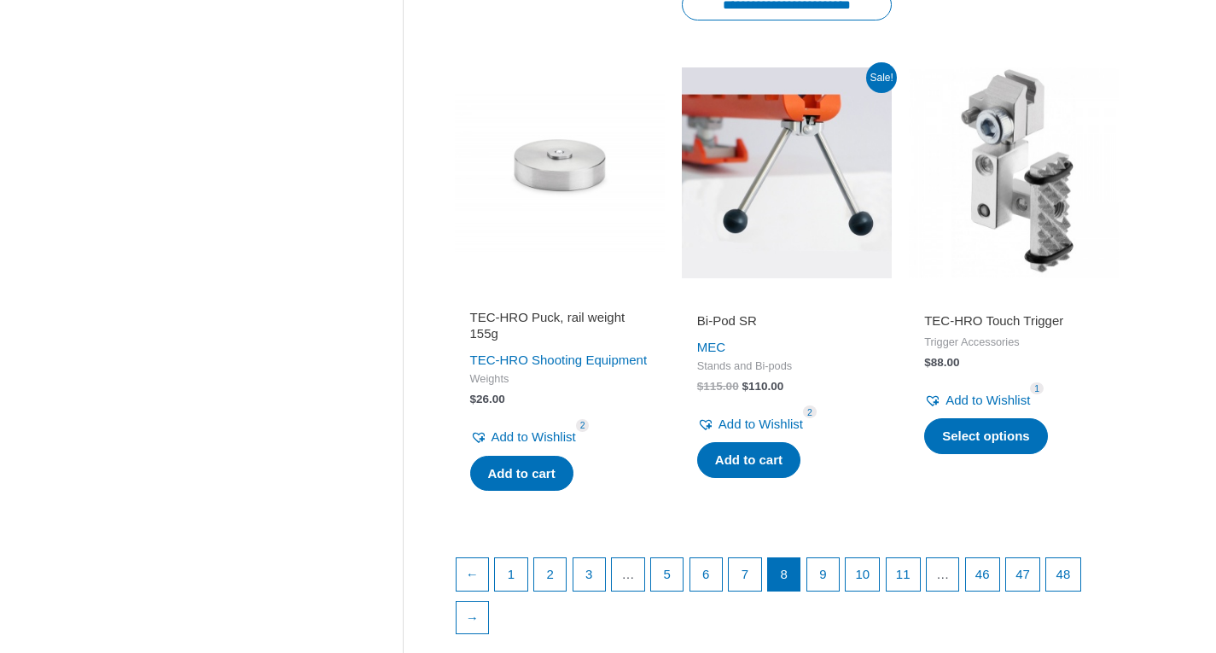
scroll to position [2286, 0]
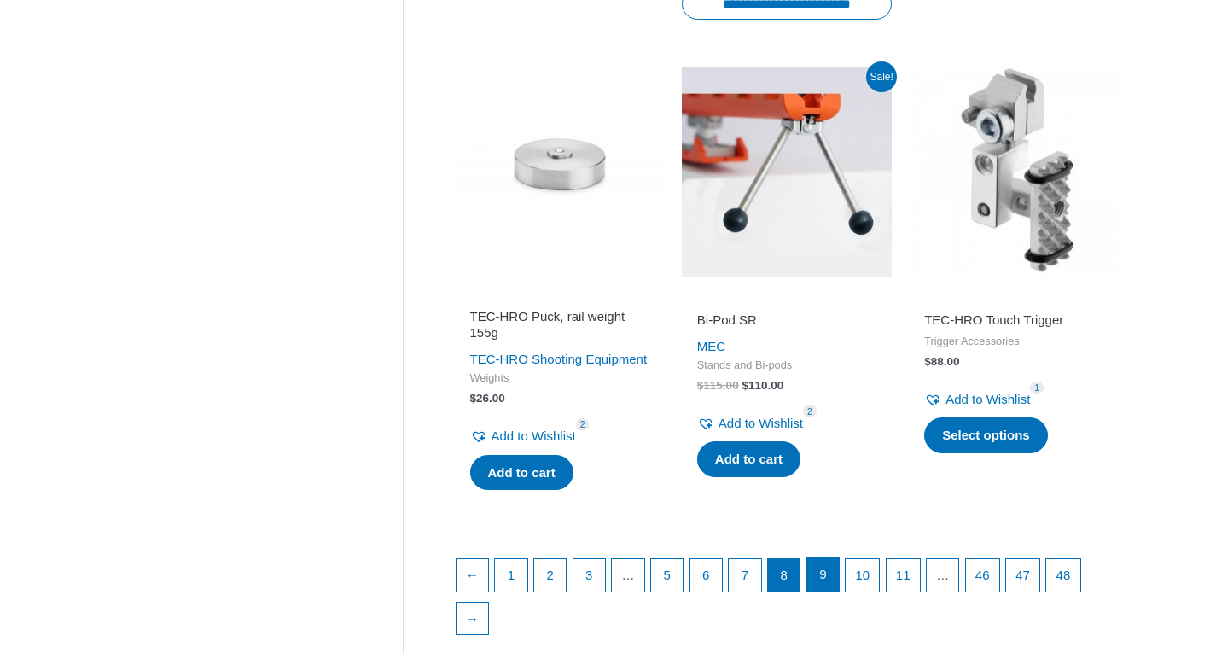
click at [816, 591] on link "9" at bounding box center [823, 574] width 32 height 34
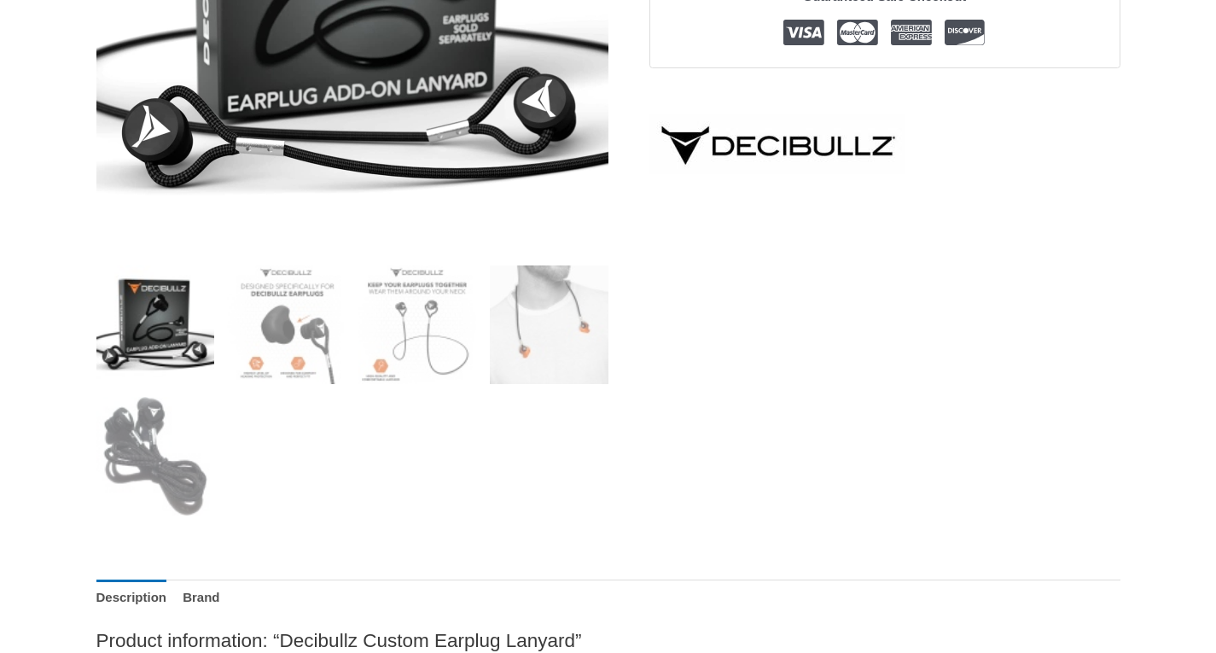
scroll to position [501, 0]
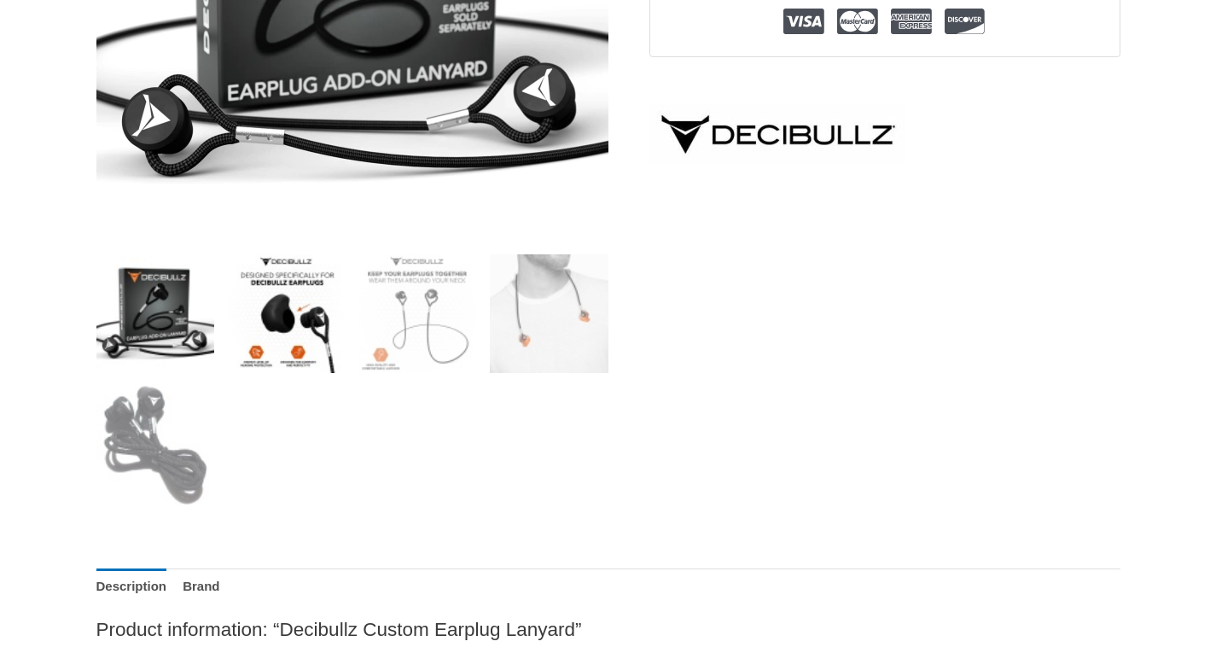
click at [257, 326] on img at bounding box center [286, 313] width 119 height 119
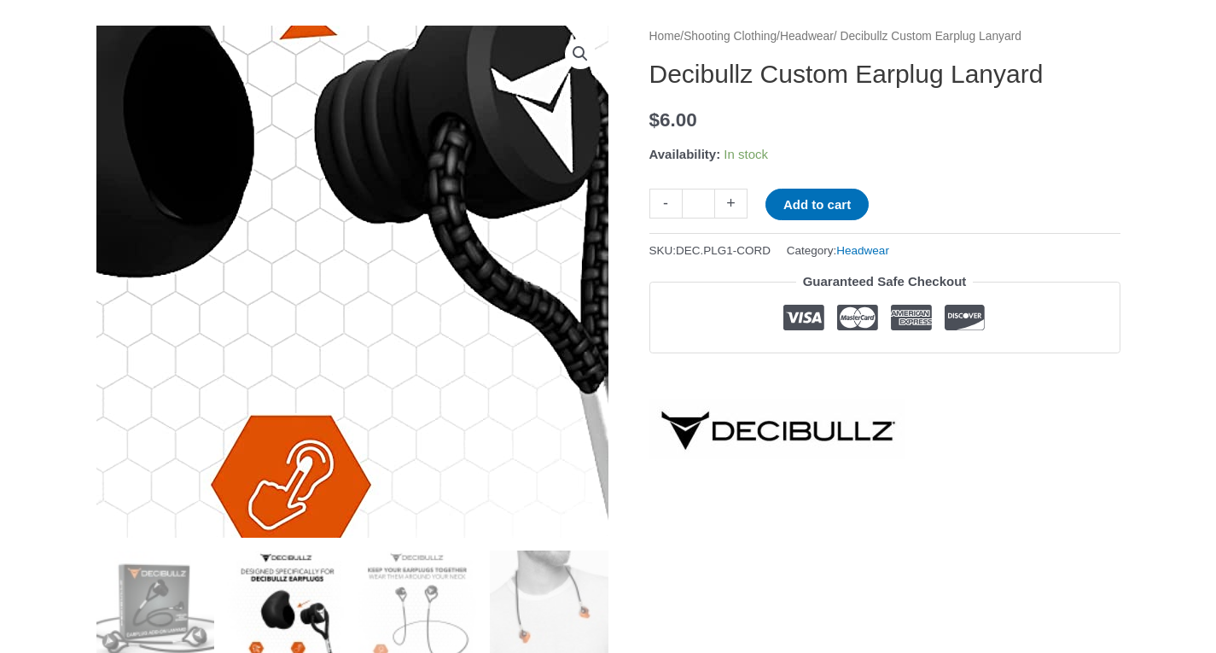
scroll to position [198, 0]
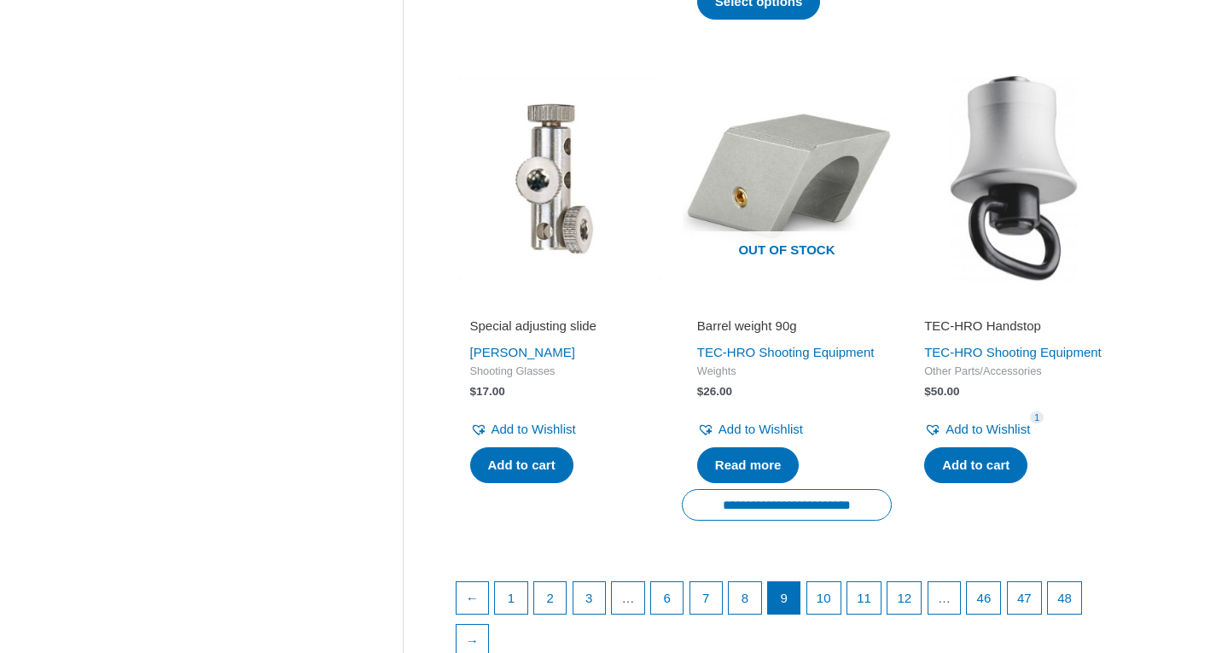
scroll to position [2250, 0]
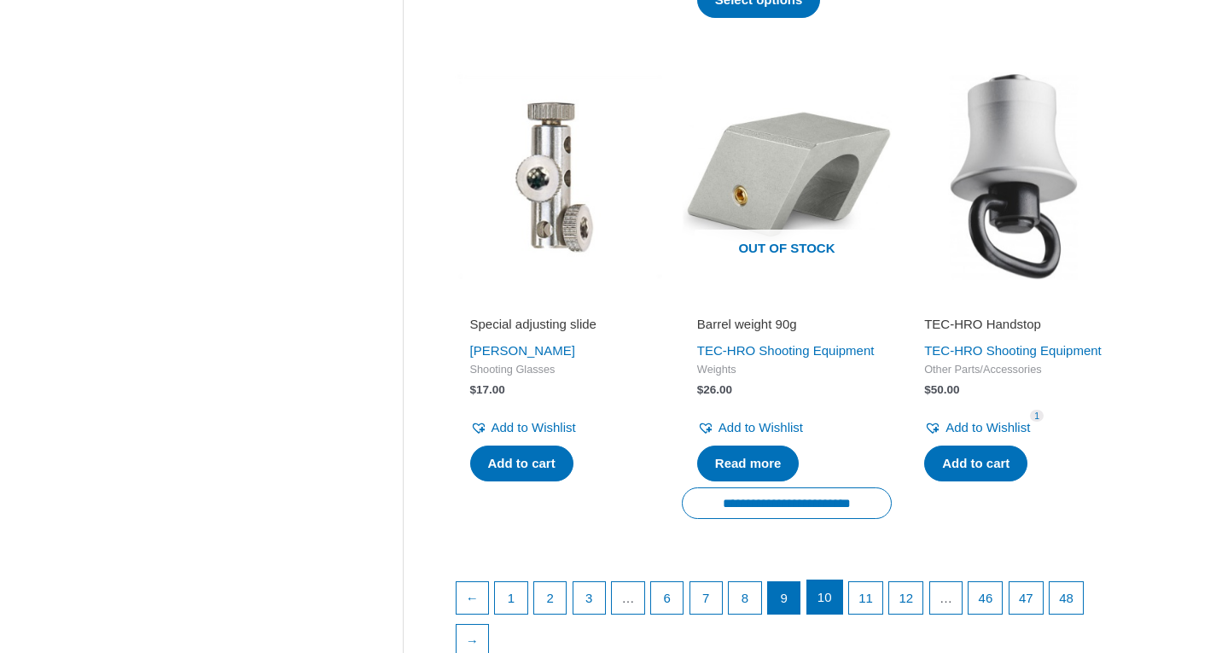
click at [827, 586] on link "10" at bounding box center [824, 597] width 35 height 34
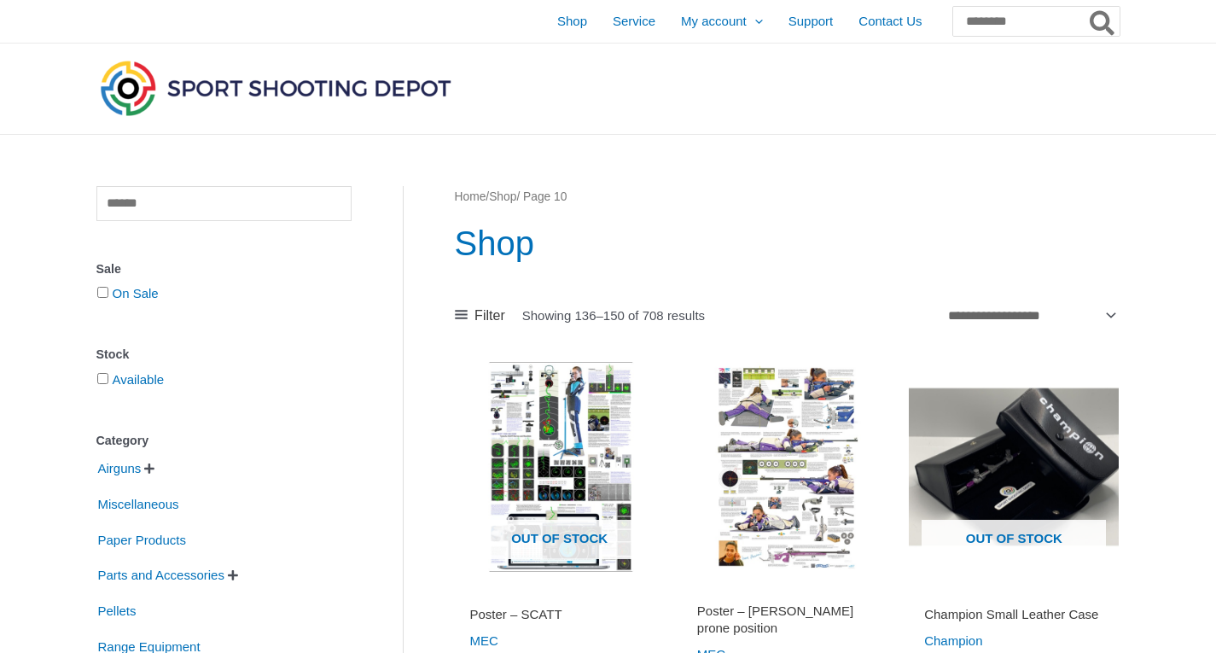
click at [1111, 248] on h1 "Shop" at bounding box center [787, 243] width 665 height 48
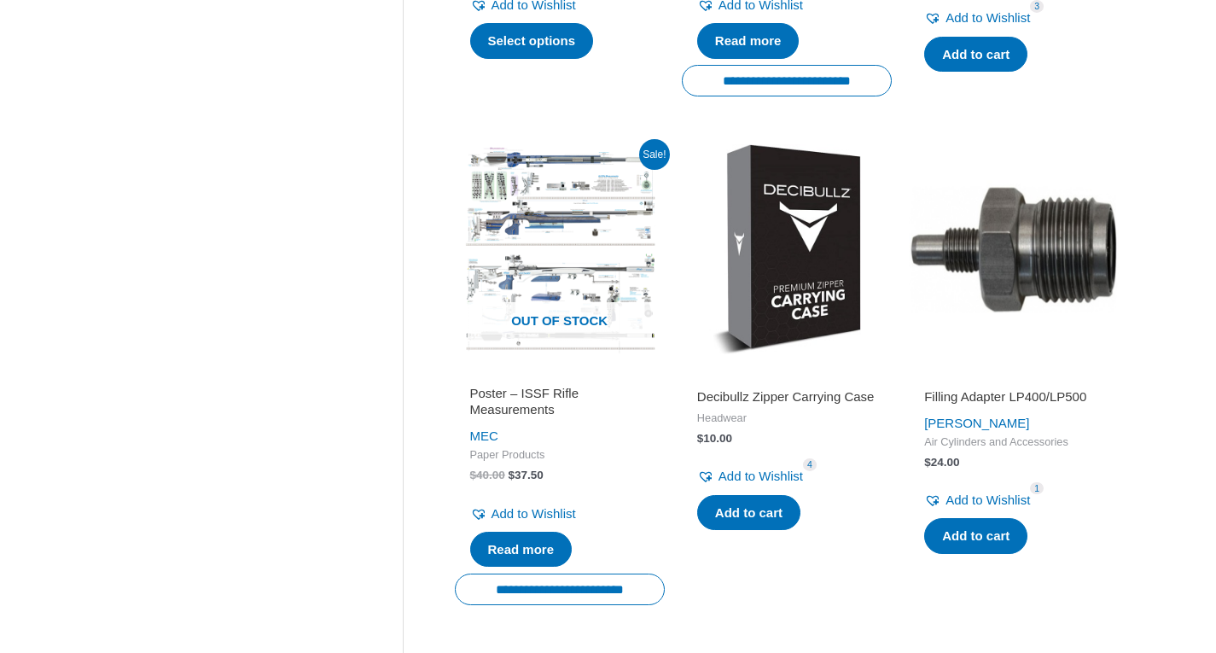
scroll to position [2212, 0]
